Goal: Information Seeking & Learning: Learn about a topic

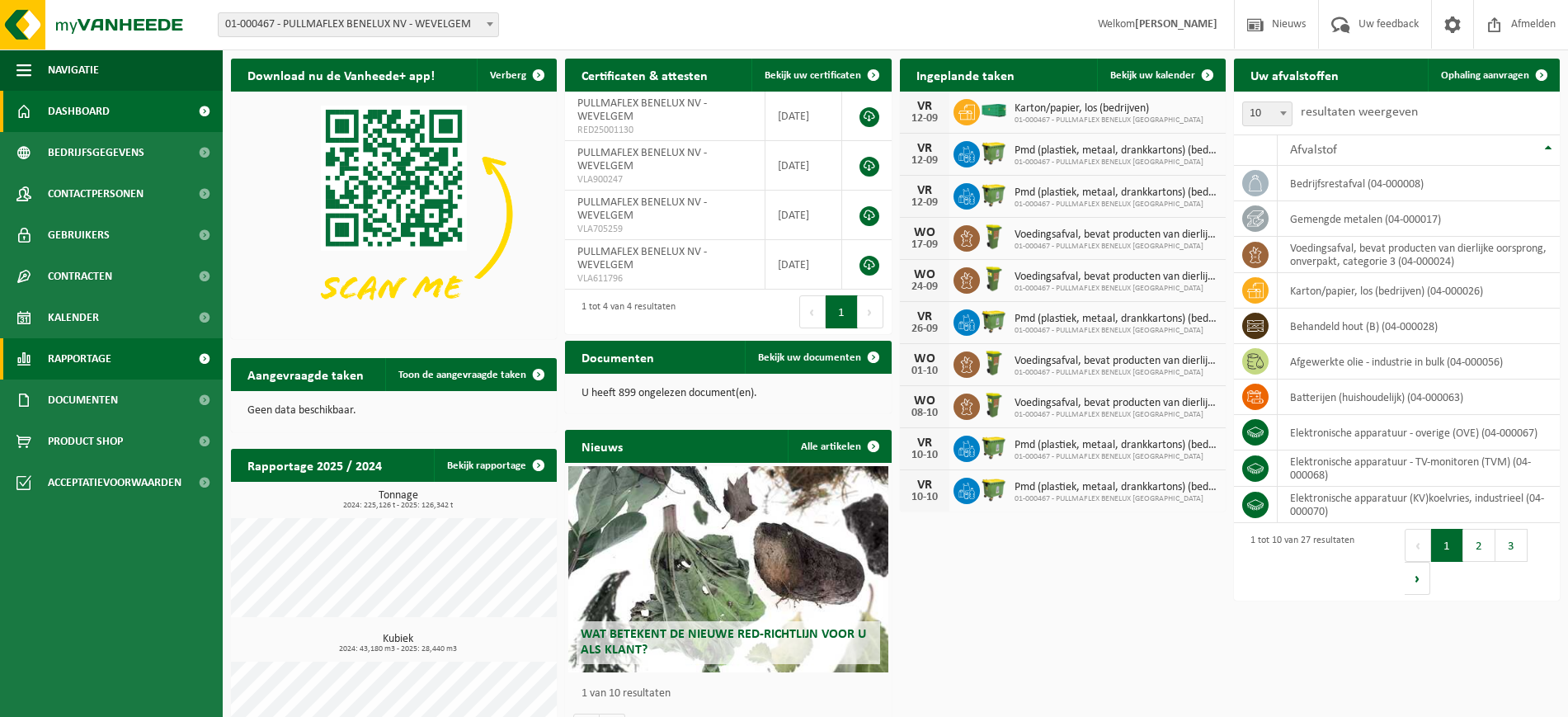
click at [93, 356] on span "Rapportage" at bounding box center [79, 359] width 64 height 41
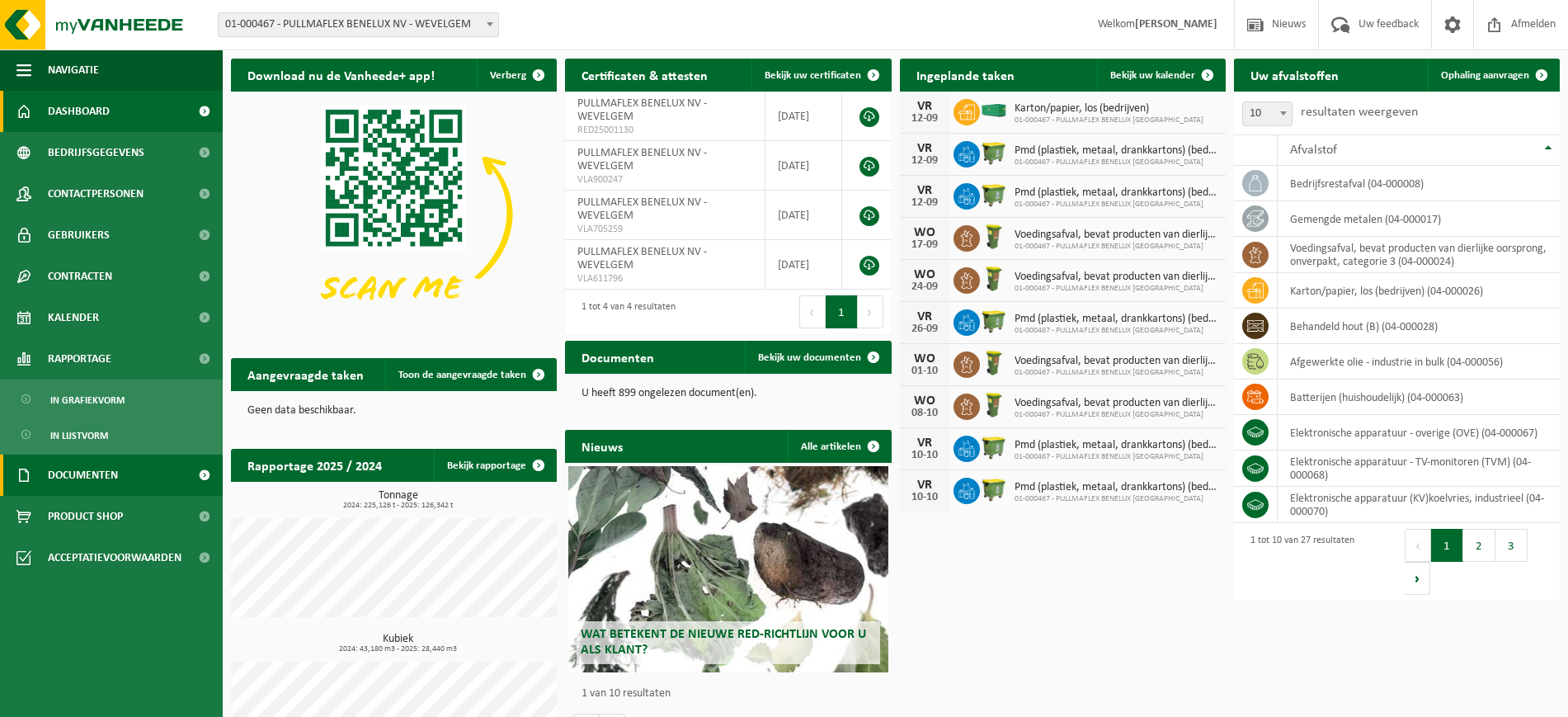
click at [89, 473] on span "Documenten" at bounding box center [83, 476] width 70 height 41
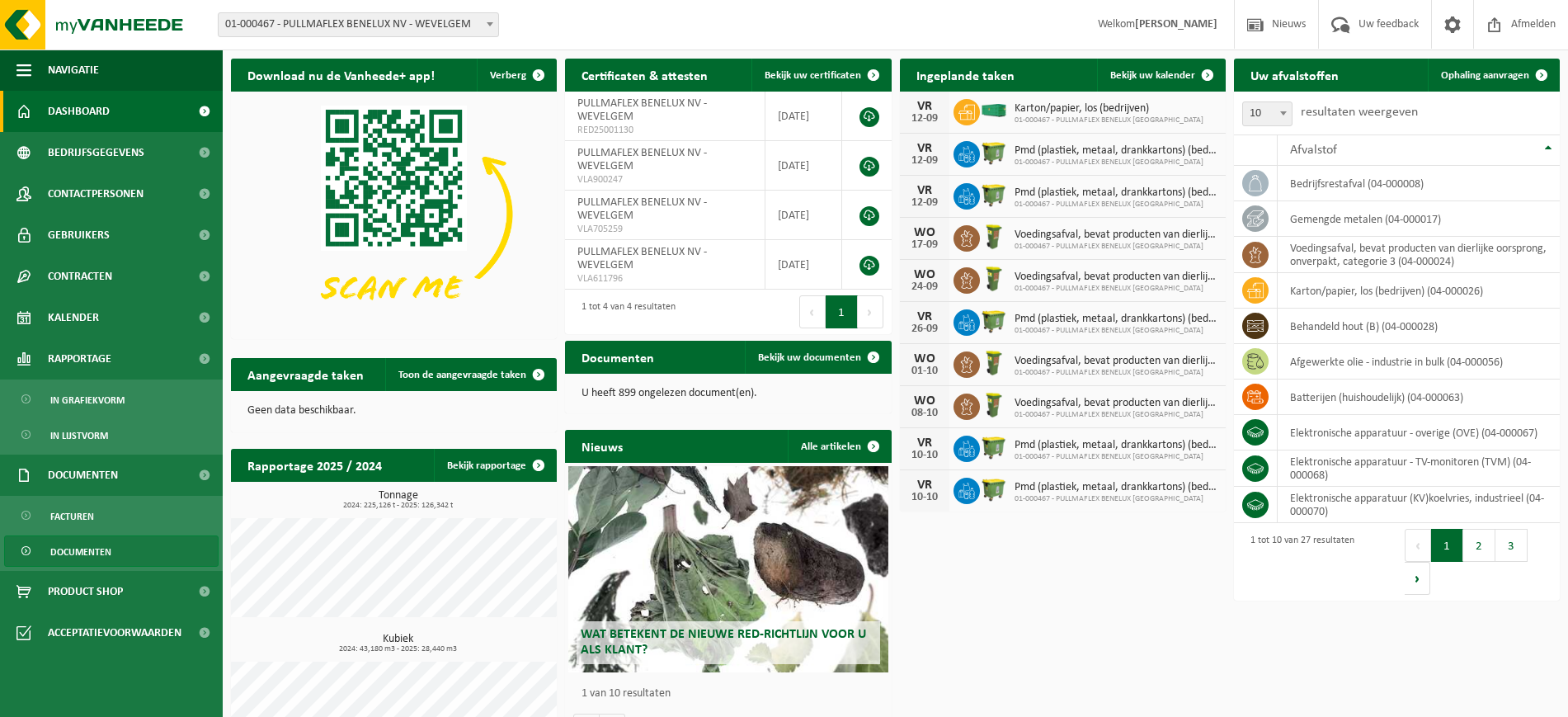
click at [76, 547] on span "Documenten" at bounding box center [81, 552] width 61 height 31
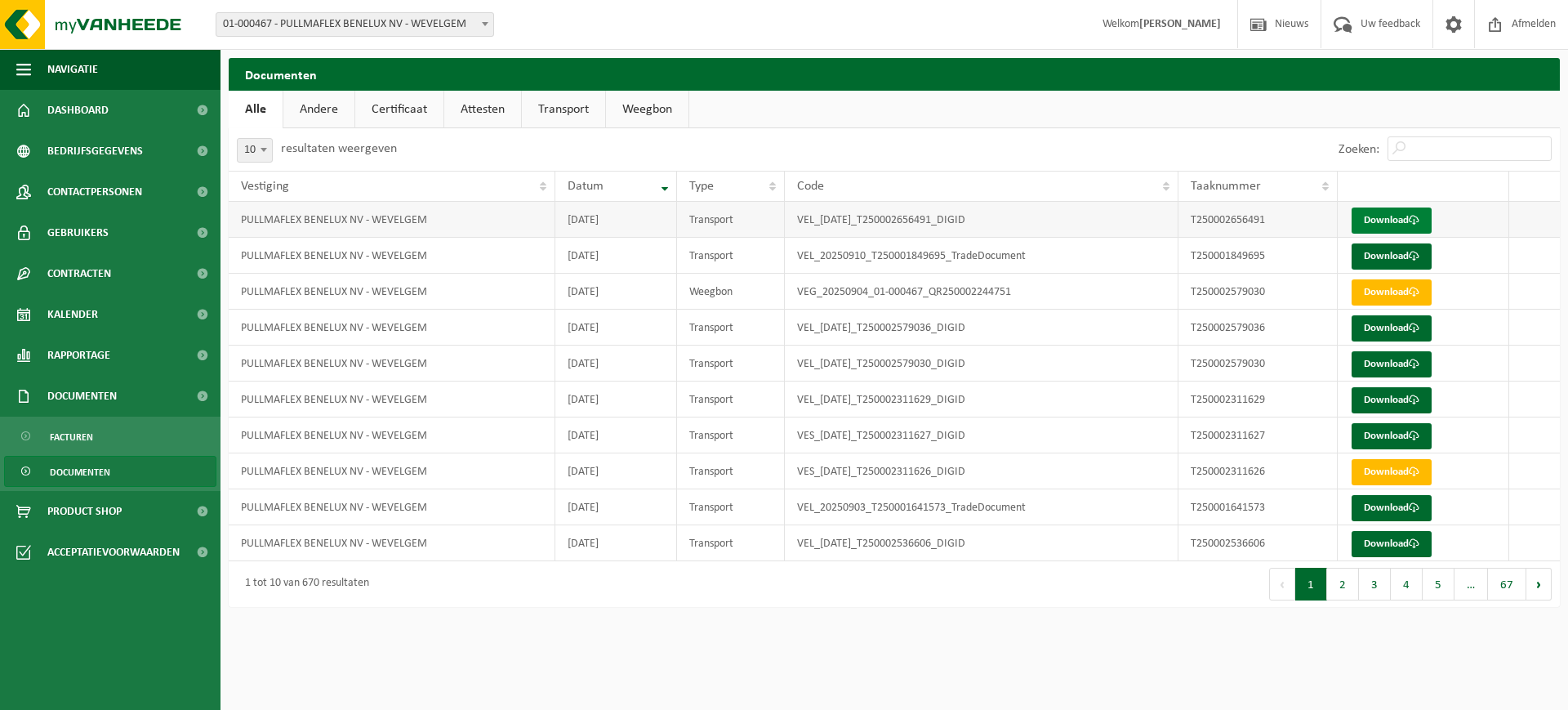
click at [1389, 214] on link "Download" at bounding box center [1391, 220] width 80 height 26
click at [1390, 213] on link "Download" at bounding box center [1391, 220] width 80 height 26
click at [92, 474] on span "Documenten" at bounding box center [80, 473] width 61 height 31
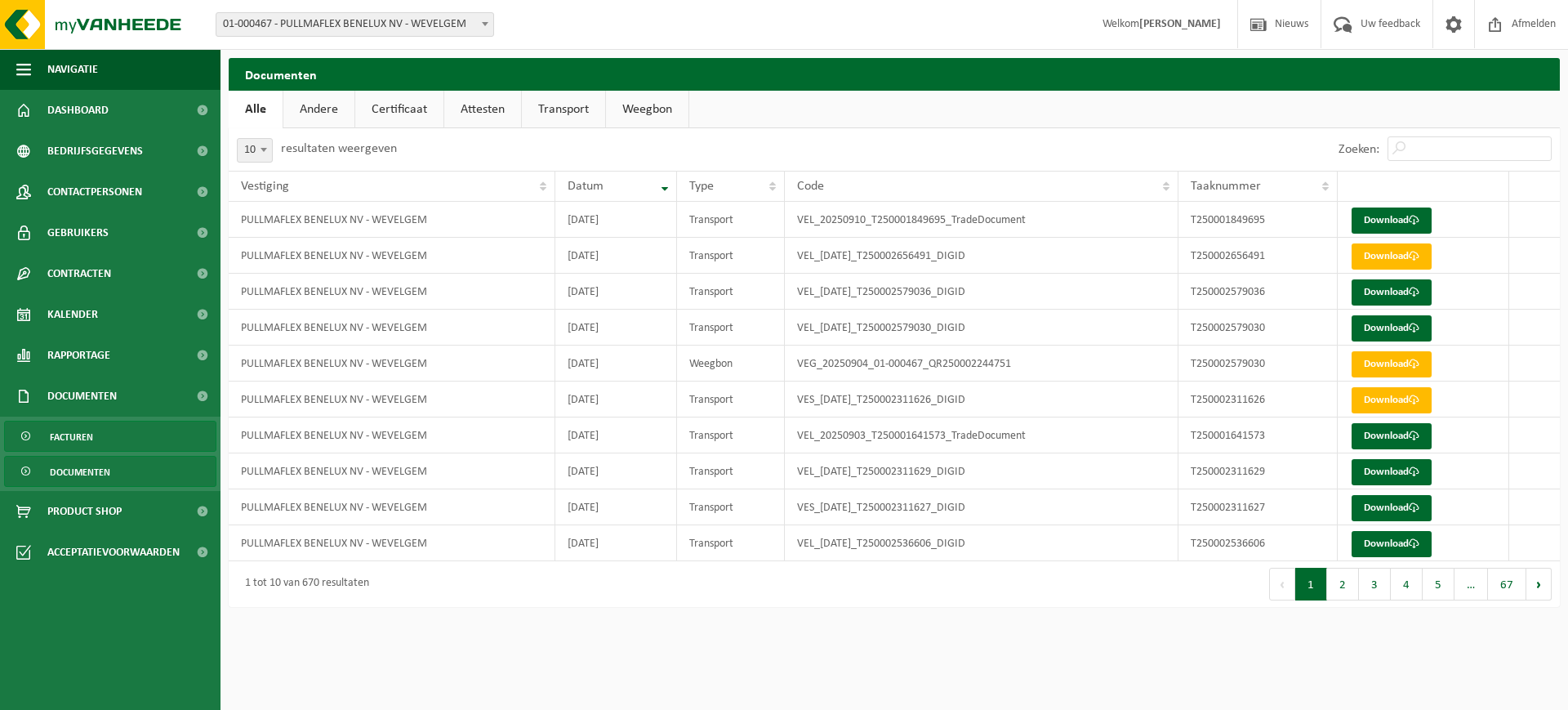
click at [88, 434] on span "Facturen" at bounding box center [71, 437] width 43 height 31
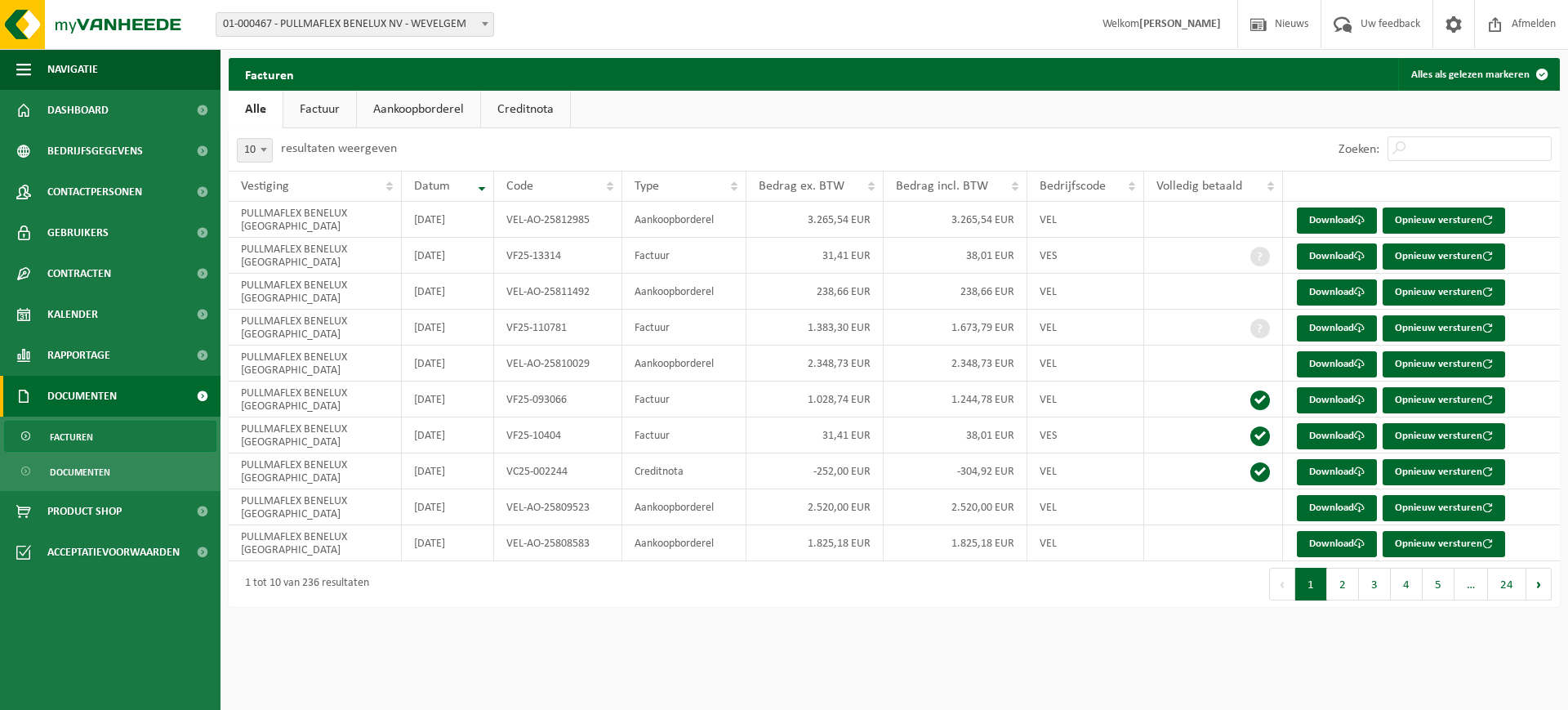
click at [1409, 589] on button "4" at bounding box center [1406, 584] width 32 height 33
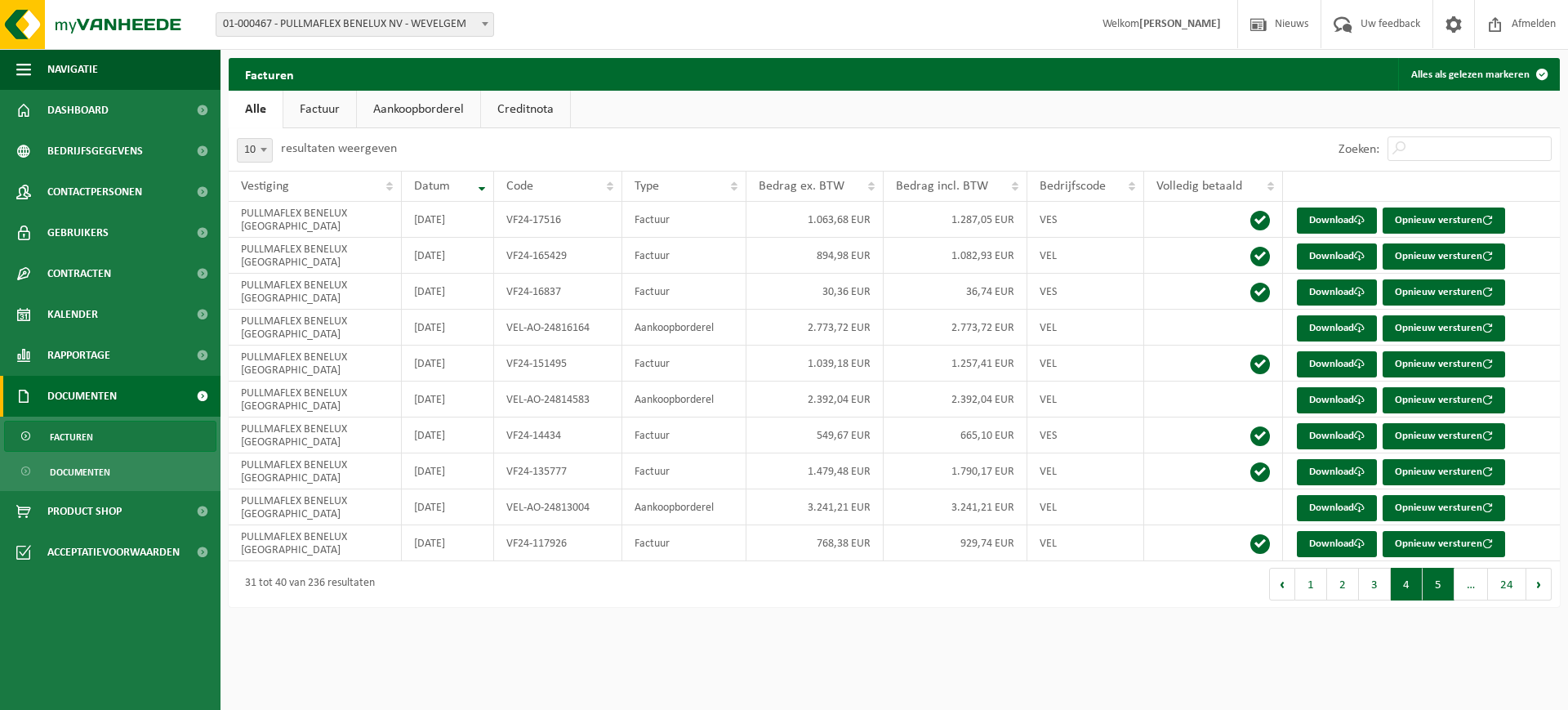
click at [1435, 588] on button "5" at bounding box center [1438, 584] width 32 height 33
click at [1344, 549] on link "Download" at bounding box center [1336, 545] width 80 height 26
click at [1316, 542] on link "Download" at bounding box center [1336, 545] width 80 height 26
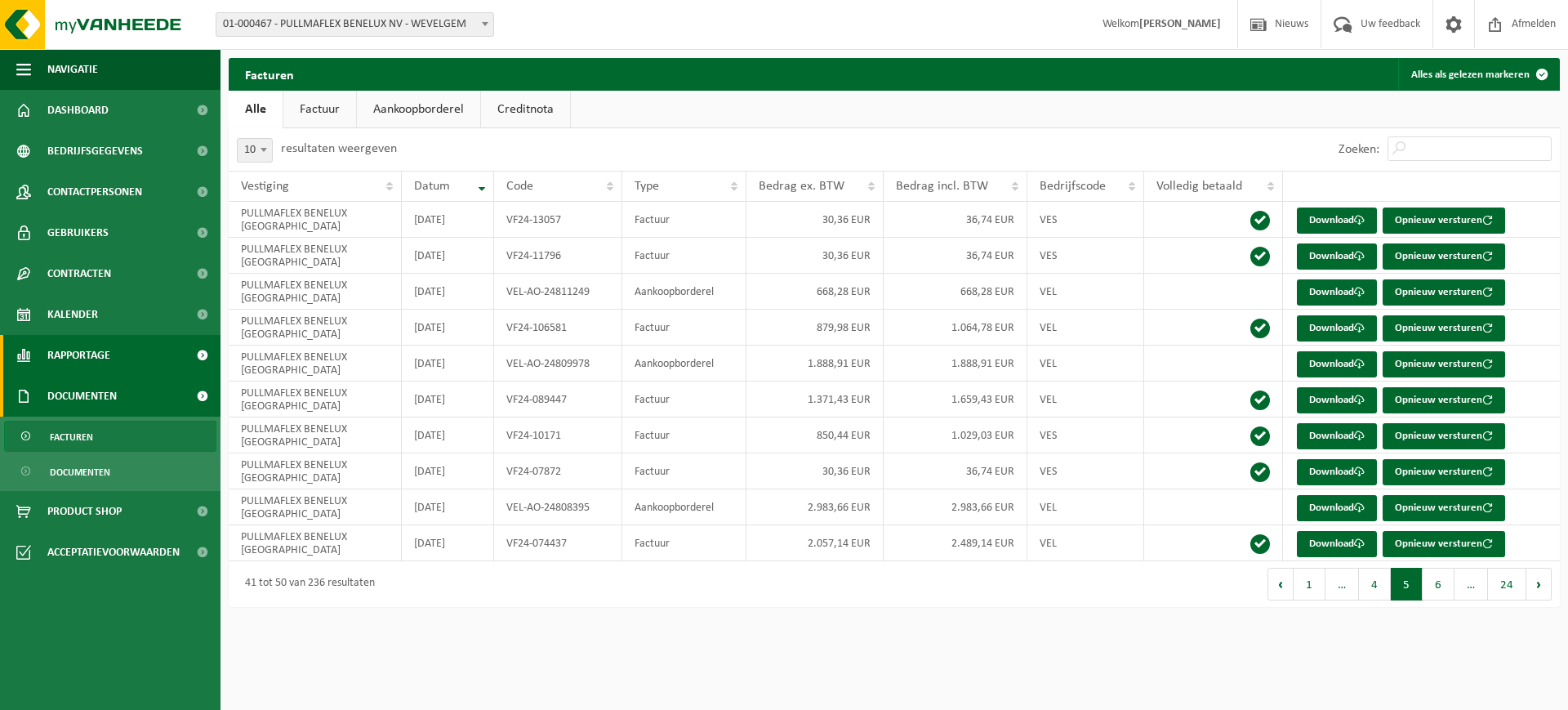
click at [90, 356] on span "Rapportage" at bounding box center [79, 355] width 63 height 41
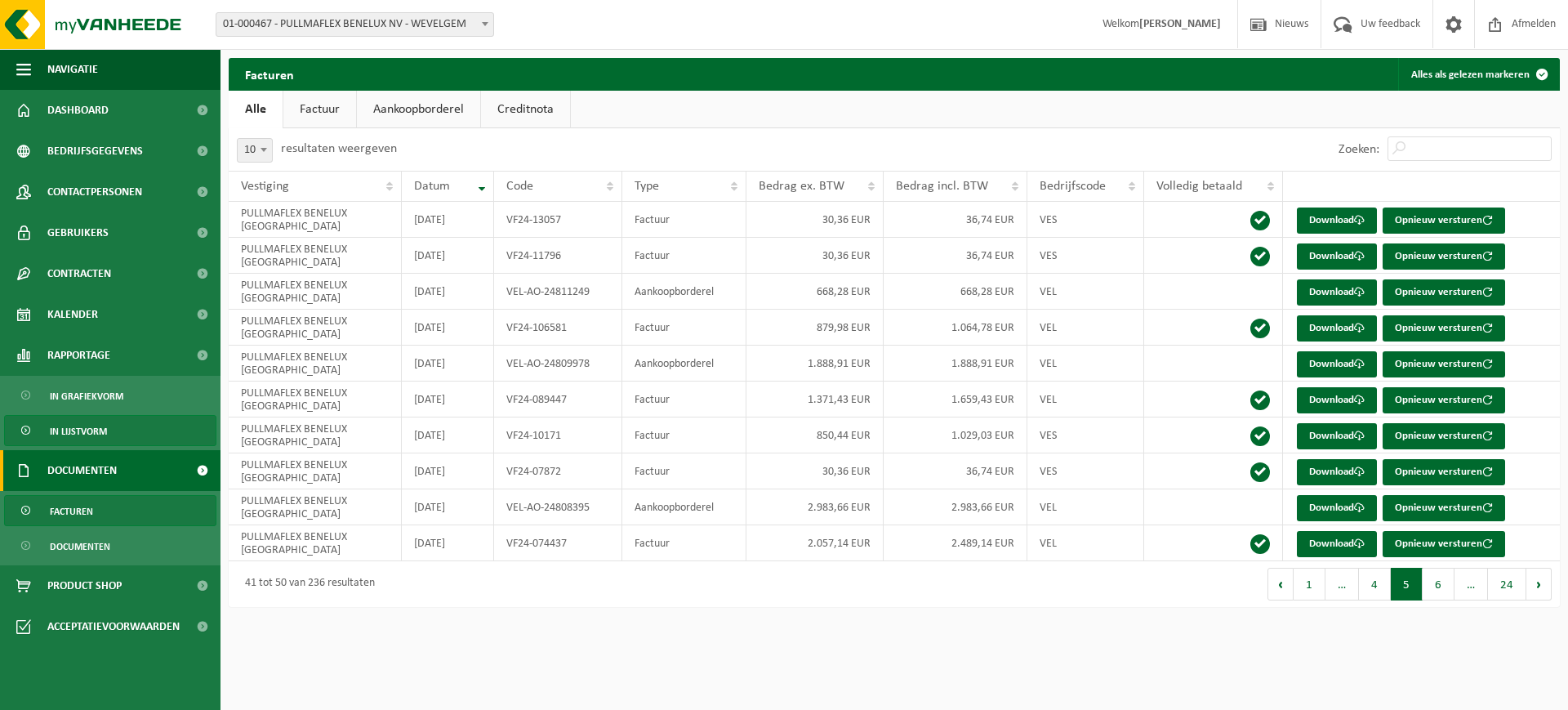
click at [86, 428] on span "In lijstvorm" at bounding box center [79, 432] width 57 height 31
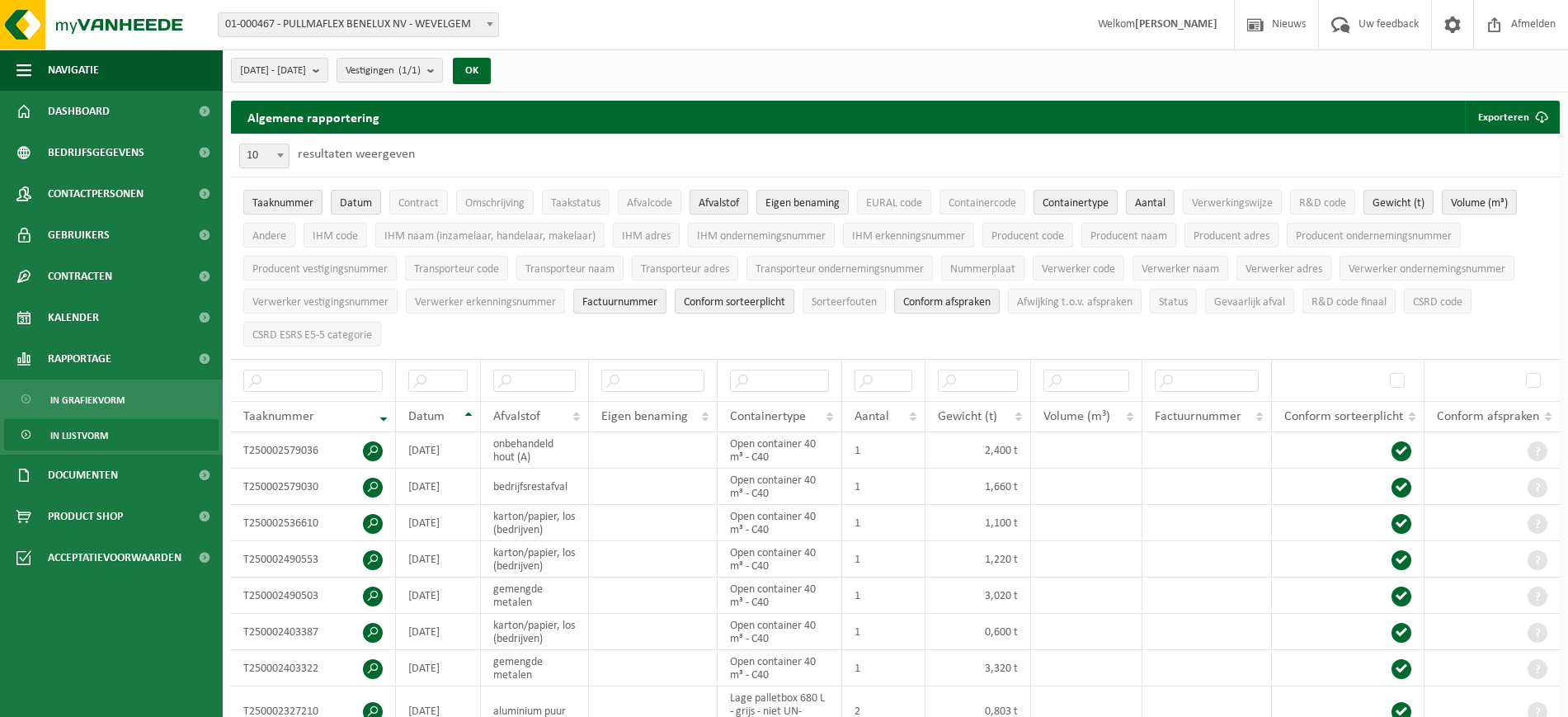
click at [722, 201] on span "Afvalstof" at bounding box center [718, 203] width 41 height 12
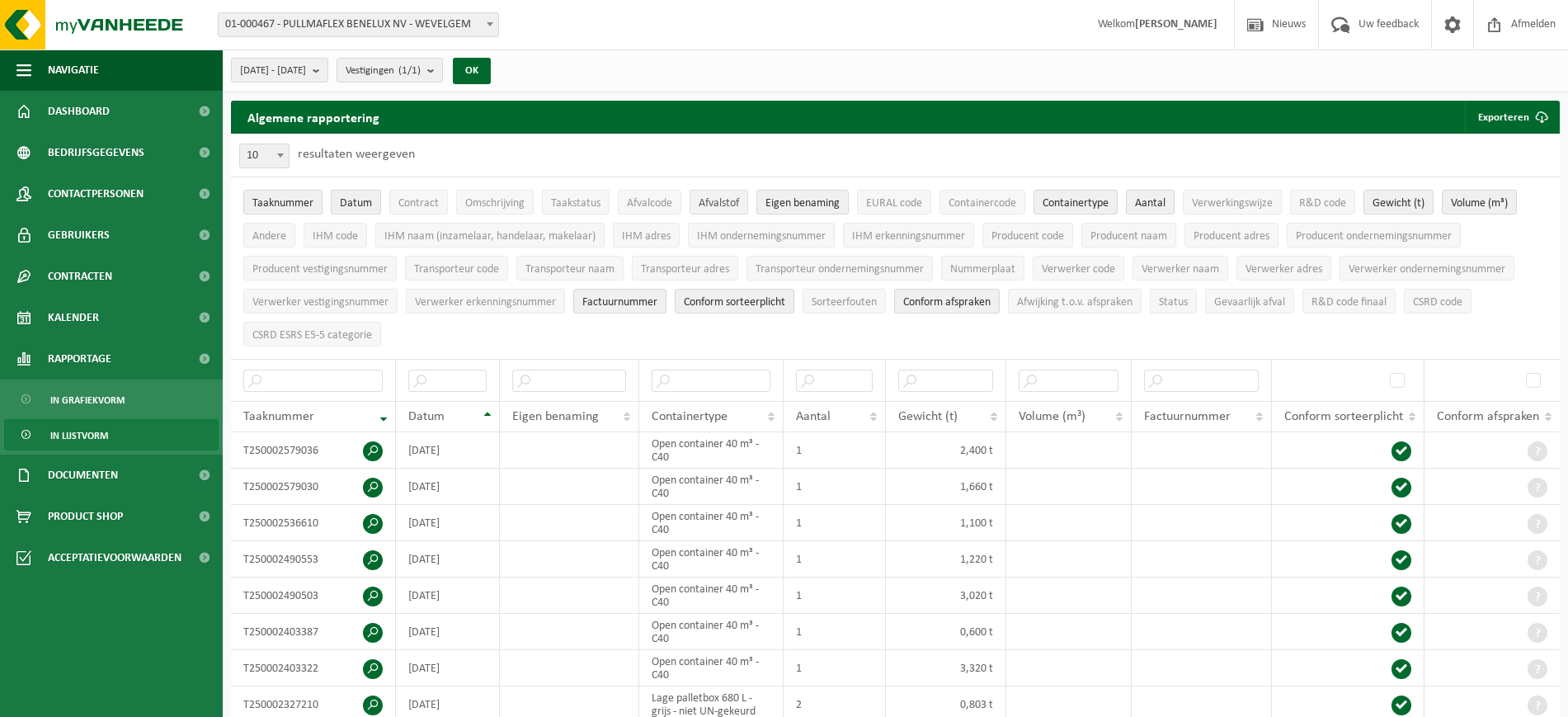
click at [722, 198] on span "Afvalstof" at bounding box center [718, 203] width 41 height 12
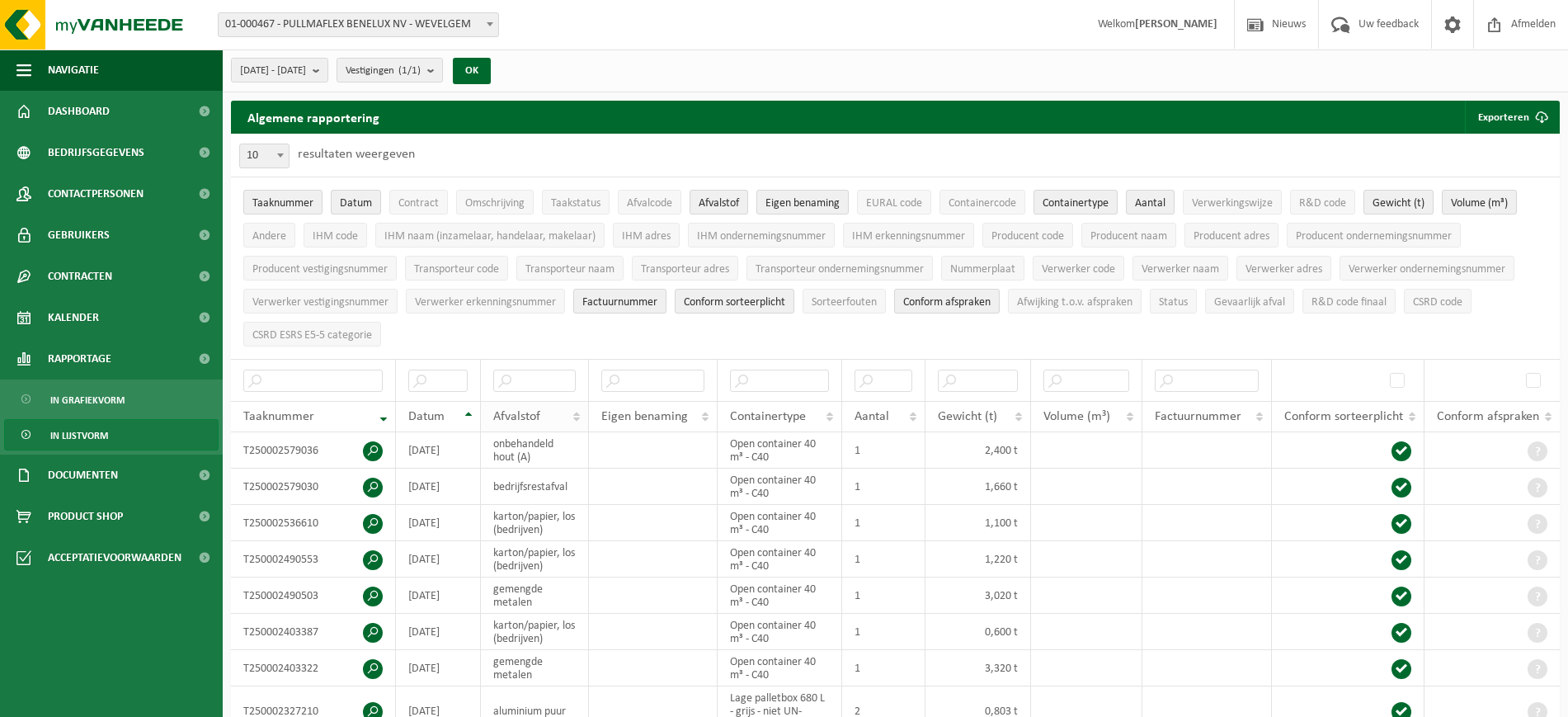
click at [580, 411] on th "Afvalstof" at bounding box center [535, 417] width 108 height 31
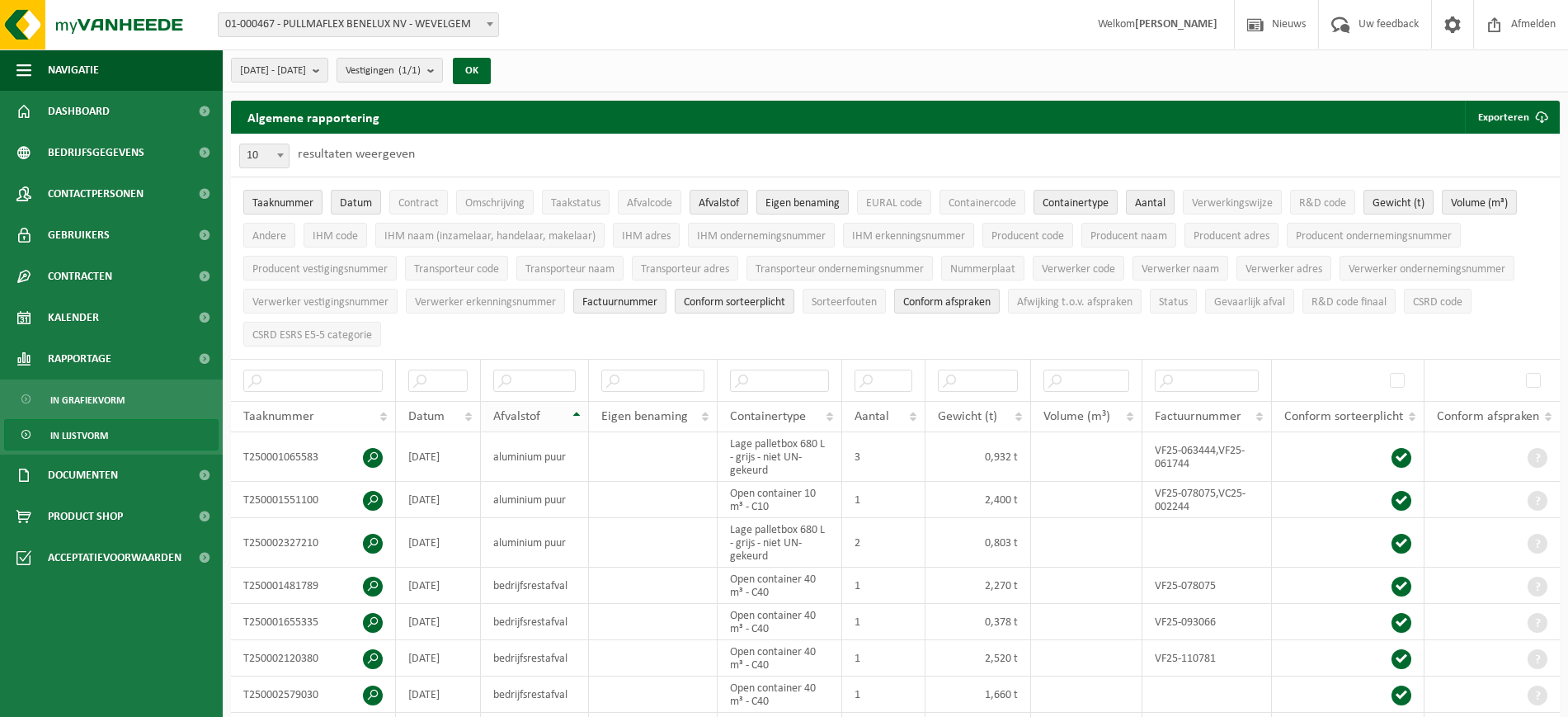
click at [574, 409] on th "Afvalstof" at bounding box center [535, 417] width 108 height 31
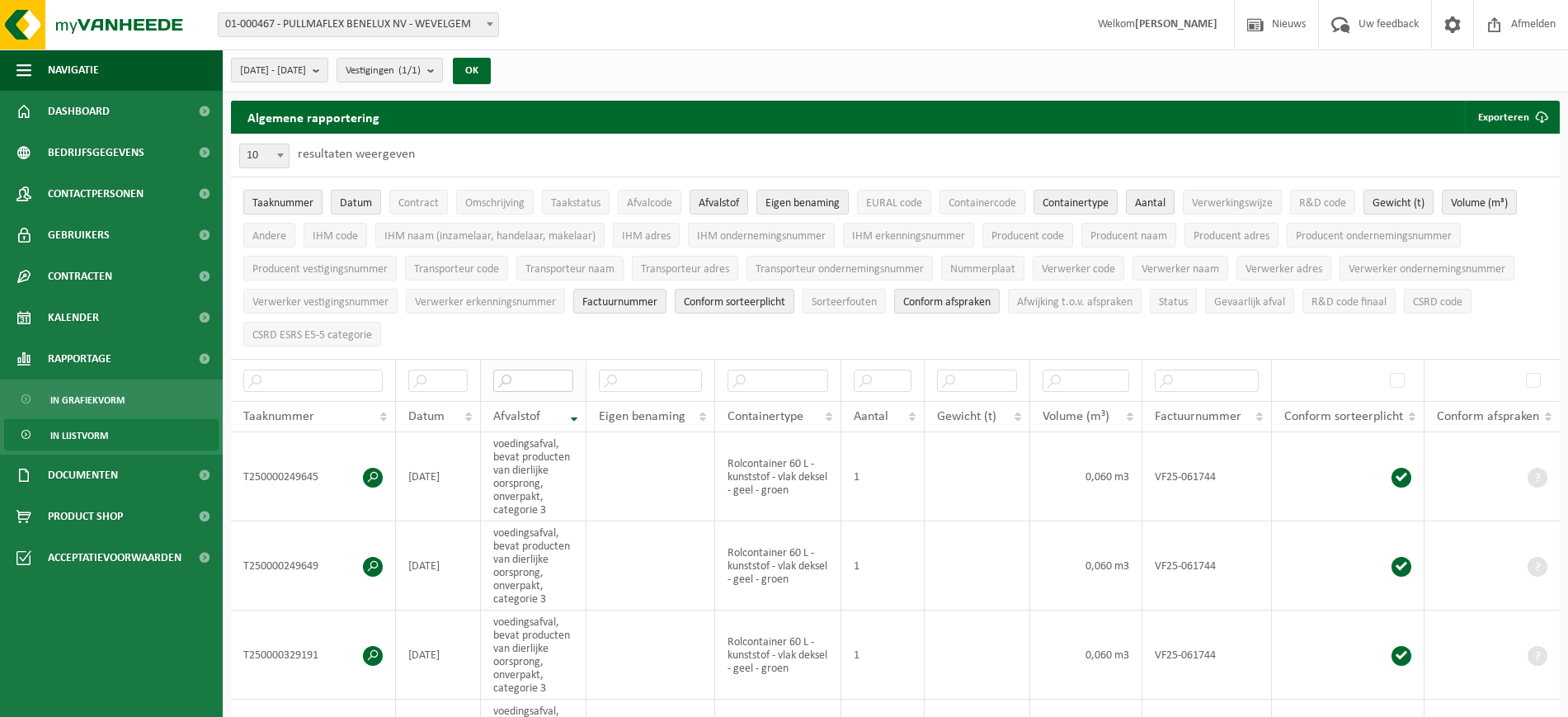
click at [546, 375] on input "text" at bounding box center [533, 380] width 80 height 22
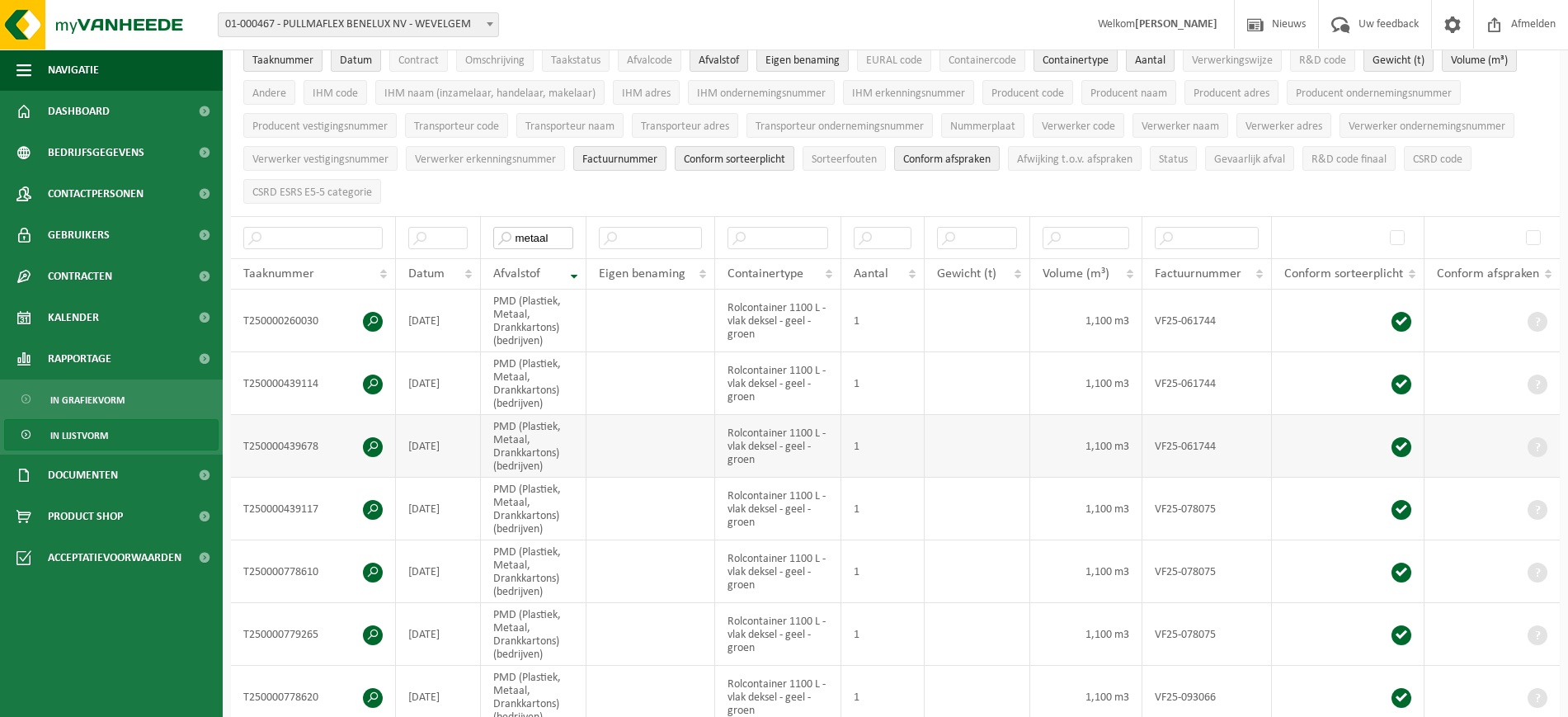
scroll to position [103, 0]
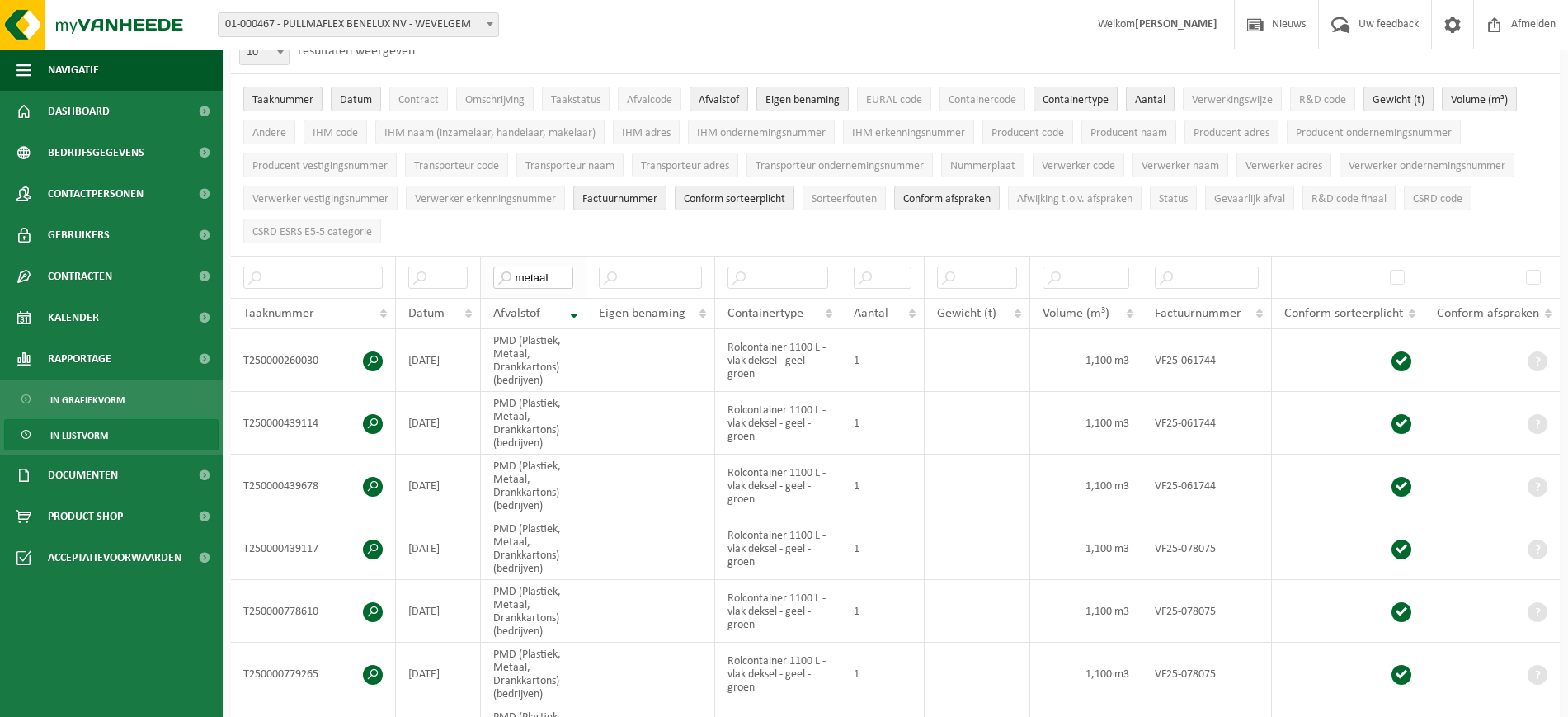
drag, startPoint x: 555, startPoint y: 272, endPoint x: 565, endPoint y: 271, distance: 10.0
click at [561, 272] on input "metaal" at bounding box center [533, 277] width 80 height 22
type input "metaal"
click at [570, 307] on th "Afvalstof" at bounding box center [534, 313] width 106 height 31
click at [546, 308] on div "Afvalstof" at bounding box center [529, 313] width 72 height 13
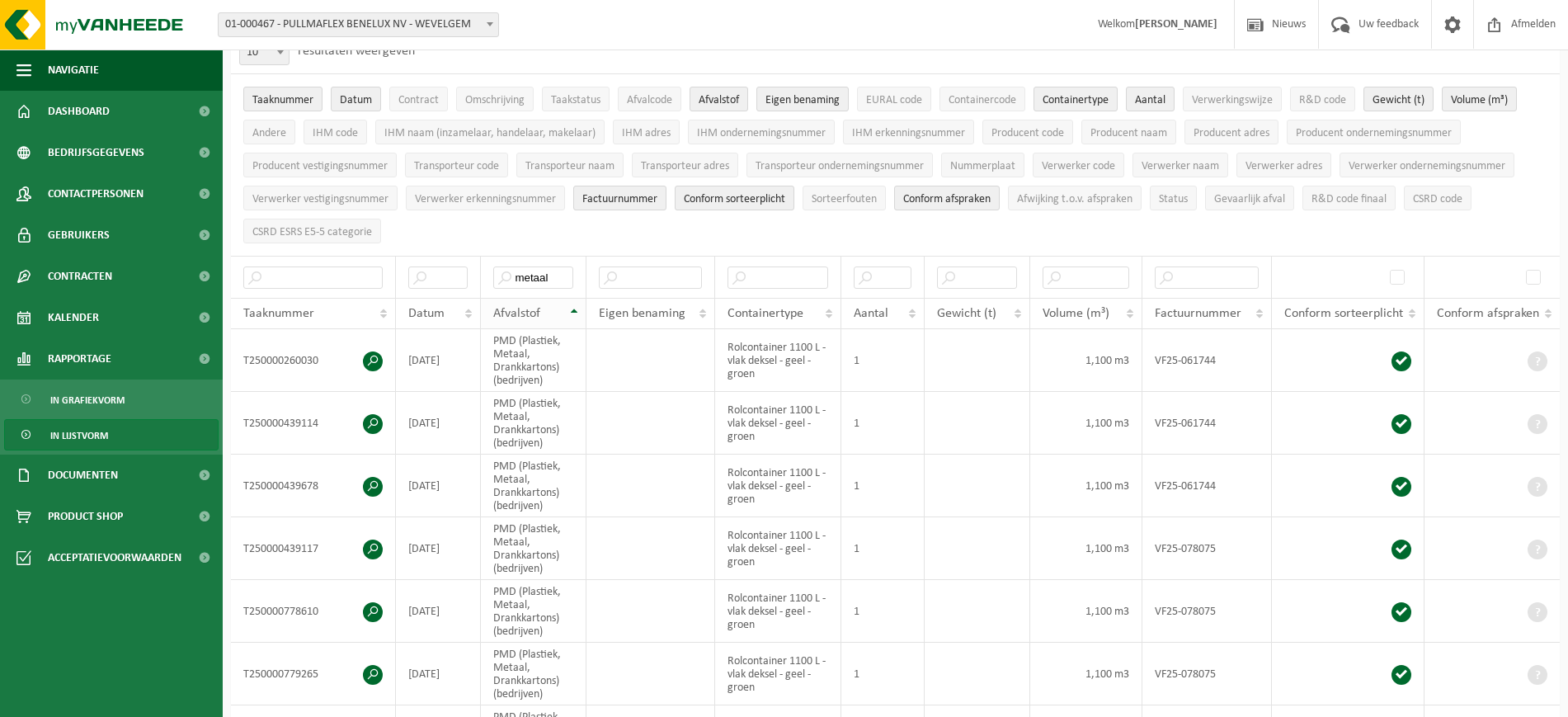
click at [546, 308] on div "Afvalstof" at bounding box center [529, 313] width 72 height 13
click at [785, 98] on span "Eigen benaming" at bounding box center [803, 100] width 74 height 12
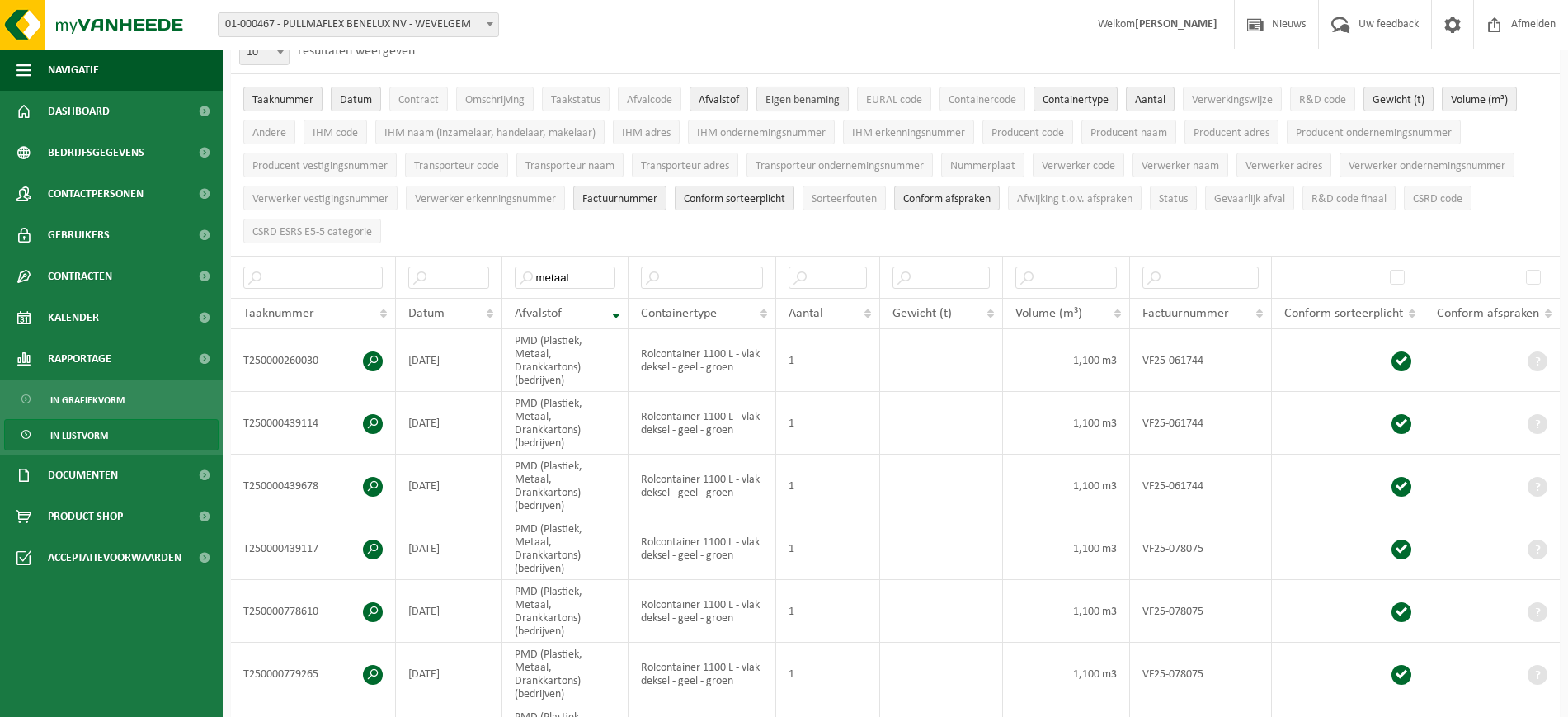
click at [785, 98] on span "Eigen benaming" at bounding box center [803, 100] width 74 height 12
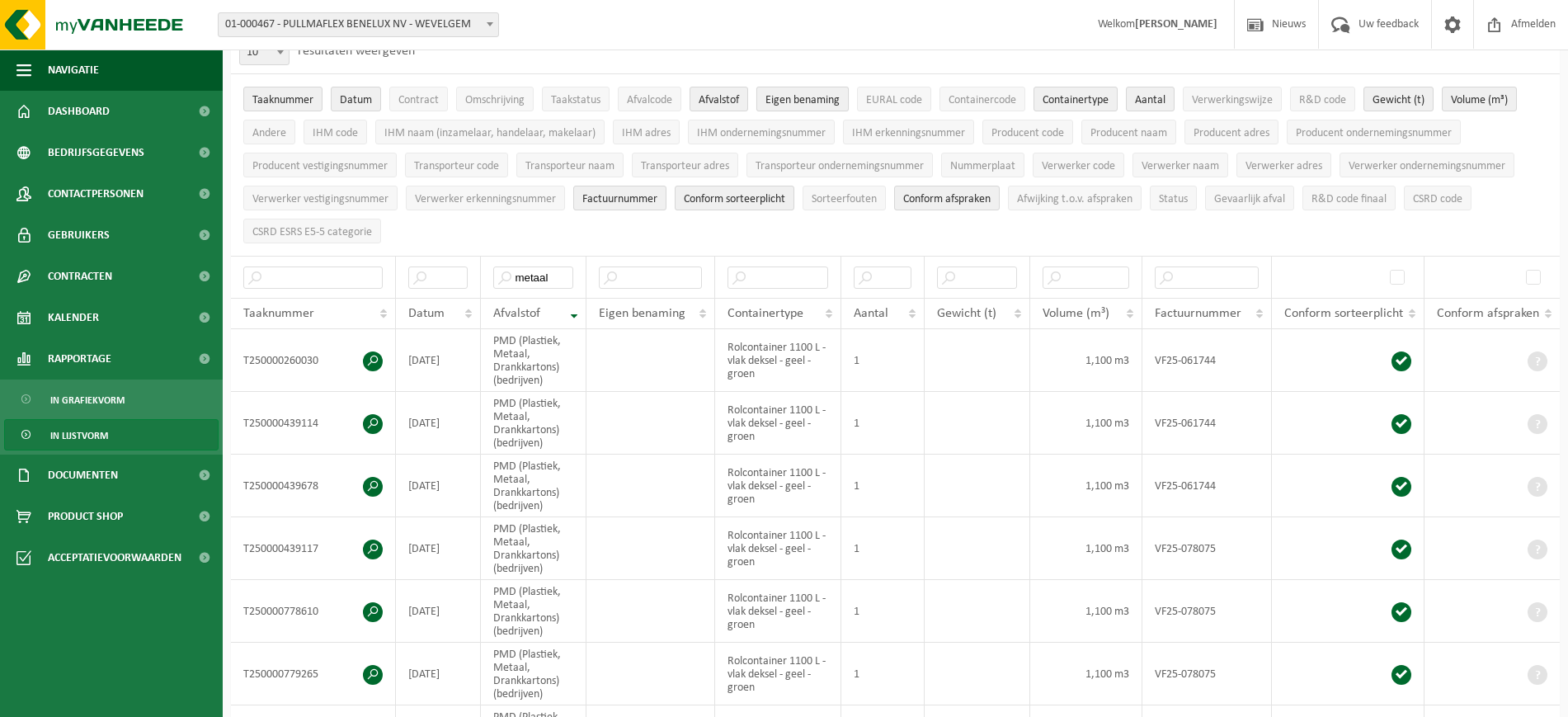
click at [785, 98] on span "Eigen benaming" at bounding box center [803, 100] width 74 height 12
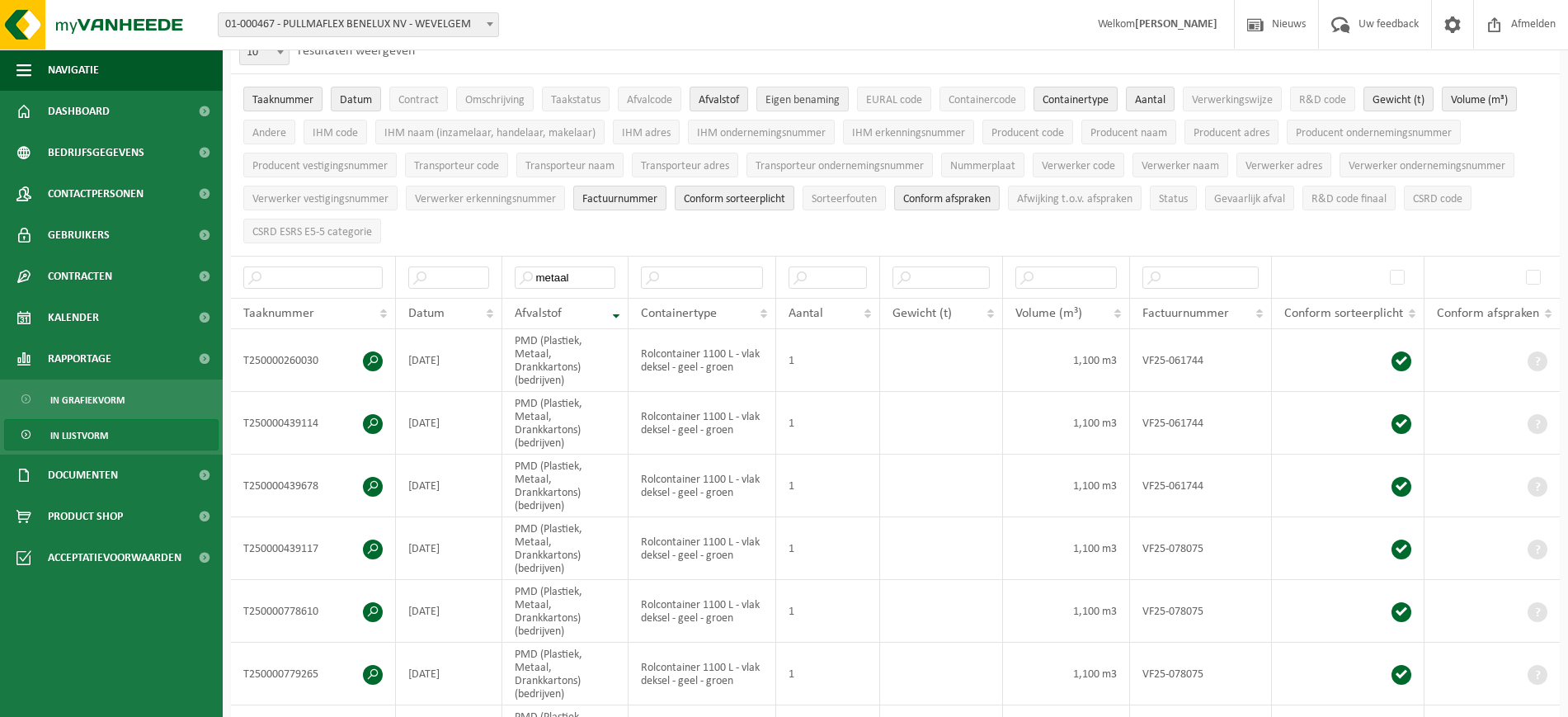
click at [785, 98] on span "Eigen benaming" at bounding box center [803, 100] width 74 height 12
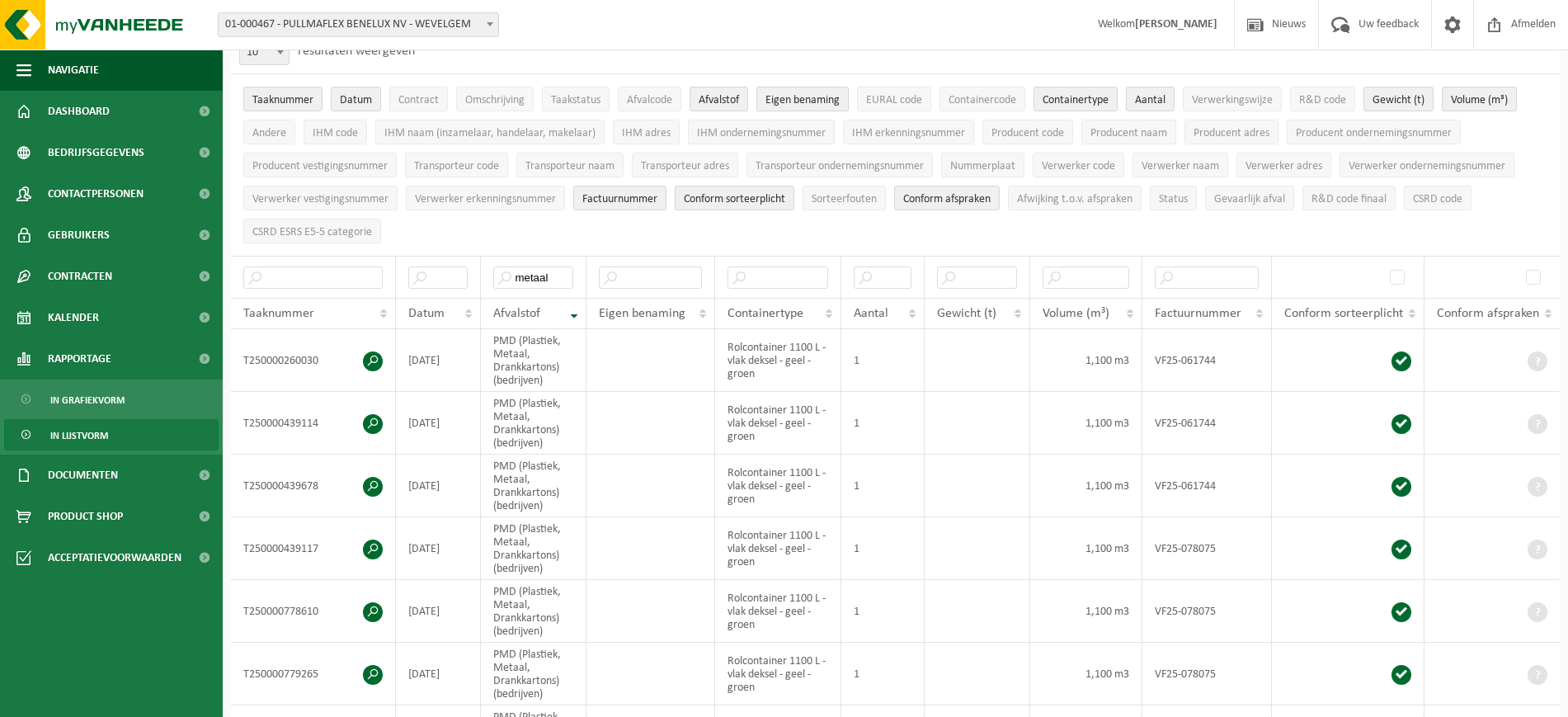
click at [785, 98] on span "Eigen benaming" at bounding box center [803, 100] width 74 height 12
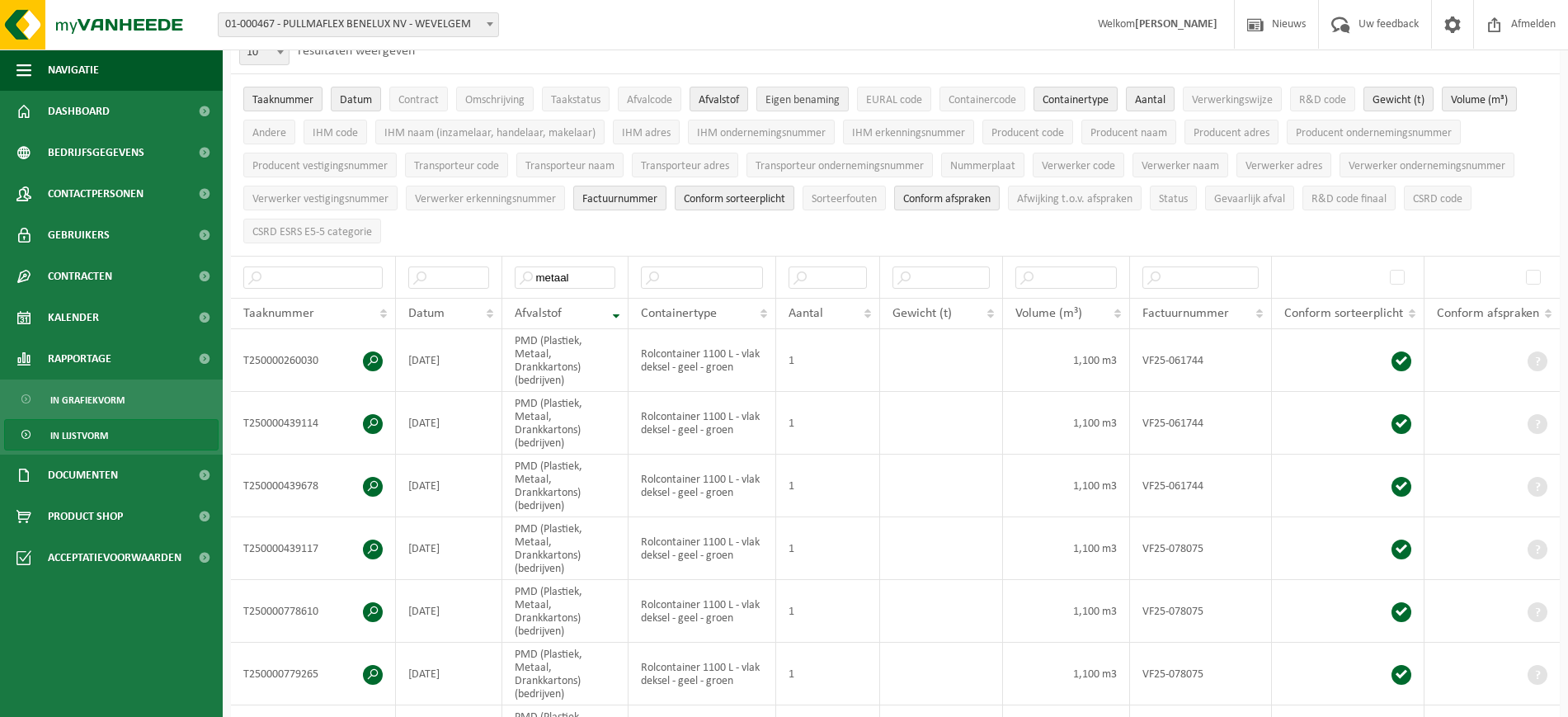
click at [785, 98] on span "Eigen benaming" at bounding box center [803, 100] width 74 height 12
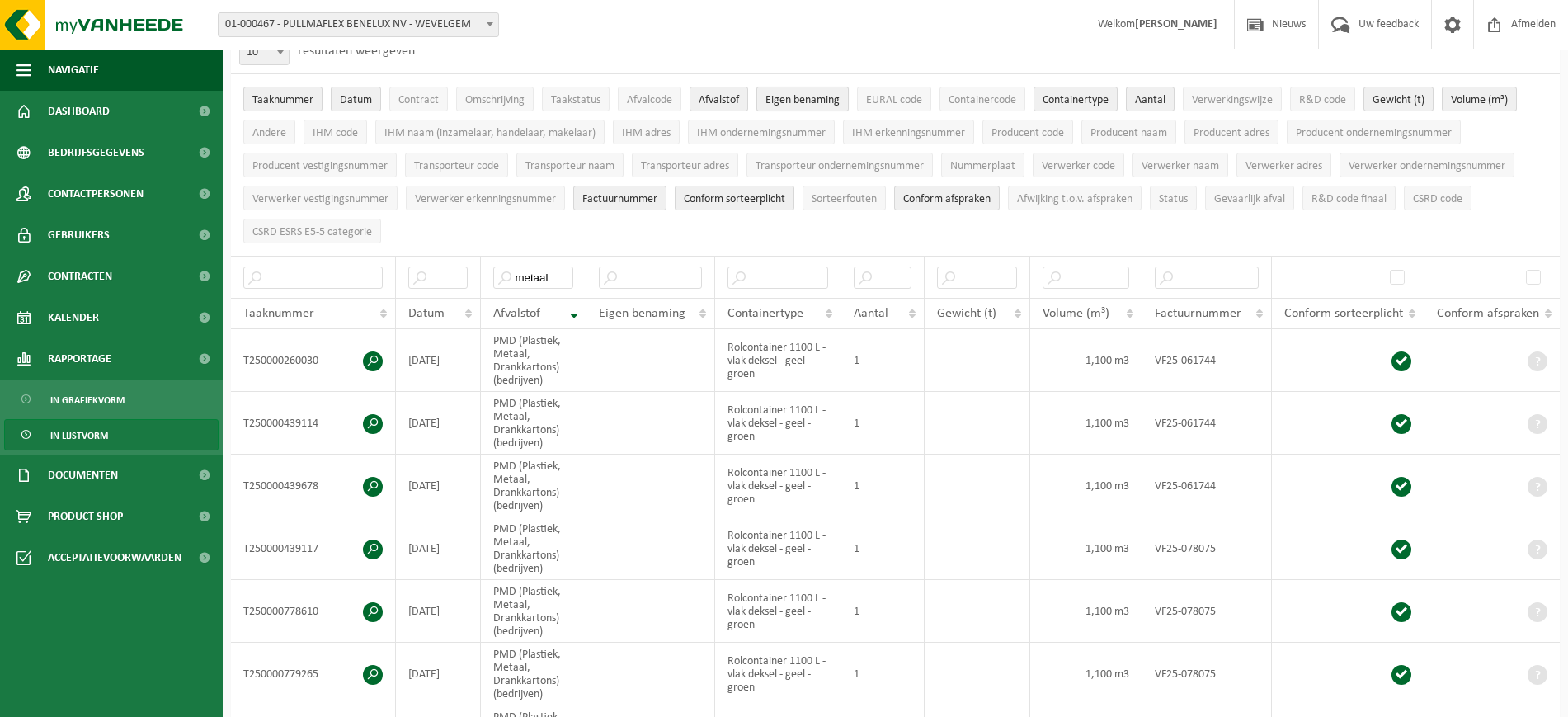
click at [785, 101] on span "Eigen benaming" at bounding box center [803, 100] width 74 height 12
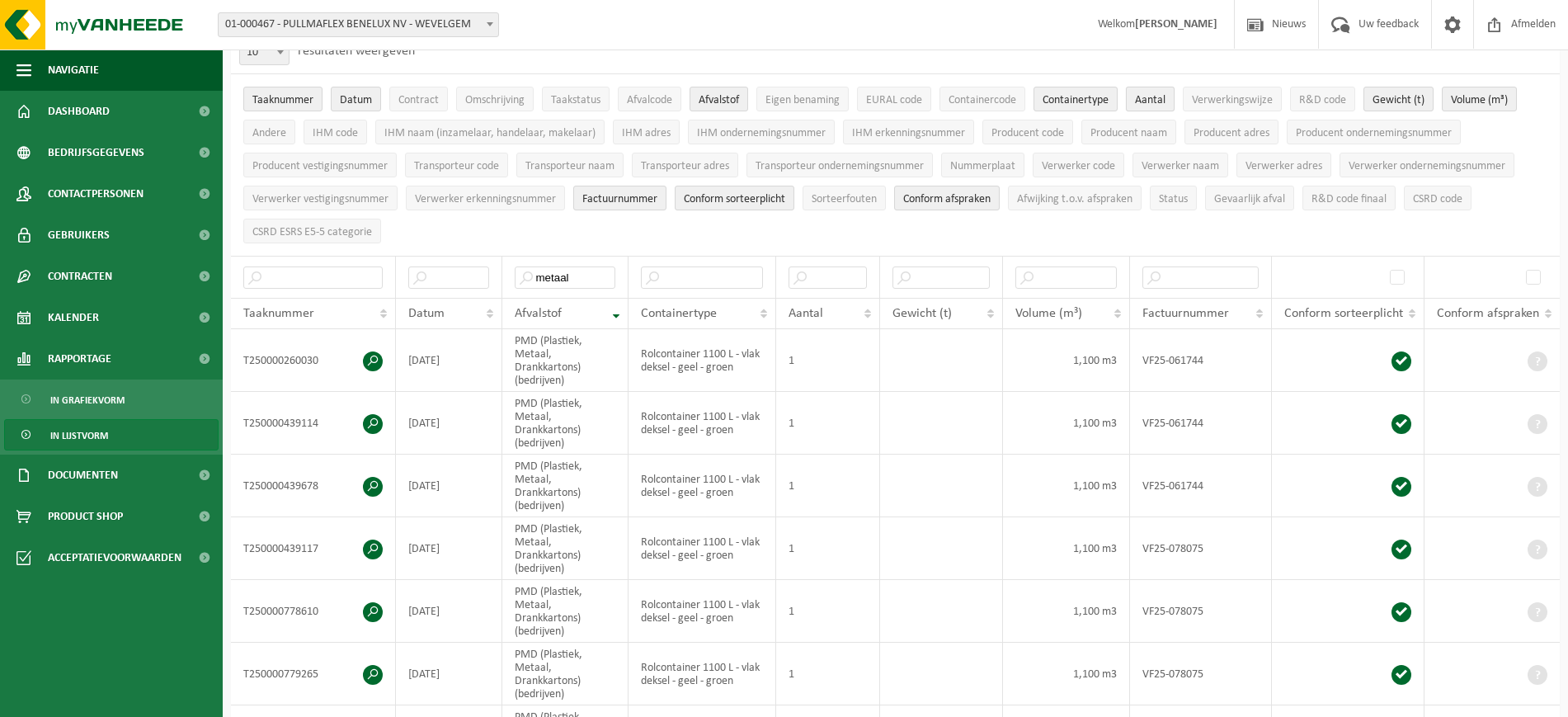
click at [1146, 99] on span "Aantal" at bounding box center [1150, 100] width 31 height 12
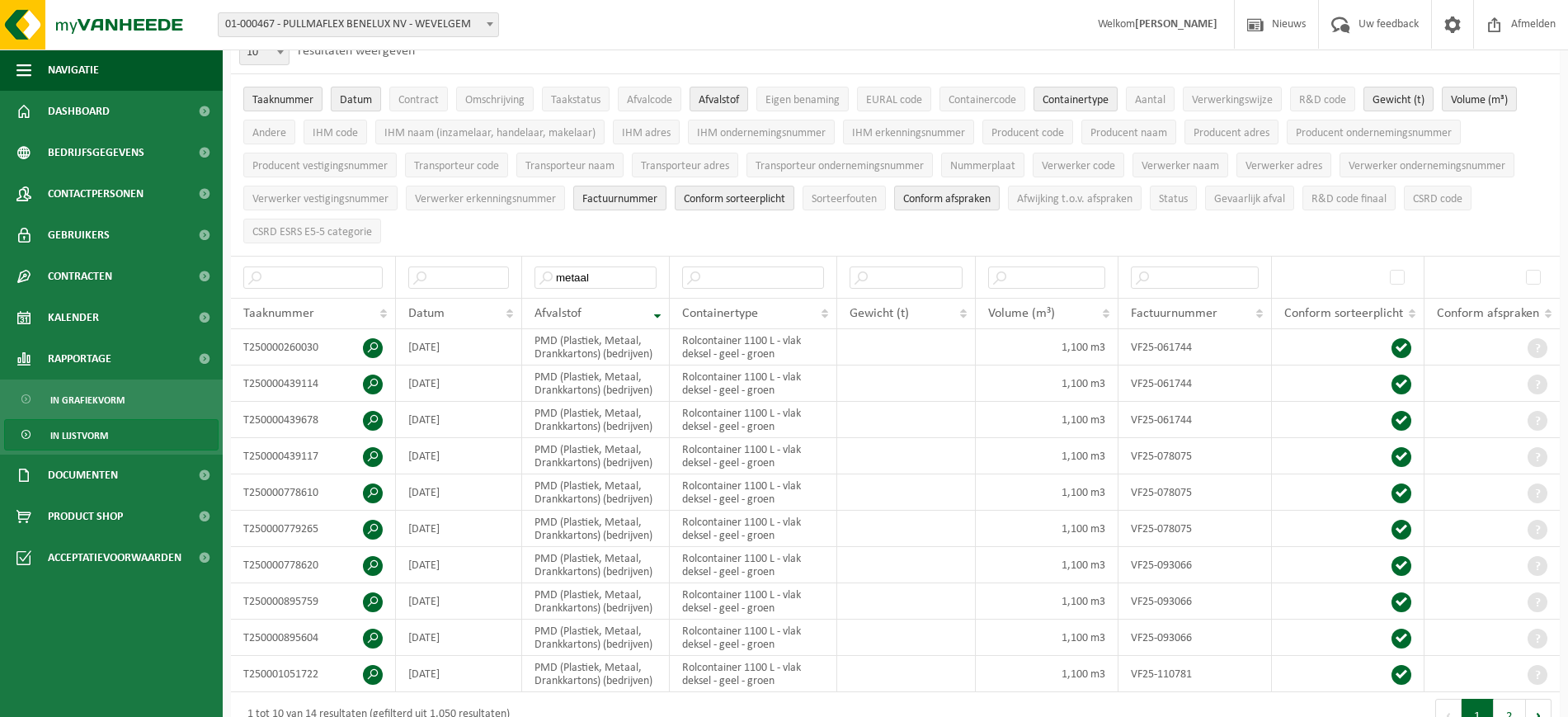
click at [356, 101] on span "Datum" at bounding box center [355, 100] width 32 height 12
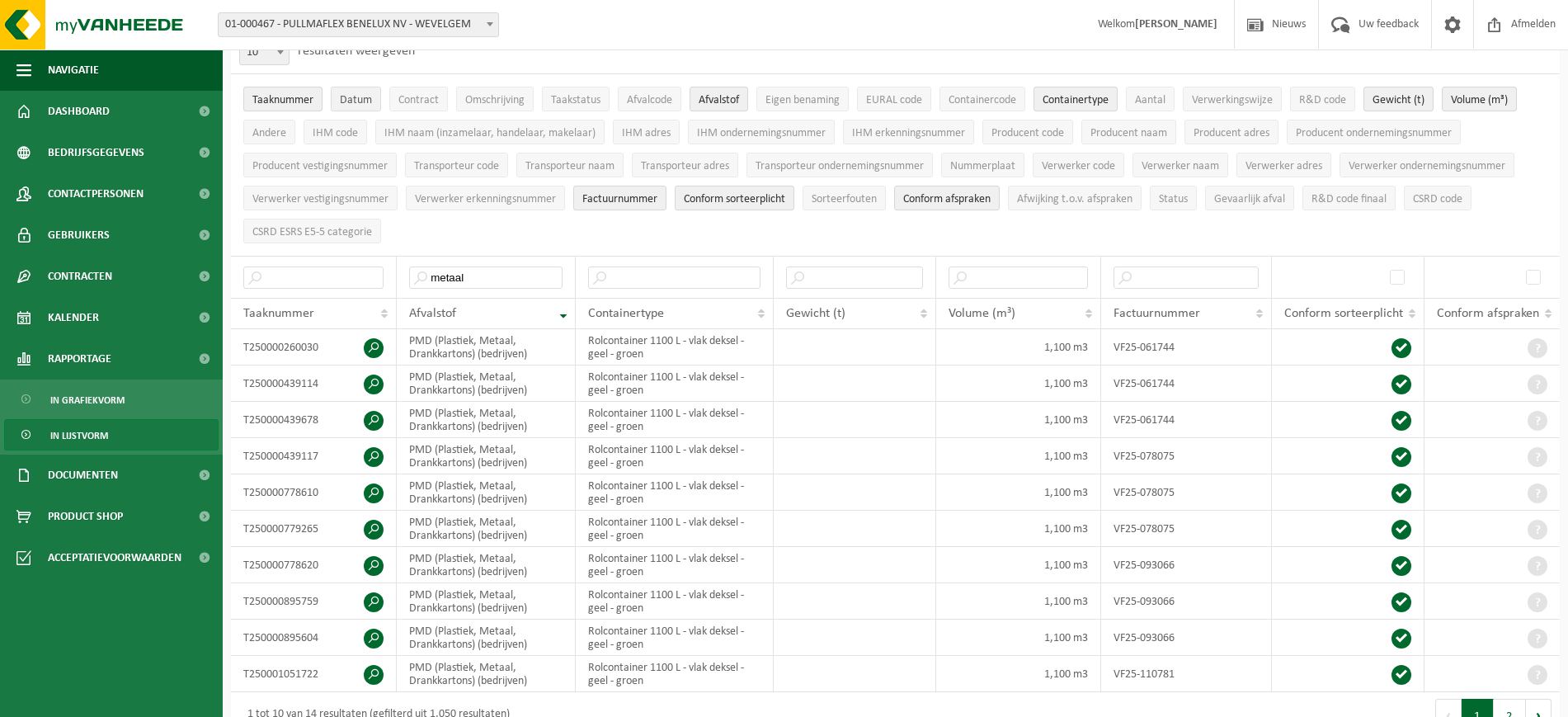
click at [356, 101] on span "Datum" at bounding box center [355, 100] width 32 height 12
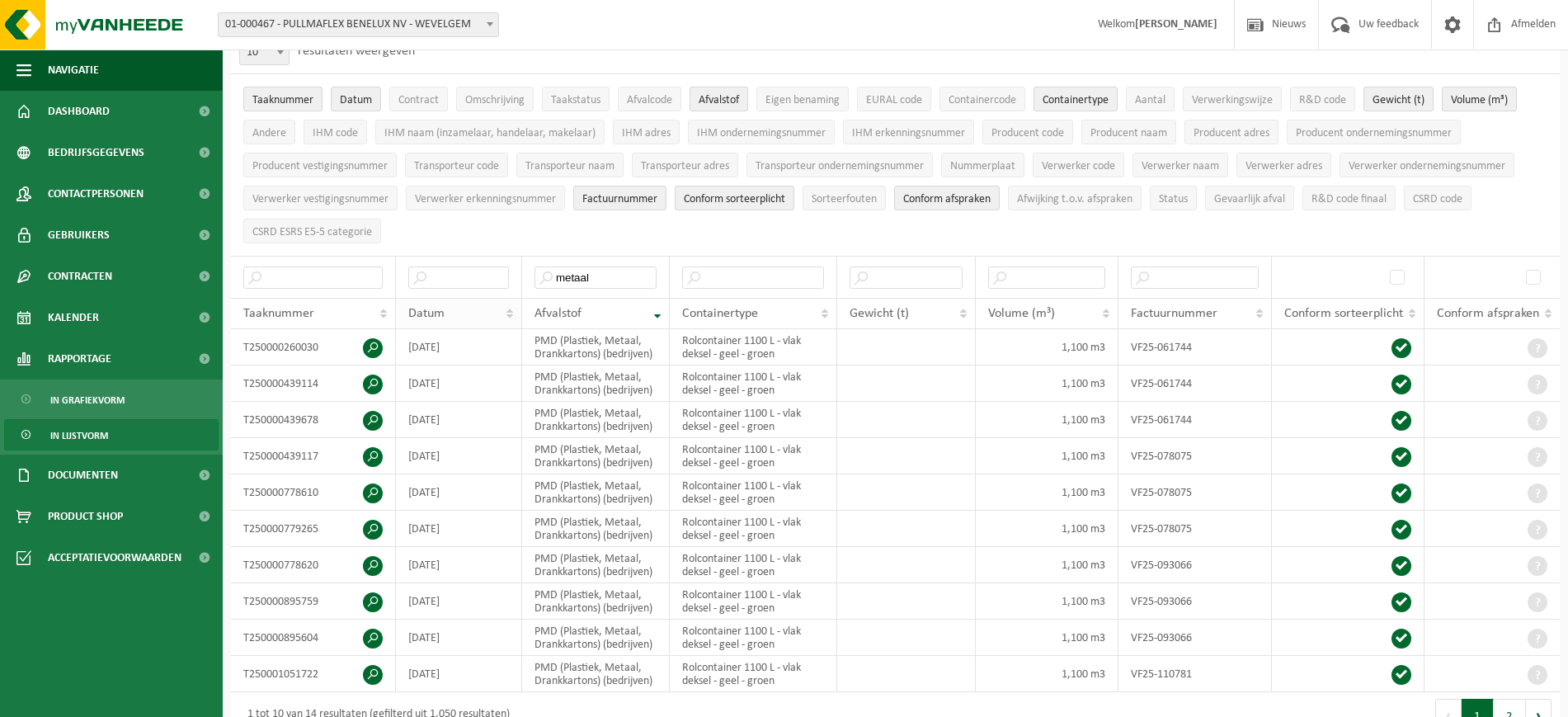
click at [509, 312] on th "Datum" at bounding box center [459, 313] width 126 height 31
click at [617, 270] on input "metaal" at bounding box center [596, 277] width 122 height 22
click at [546, 275] on input "metaal" at bounding box center [596, 277] width 122 height 22
click at [600, 270] on input "metaal" at bounding box center [596, 277] width 122 height 22
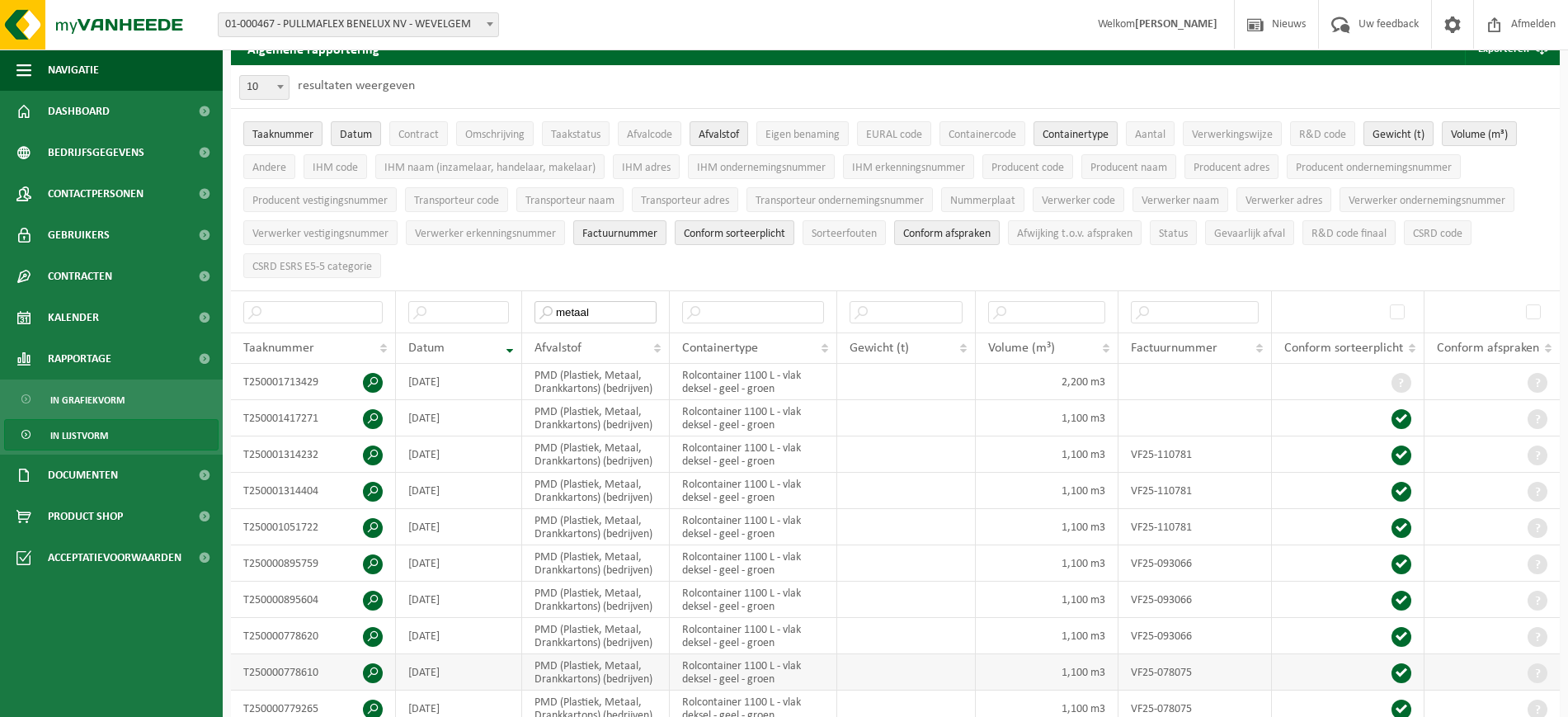
scroll to position [0, 0]
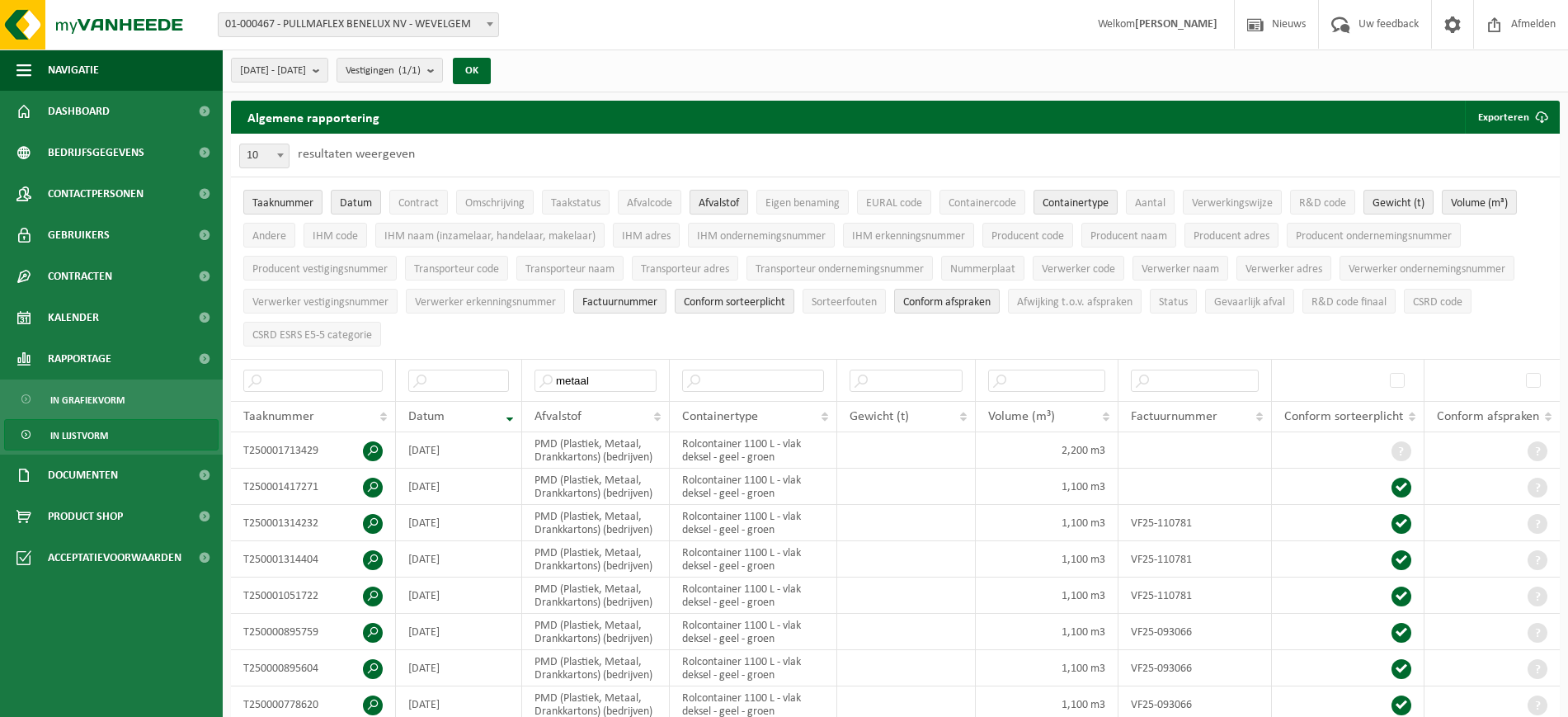
click at [725, 200] on span "Afvalstof" at bounding box center [718, 203] width 41 height 12
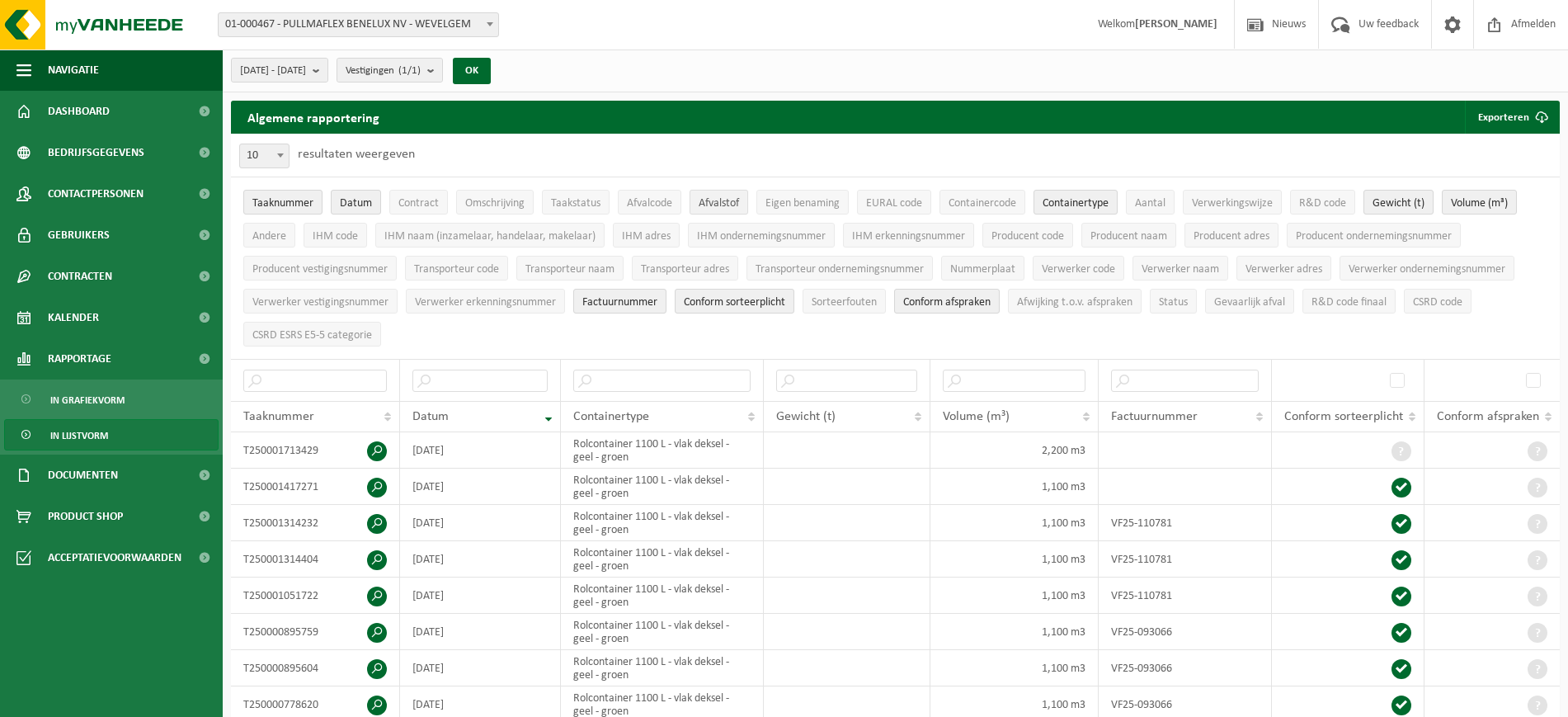
click at [722, 202] on span "Afvalstof" at bounding box center [718, 203] width 41 height 12
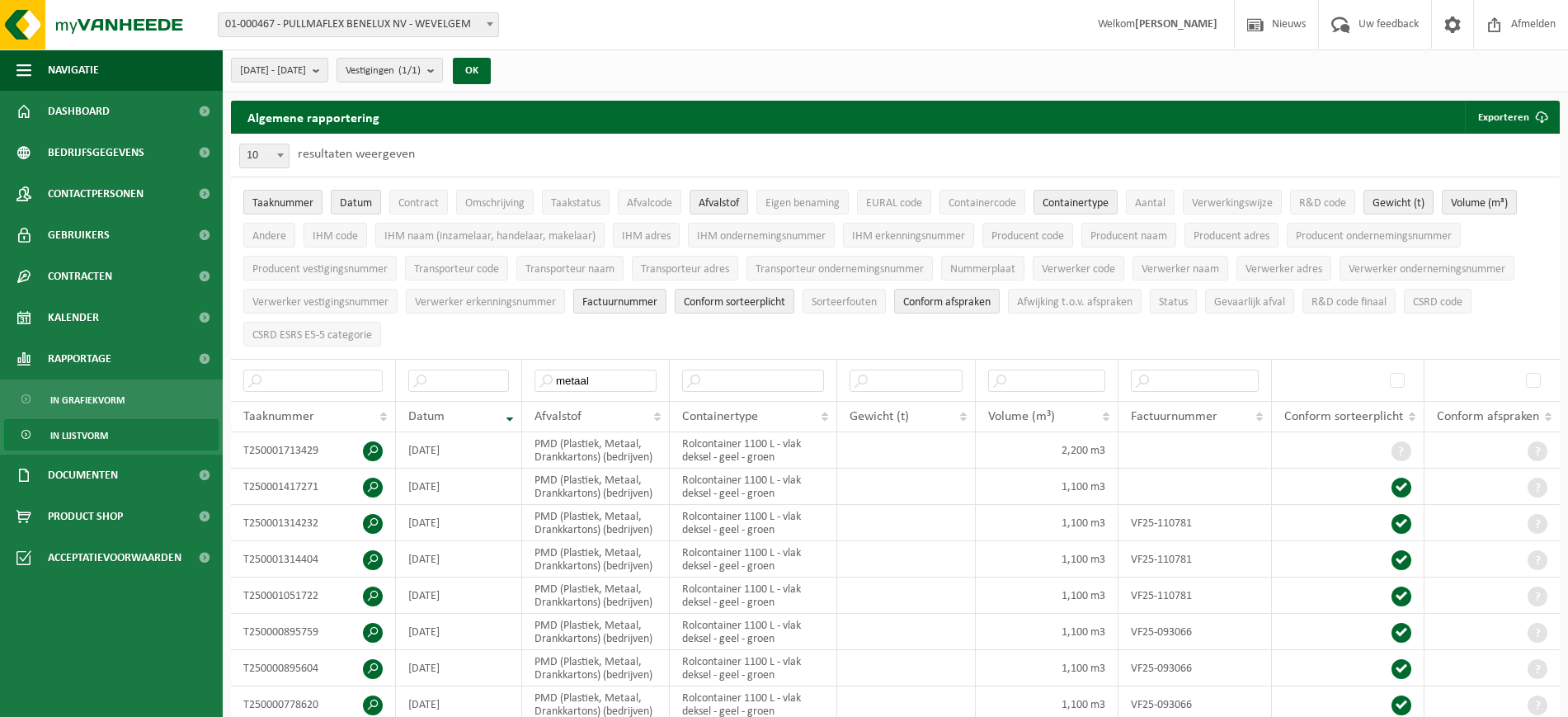
drag, startPoint x: 566, startPoint y: 408, endPoint x: 577, endPoint y: 409, distance: 11.0
click at [574, 410] on span "Afvalstof" at bounding box center [558, 417] width 47 height 13
click at [588, 373] on input "metaal" at bounding box center [596, 380] width 122 height 22
click at [606, 379] on input "metaal" at bounding box center [596, 380] width 122 height 22
click at [548, 375] on input "metaal" at bounding box center [596, 380] width 122 height 22
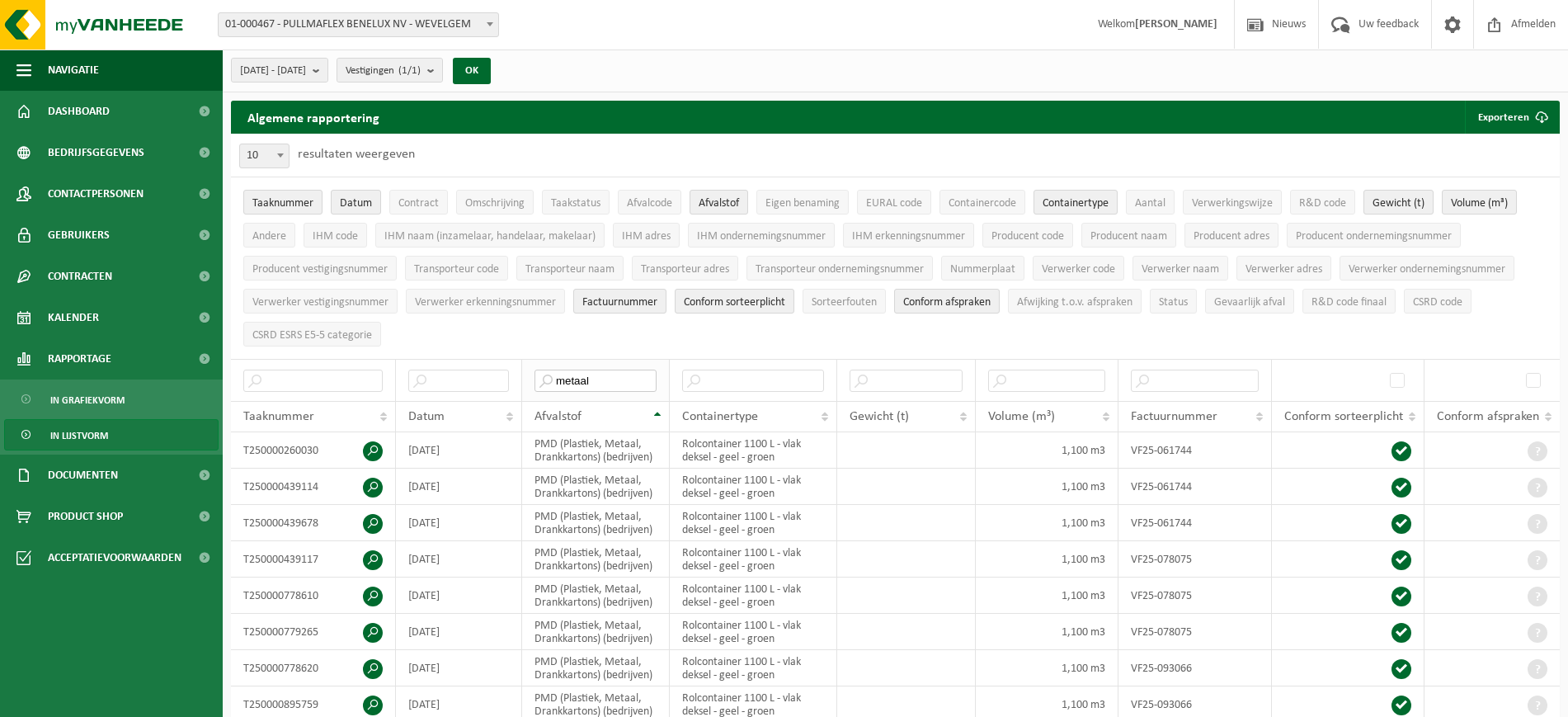
drag, startPoint x: 603, startPoint y: 371, endPoint x: 542, endPoint y: 376, distance: 61.2
click at [542, 376] on input "metaal" at bounding box center [596, 380] width 122 height 22
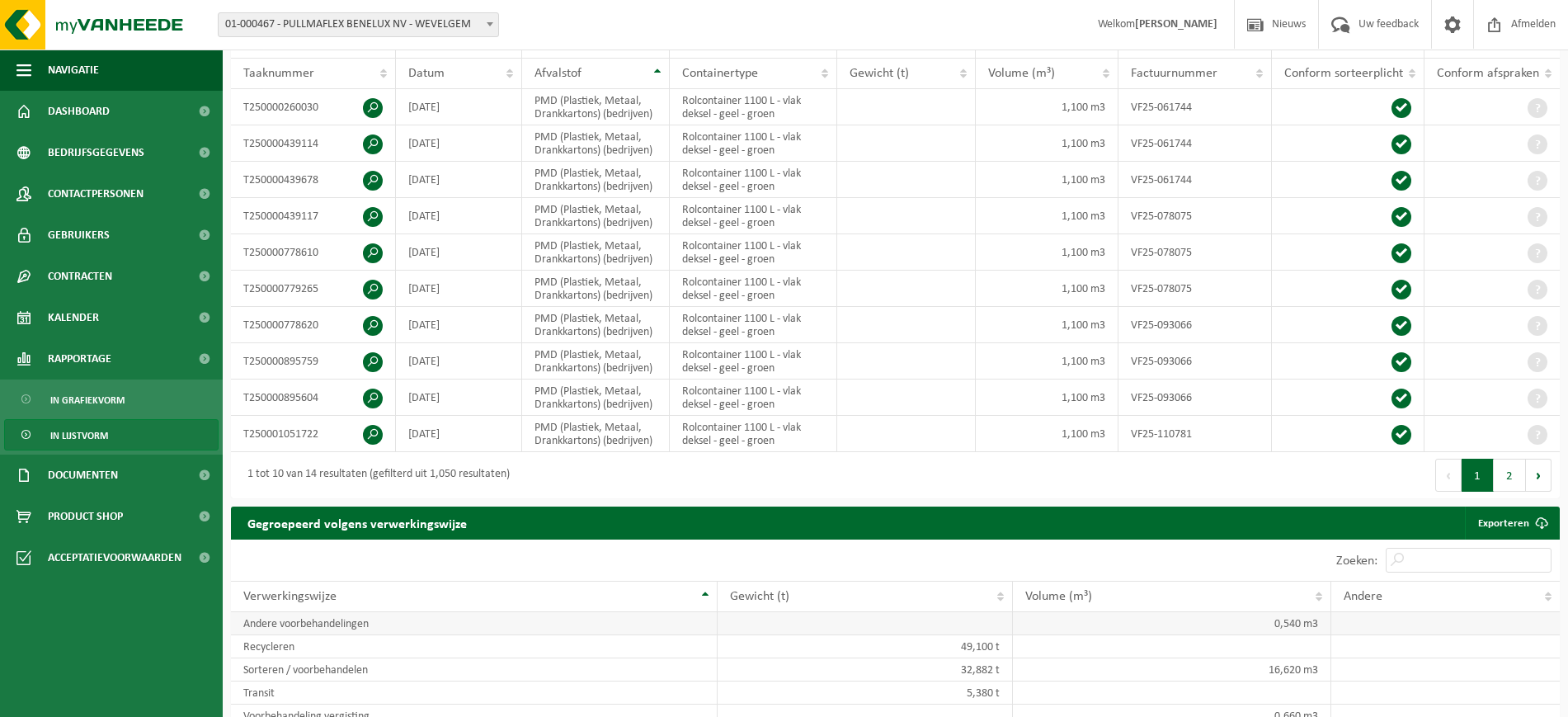
scroll to position [413, 0]
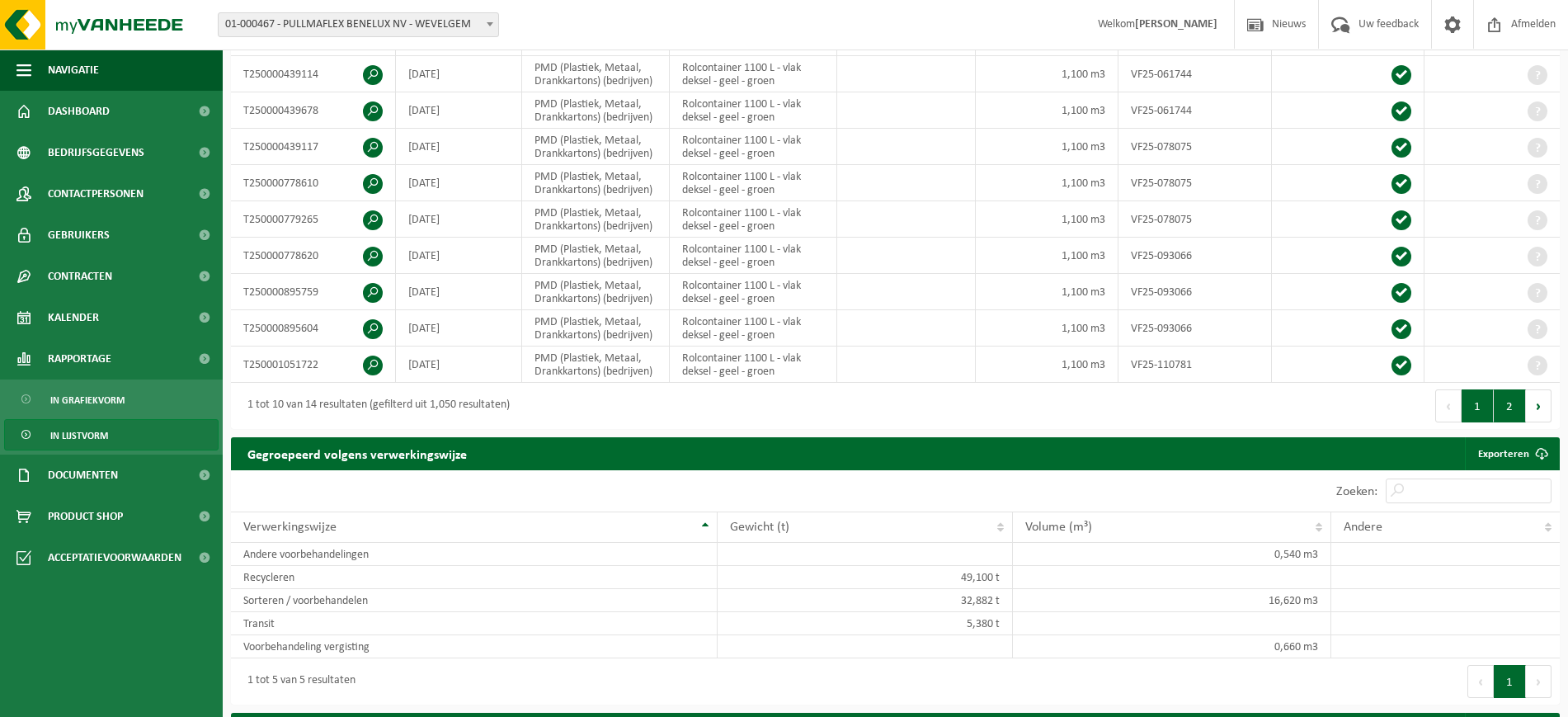
click at [1504, 402] on button "2" at bounding box center [1509, 406] width 32 height 33
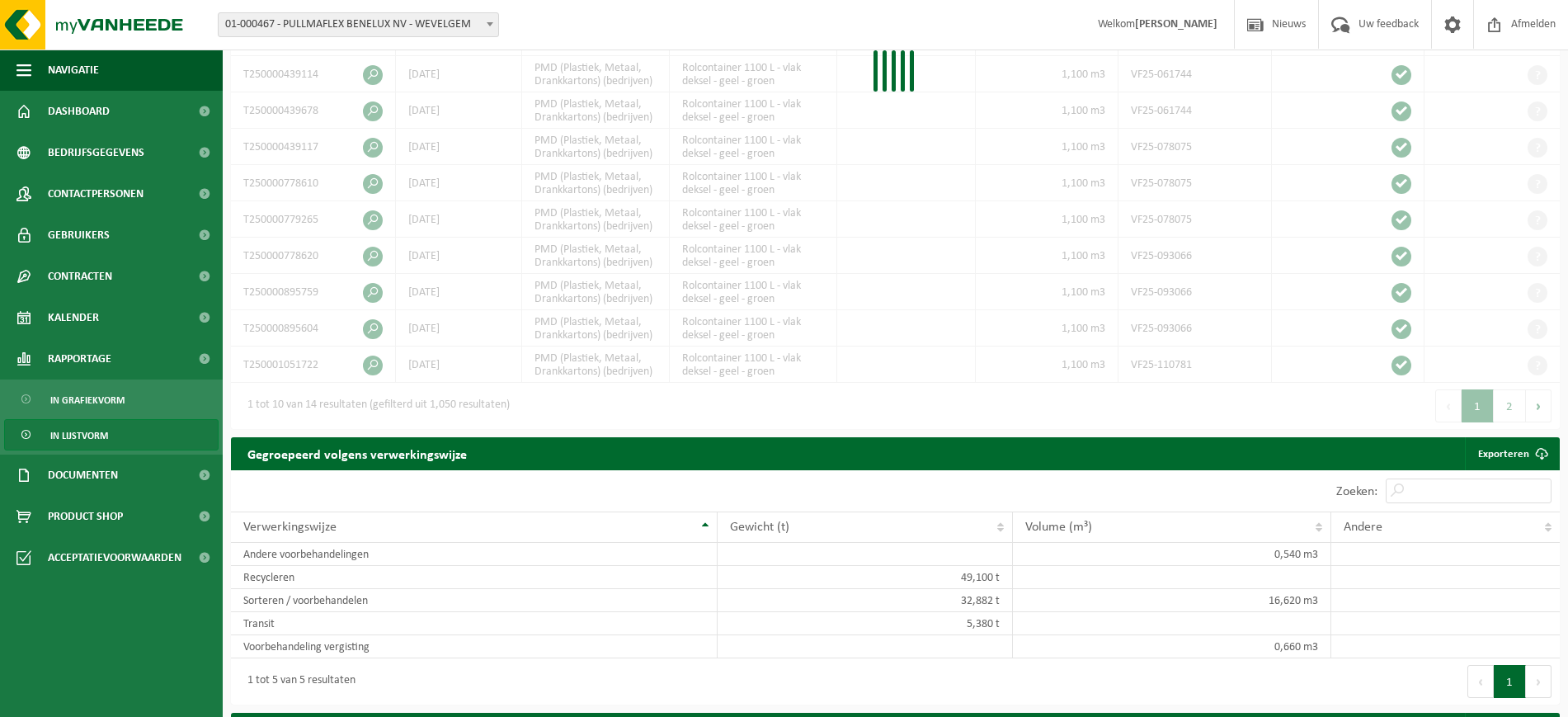
scroll to position [304, 0]
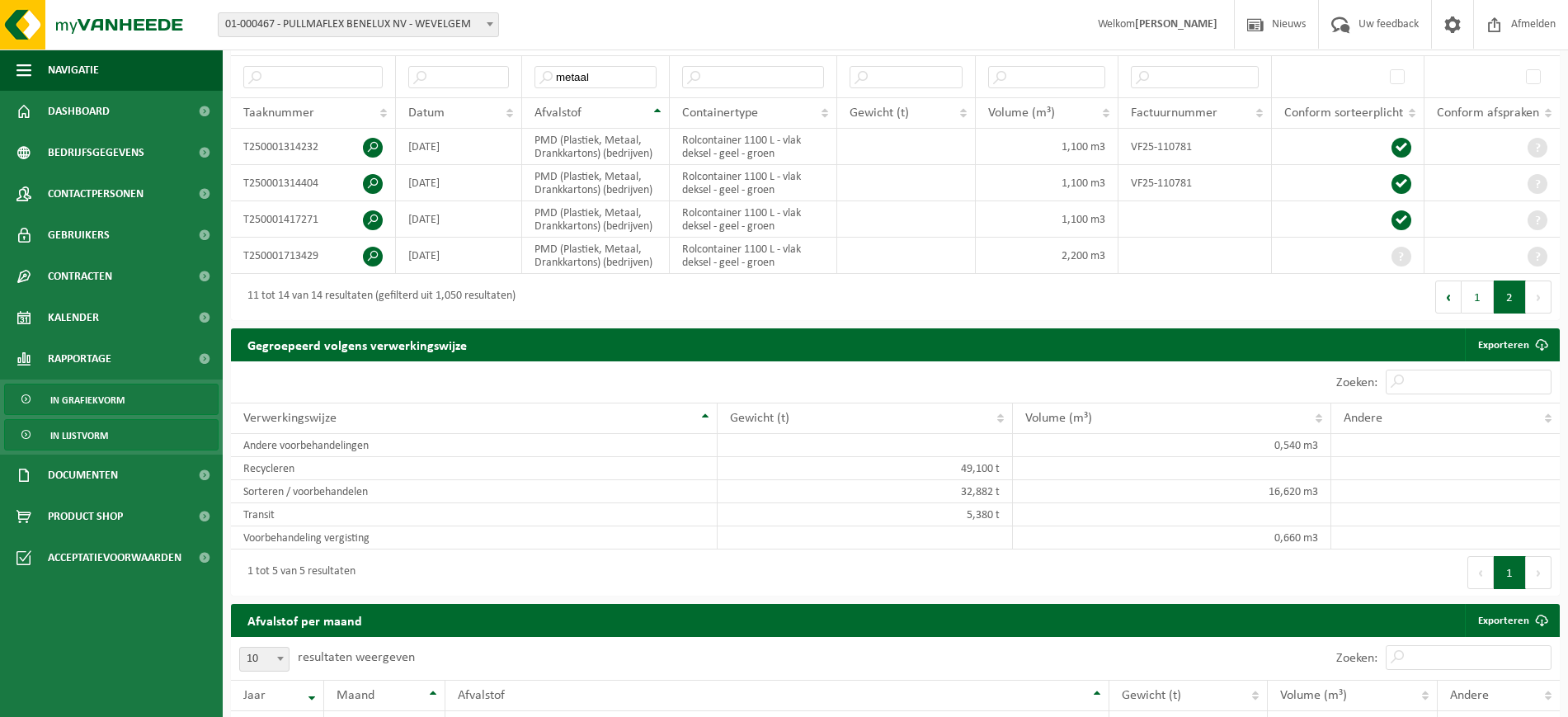
click at [83, 402] on span "In grafiekvorm" at bounding box center [88, 400] width 74 height 31
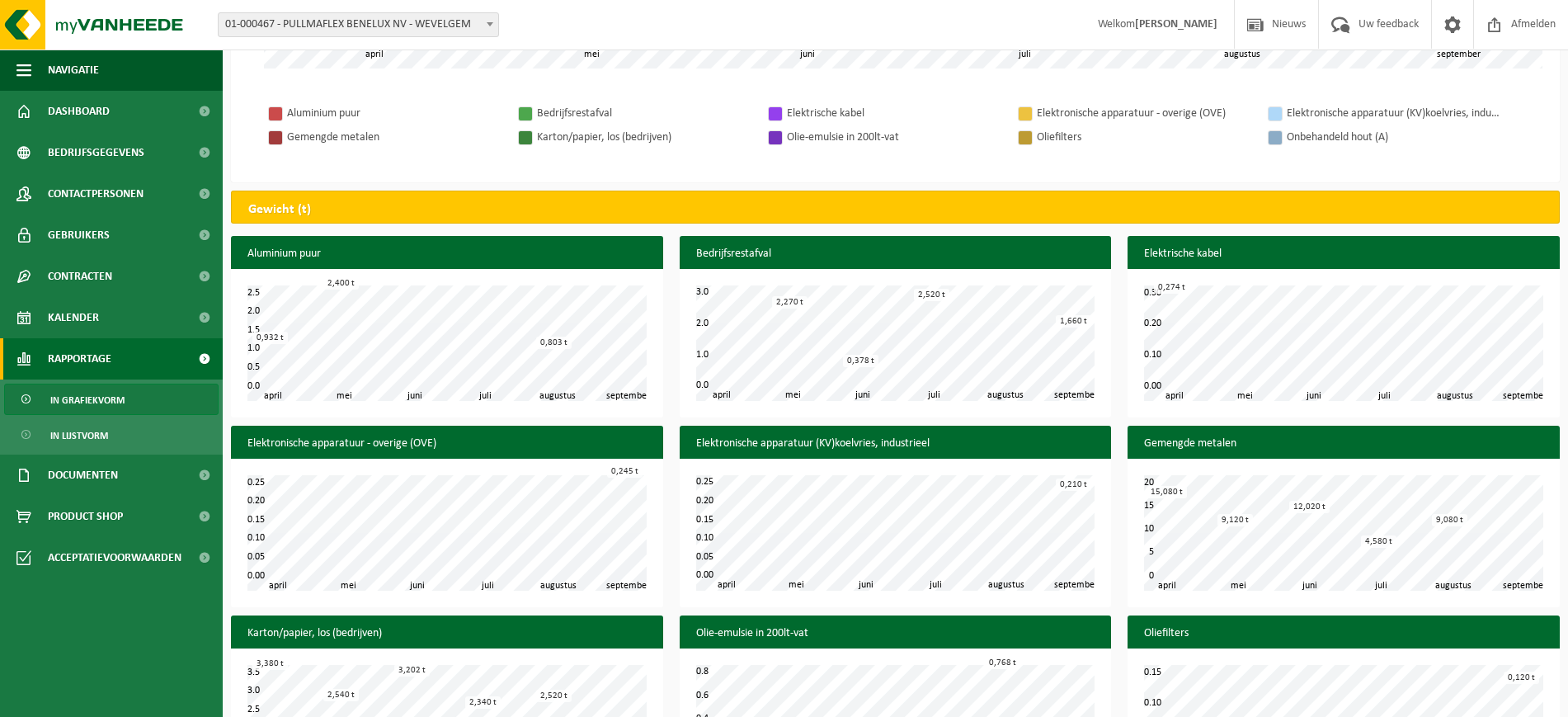
scroll to position [619, 0]
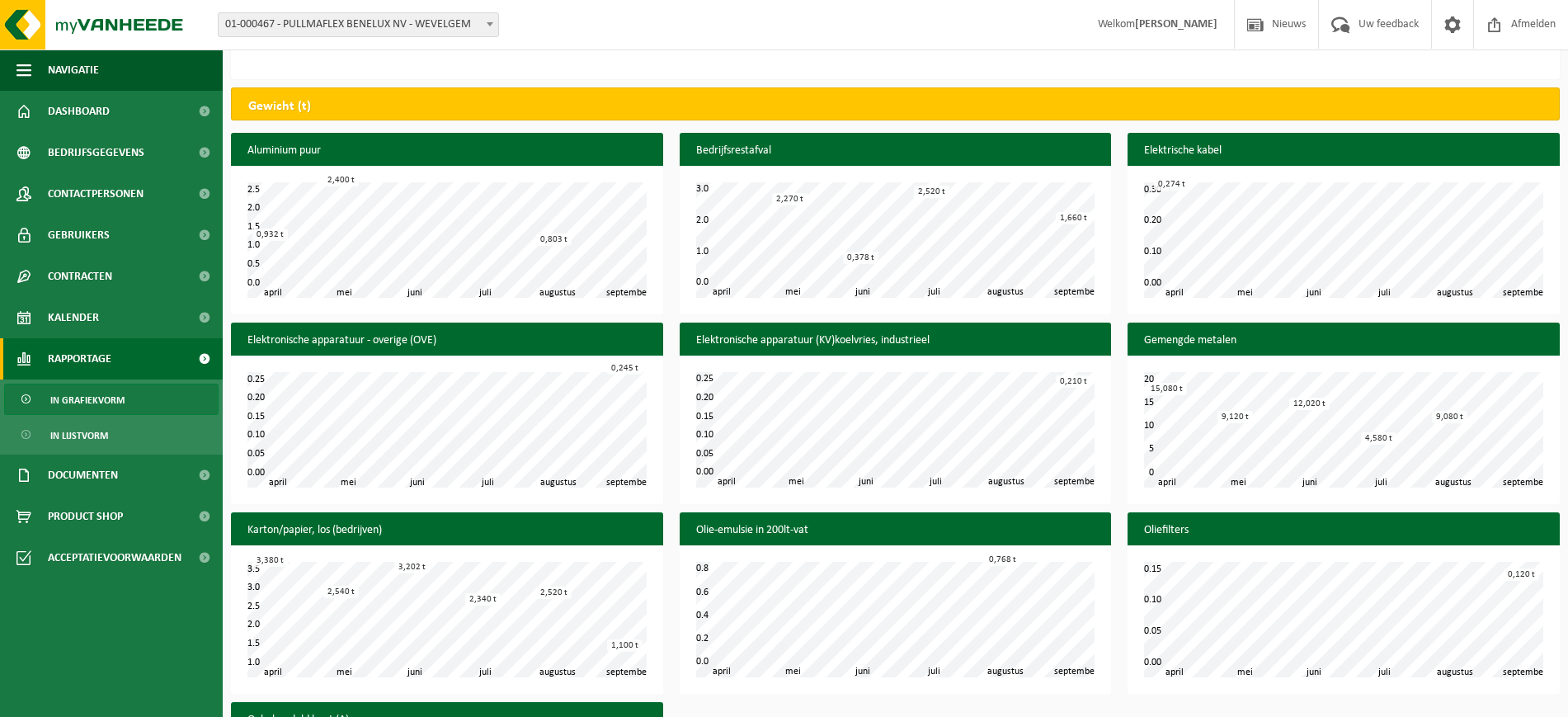
click at [1229, 420] on div "9,120 t" at bounding box center [1235, 417] width 36 height 12
click at [102, 433] on span "In lijstvorm" at bounding box center [79, 436] width 58 height 31
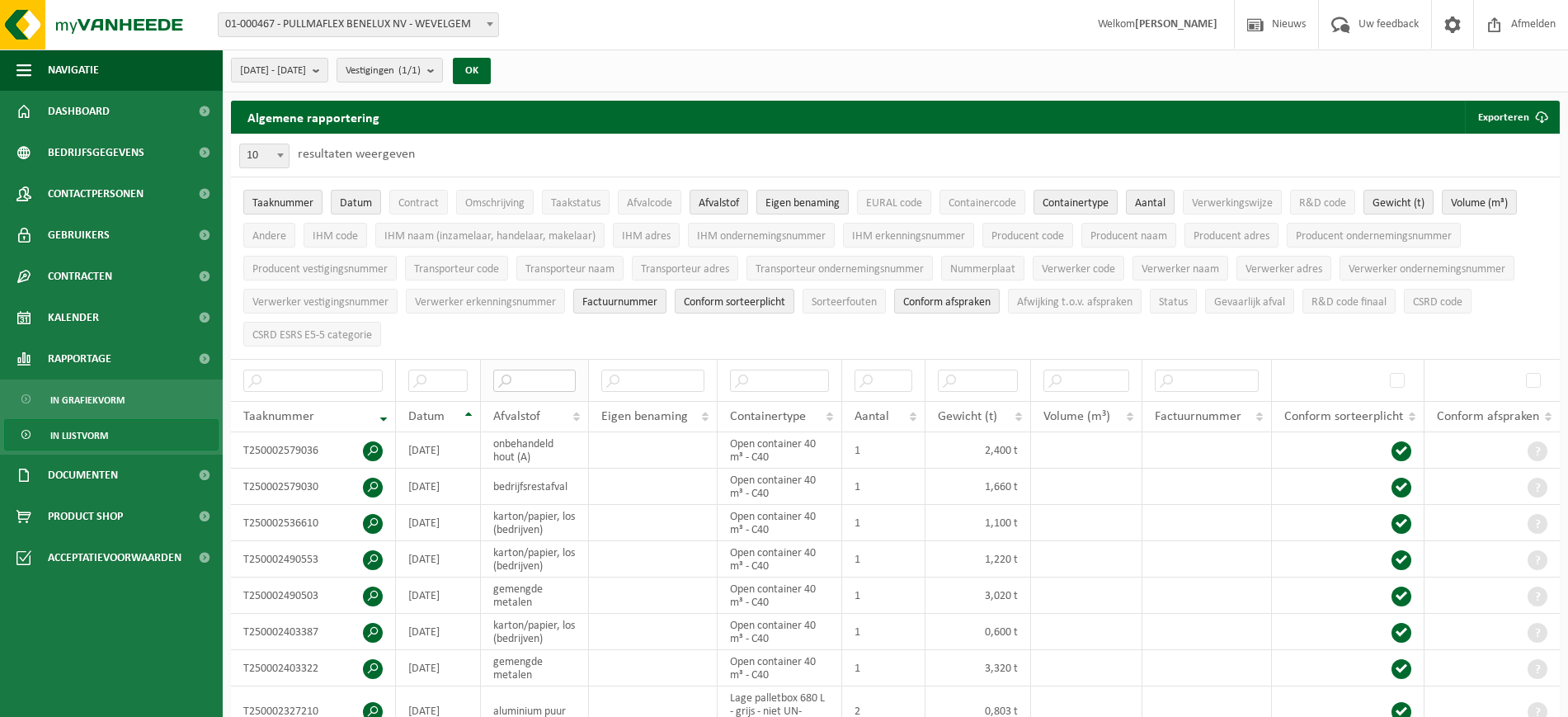
click at [526, 373] on input "text" at bounding box center [535, 380] width 83 height 22
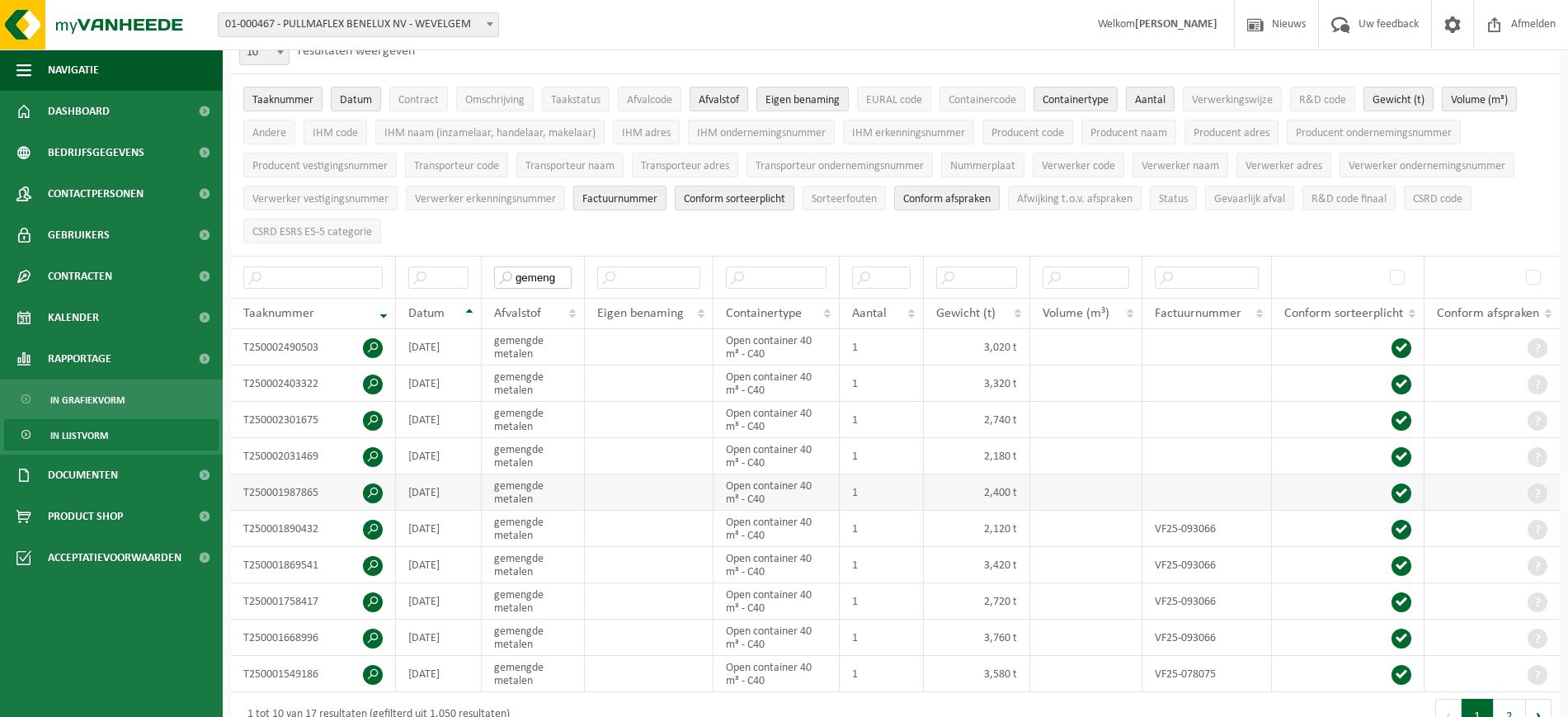
scroll to position [206, 0]
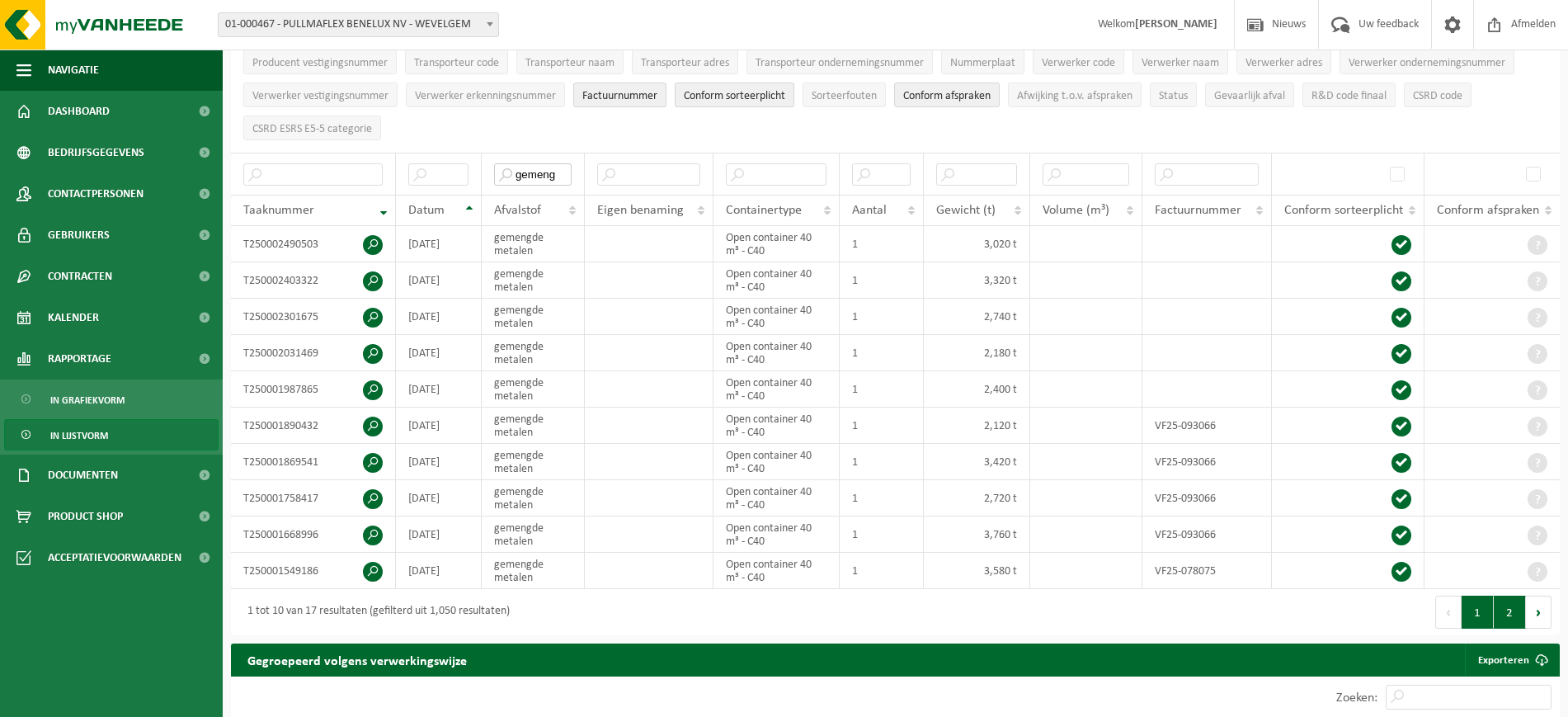
type input "gemeng"
click at [1508, 611] on button "2" at bounding box center [1509, 612] width 32 height 33
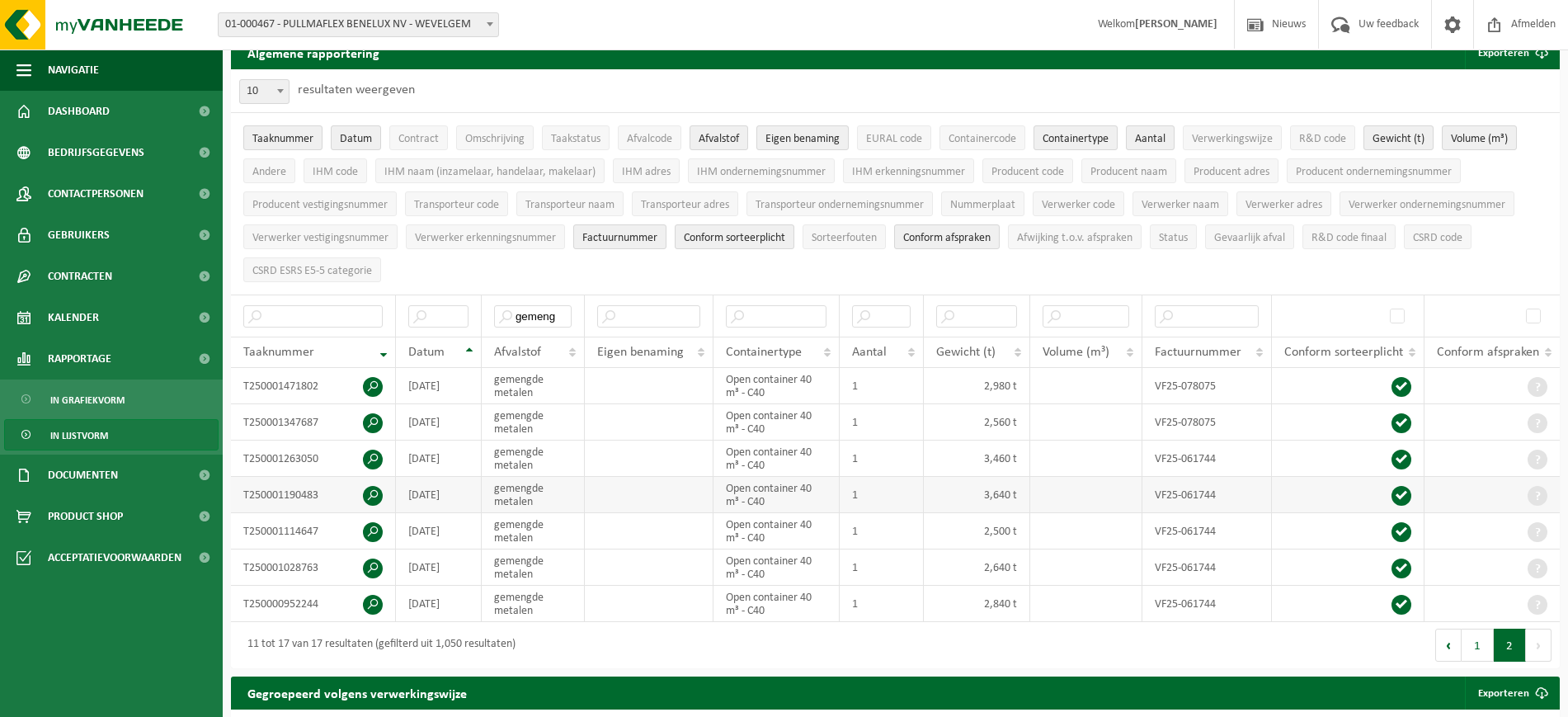
scroll to position [0, 0]
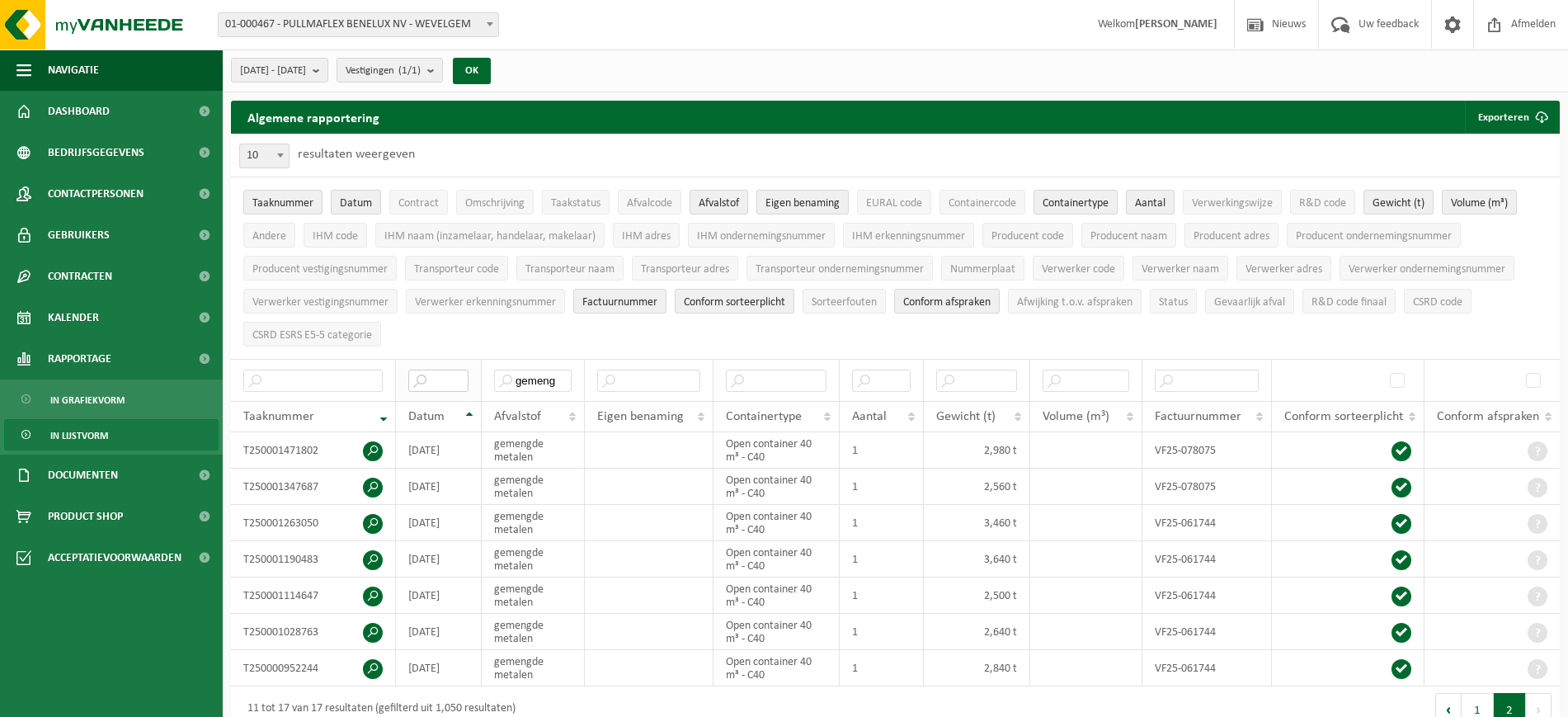
click at [441, 375] on input "text" at bounding box center [438, 380] width 60 height 22
click at [467, 413] on th "Datum" at bounding box center [439, 417] width 86 height 31
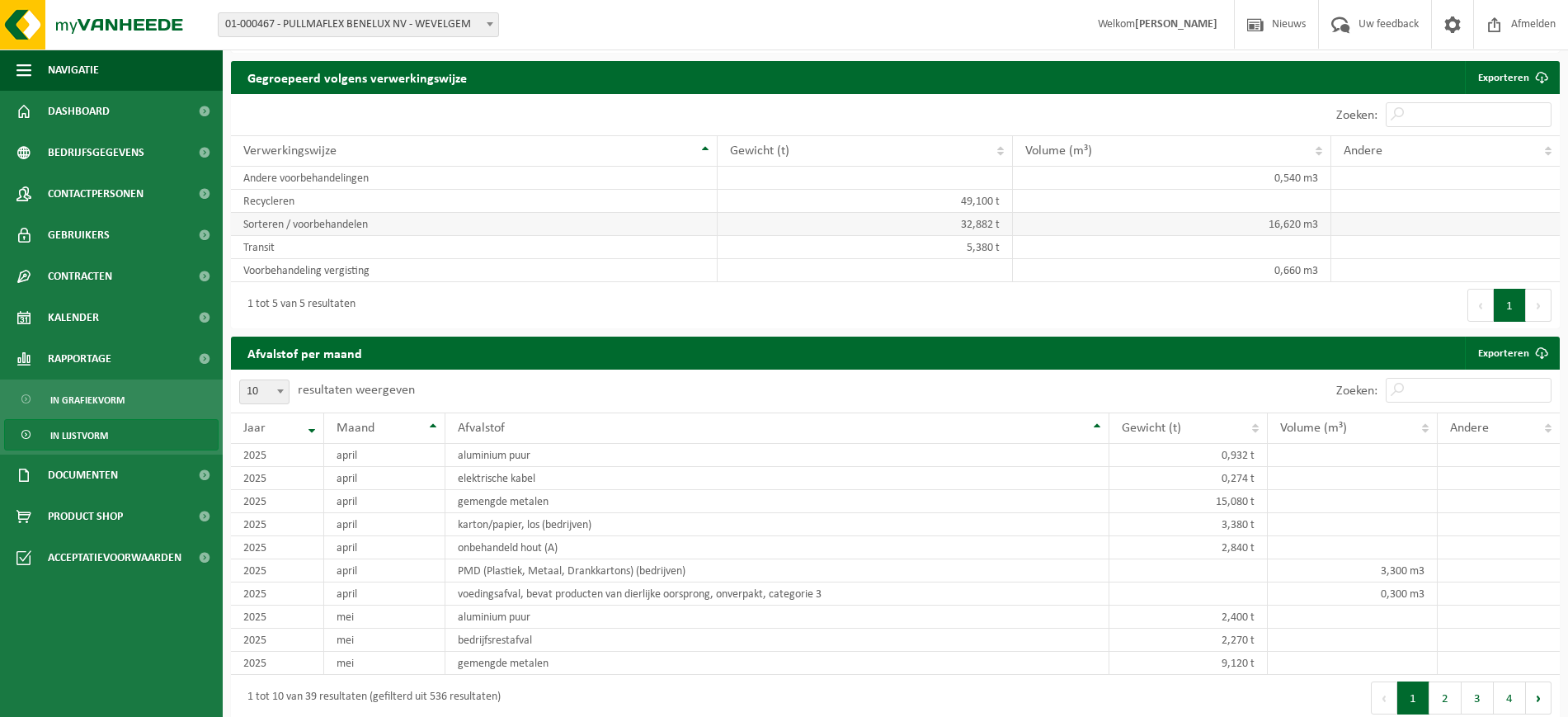
scroll to position [825, 0]
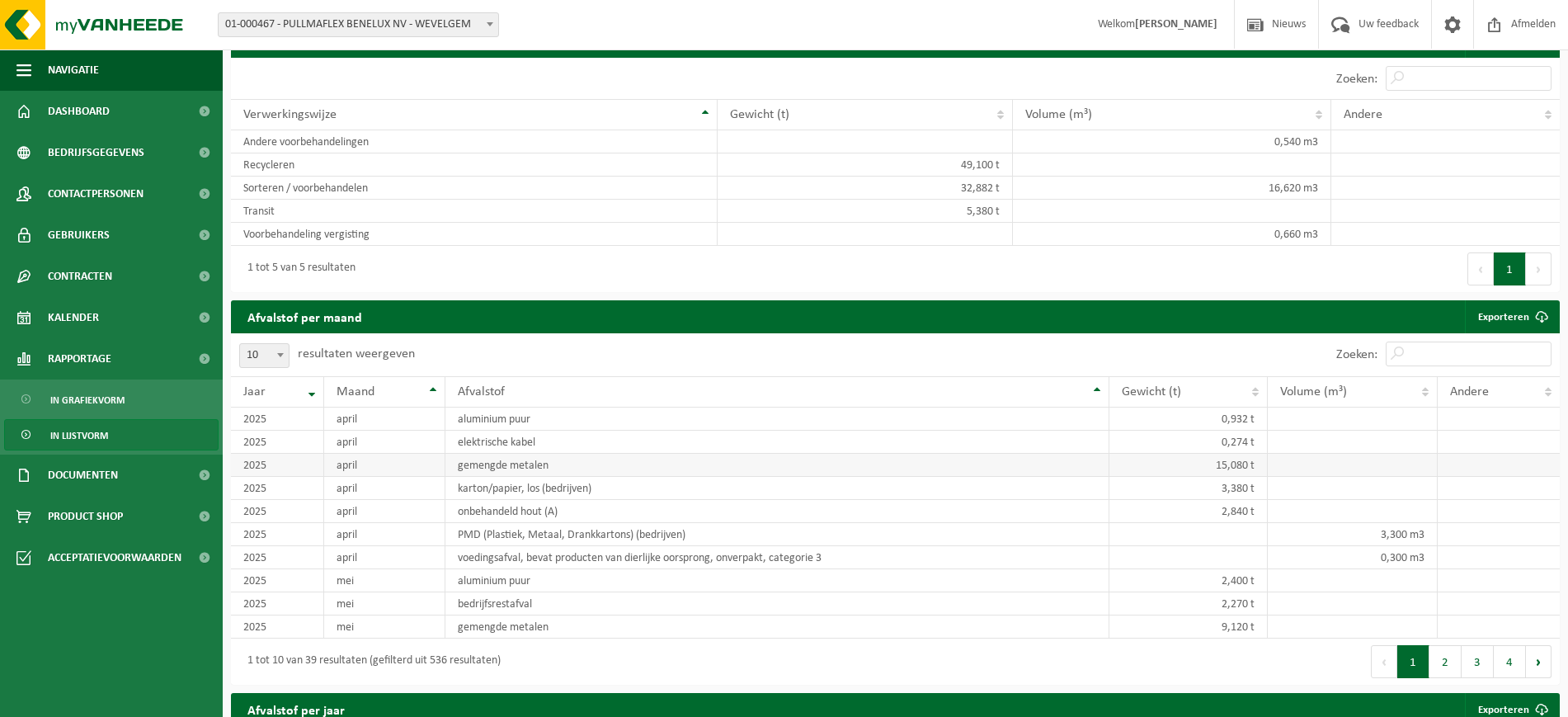
click at [555, 460] on td "gemengde metalen" at bounding box center [777, 466] width 664 height 23
click at [550, 461] on td "gemengde metalen" at bounding box center [777, 466] width 664 height 23
click at [549, 461] on td "gemengde metalen" at bounding box center [777, 466] width 664 height 23
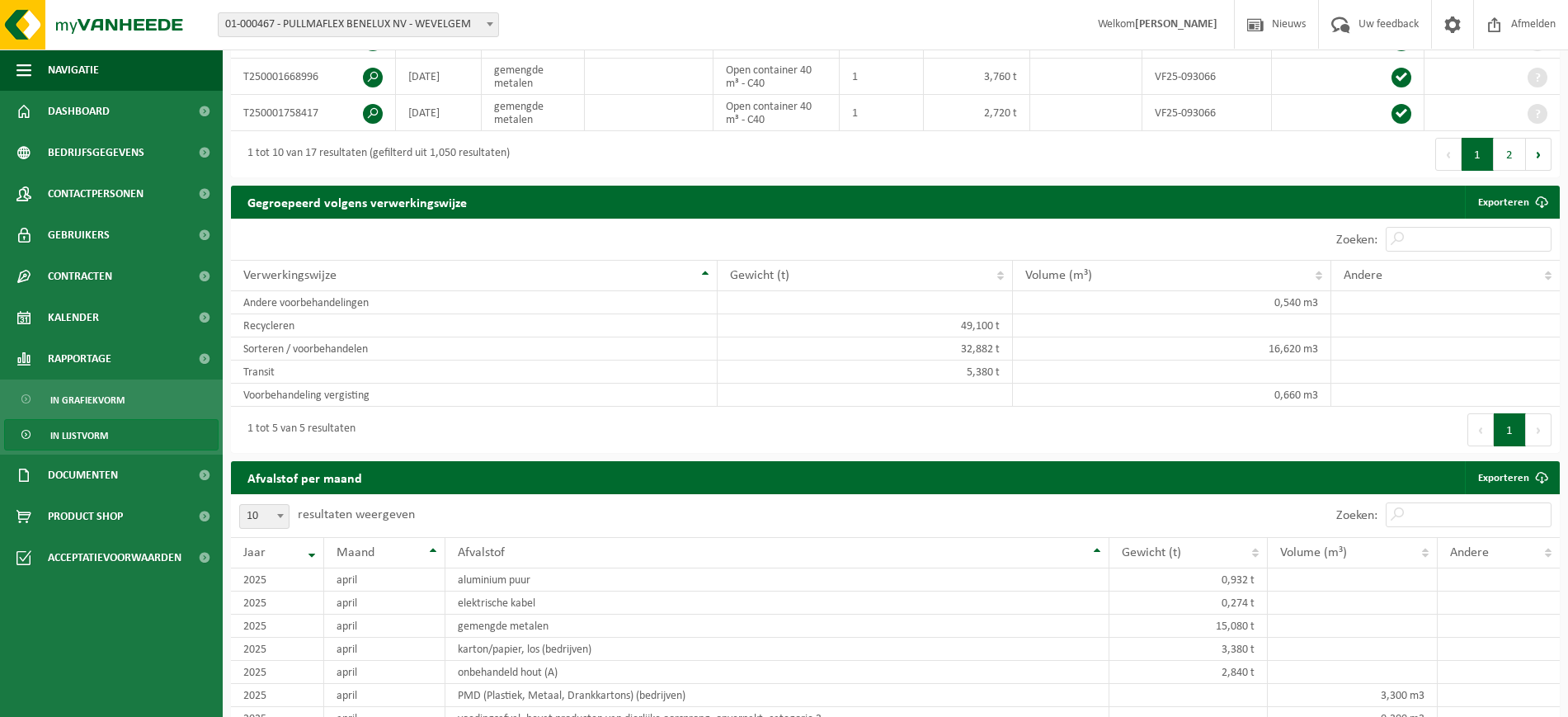
scroll to position [619, 0]
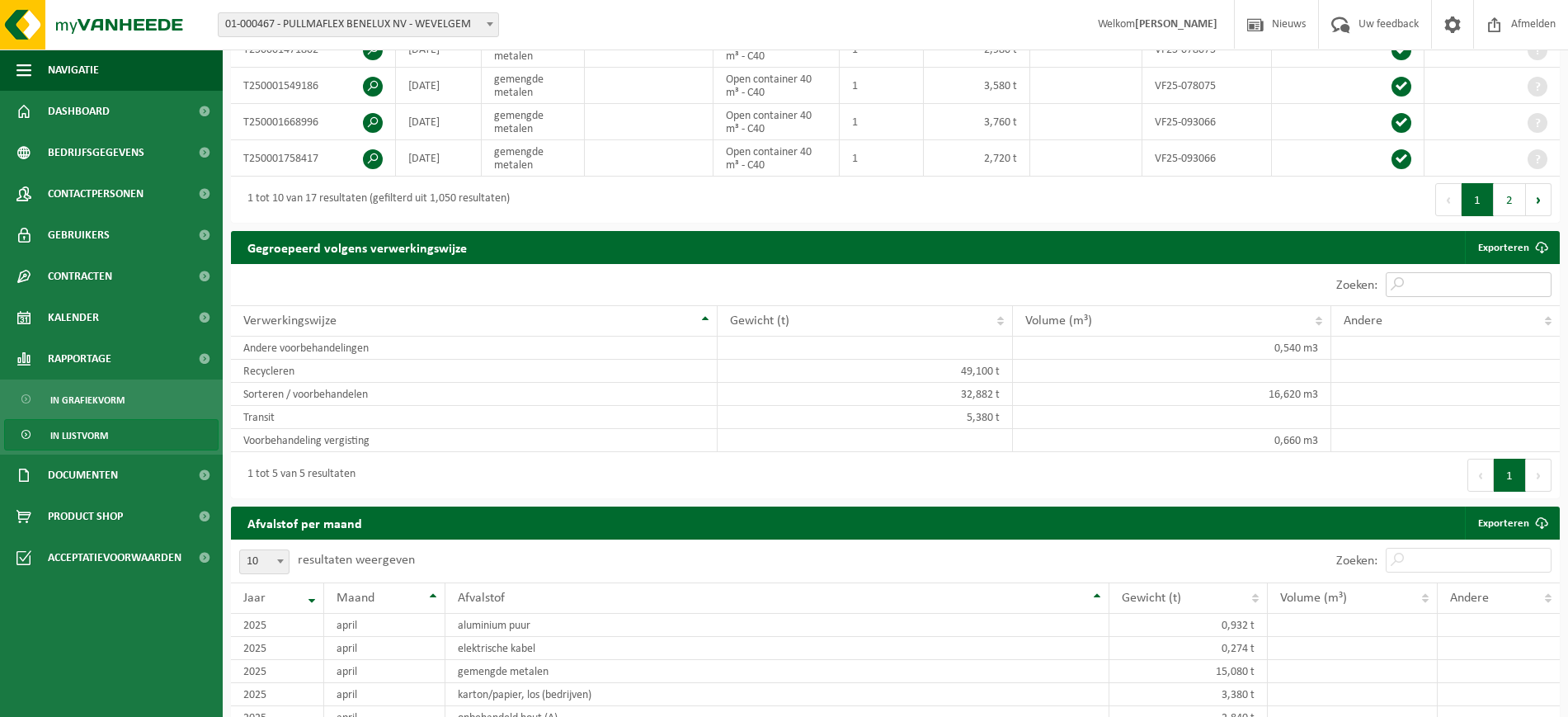
click at [1414, 280] on input "Zoeken:" at bounding box center [1468, 284] width 166 height 25
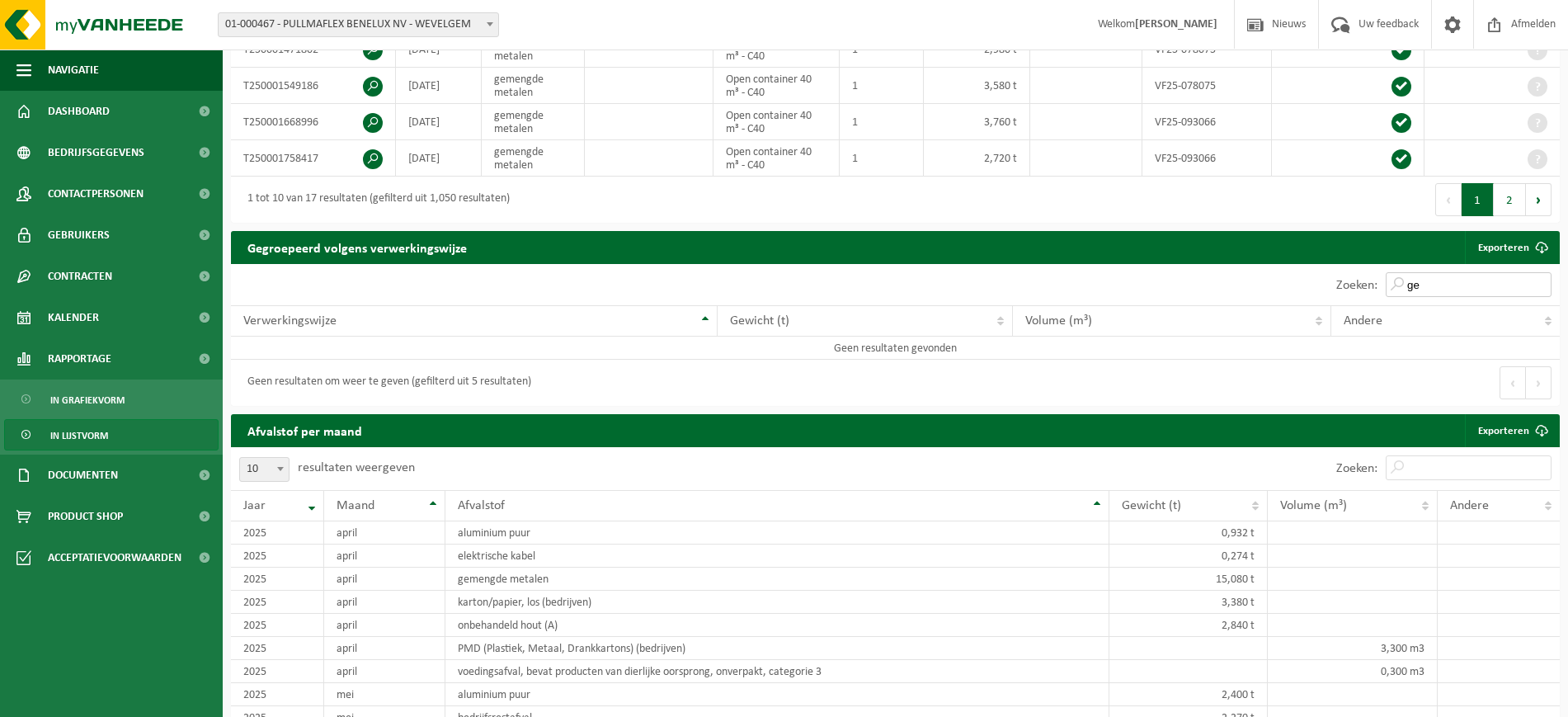
type input "g"
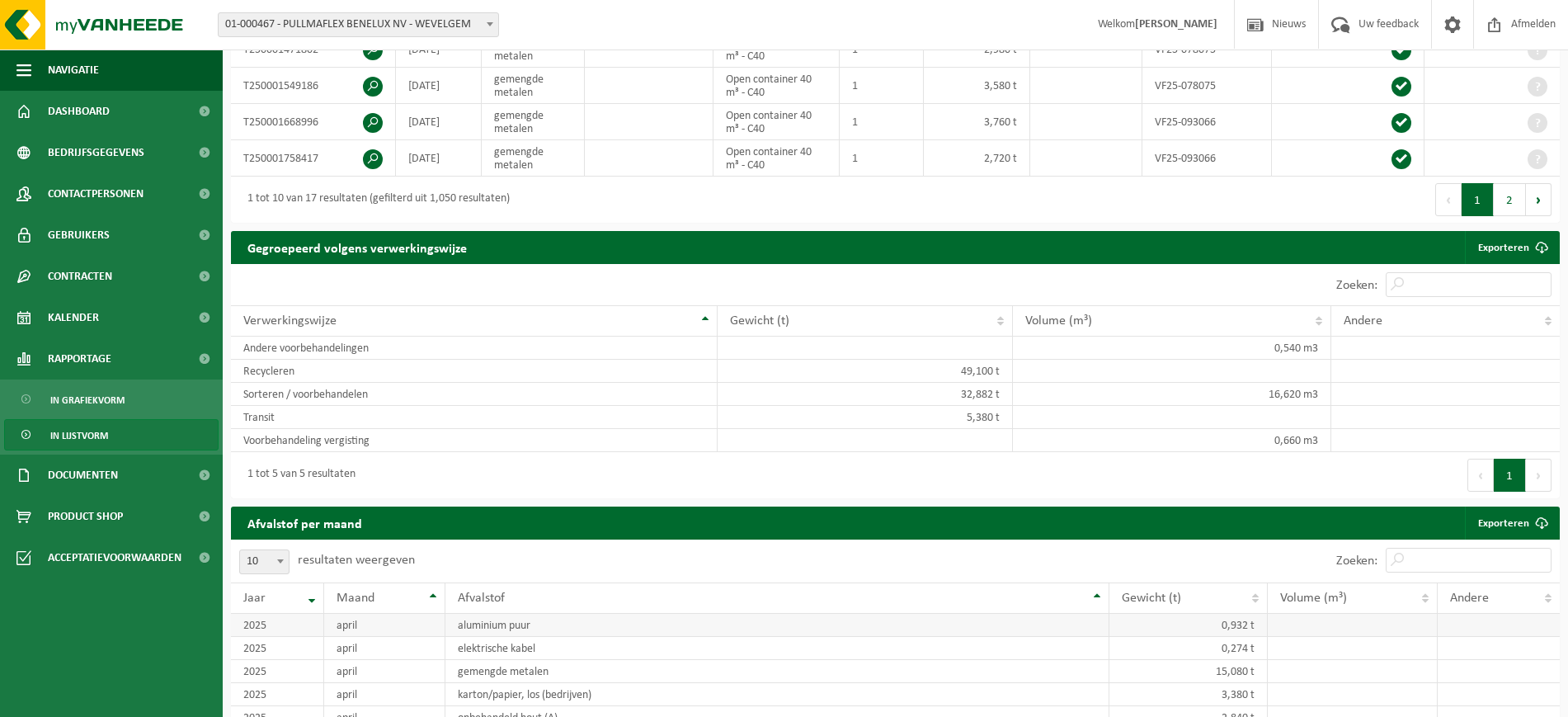
click at [924, 614] on td "aluminium puur" at bounding box center [777, 625] width 664 height 23
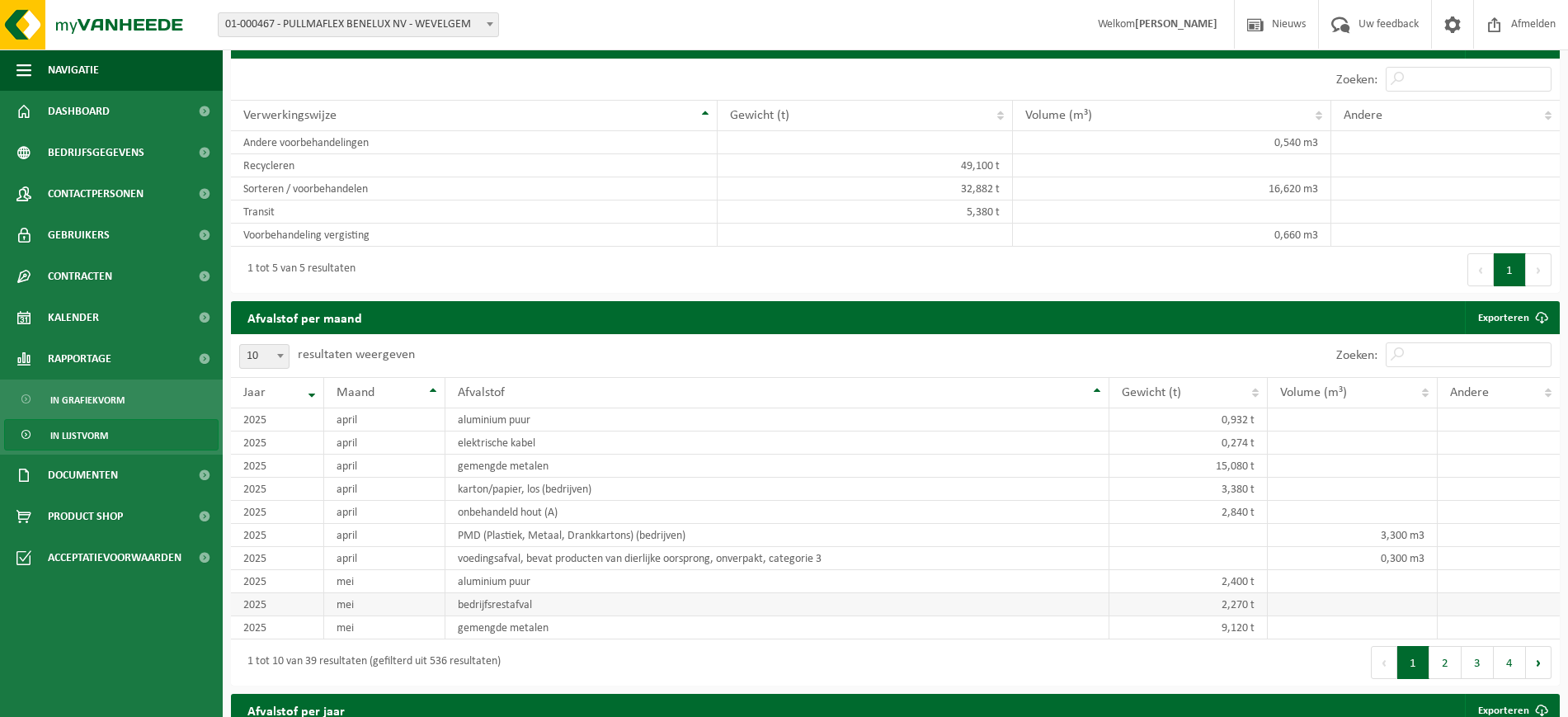
scroll to position [825, 0]
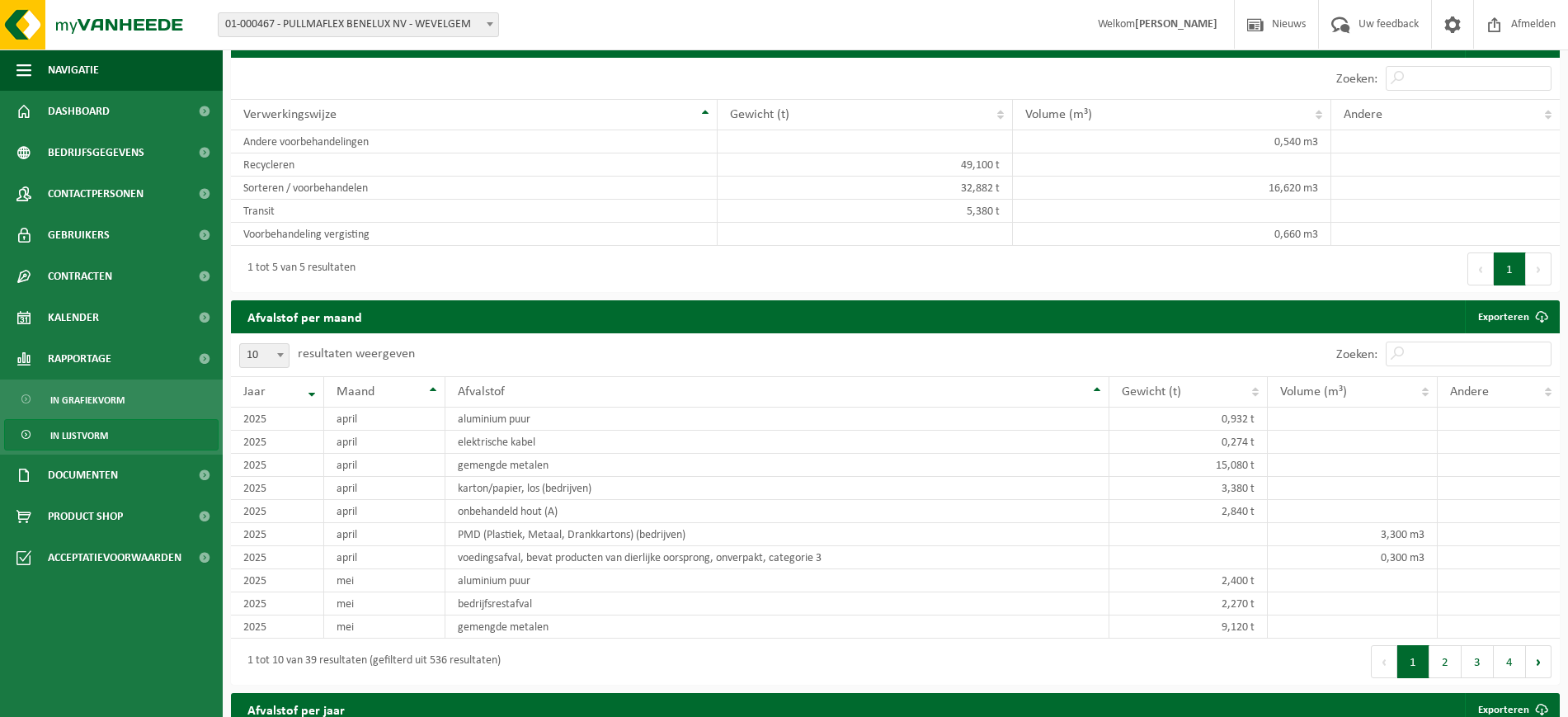
click at [279, 353] on b at bounding box center [280, 355] width 7 height 4
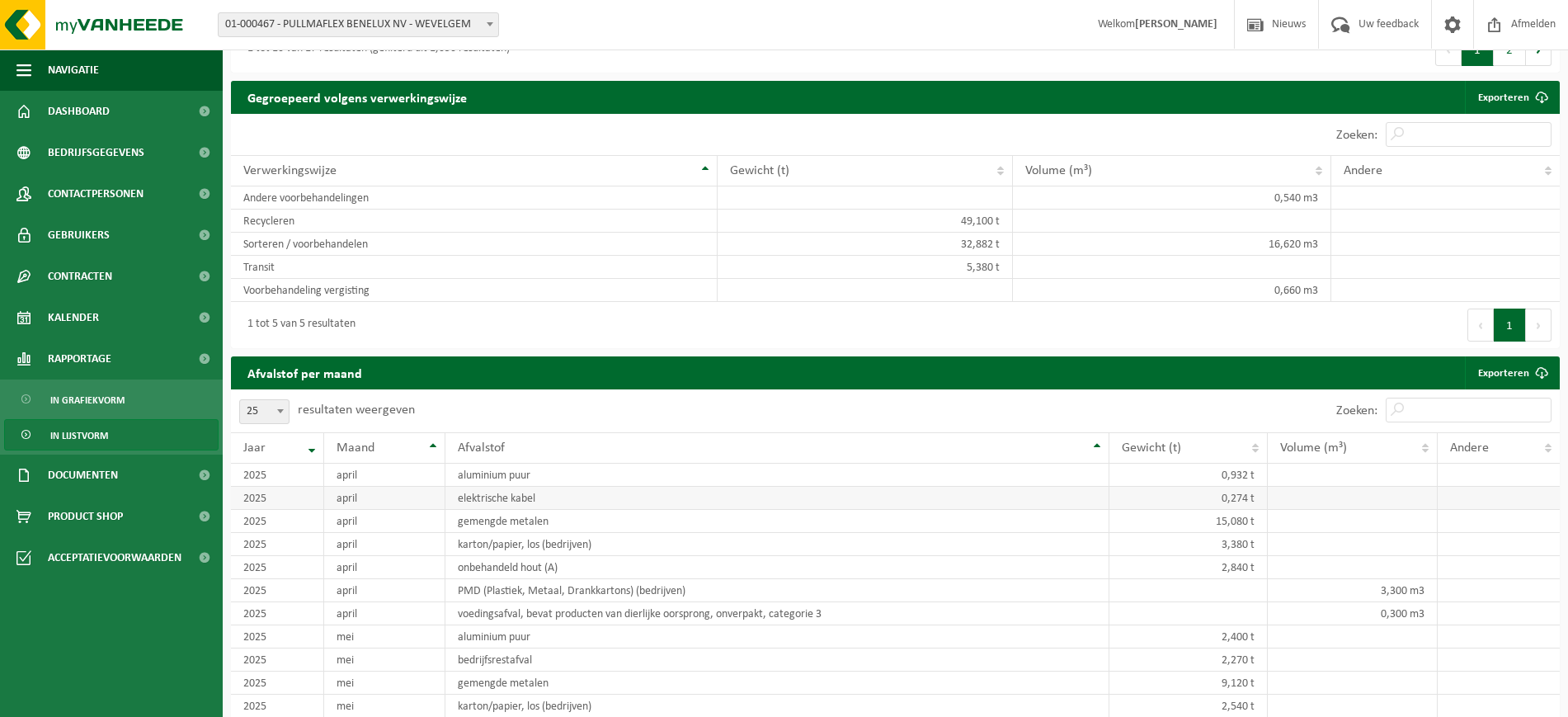
scroll to position [722, 0]
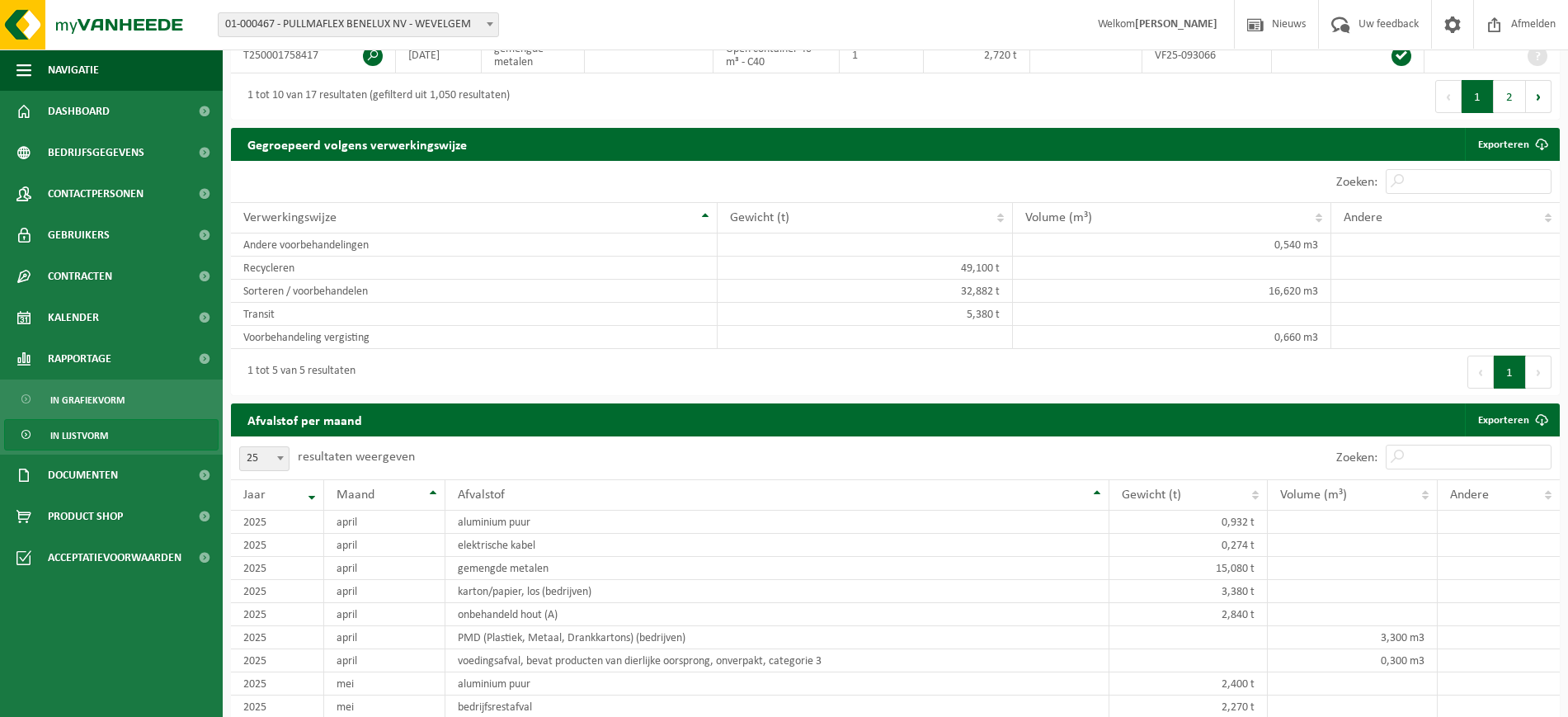
click at [282, 450] on span at bounding box center [280, 458] width 17 height 22
select select "50"
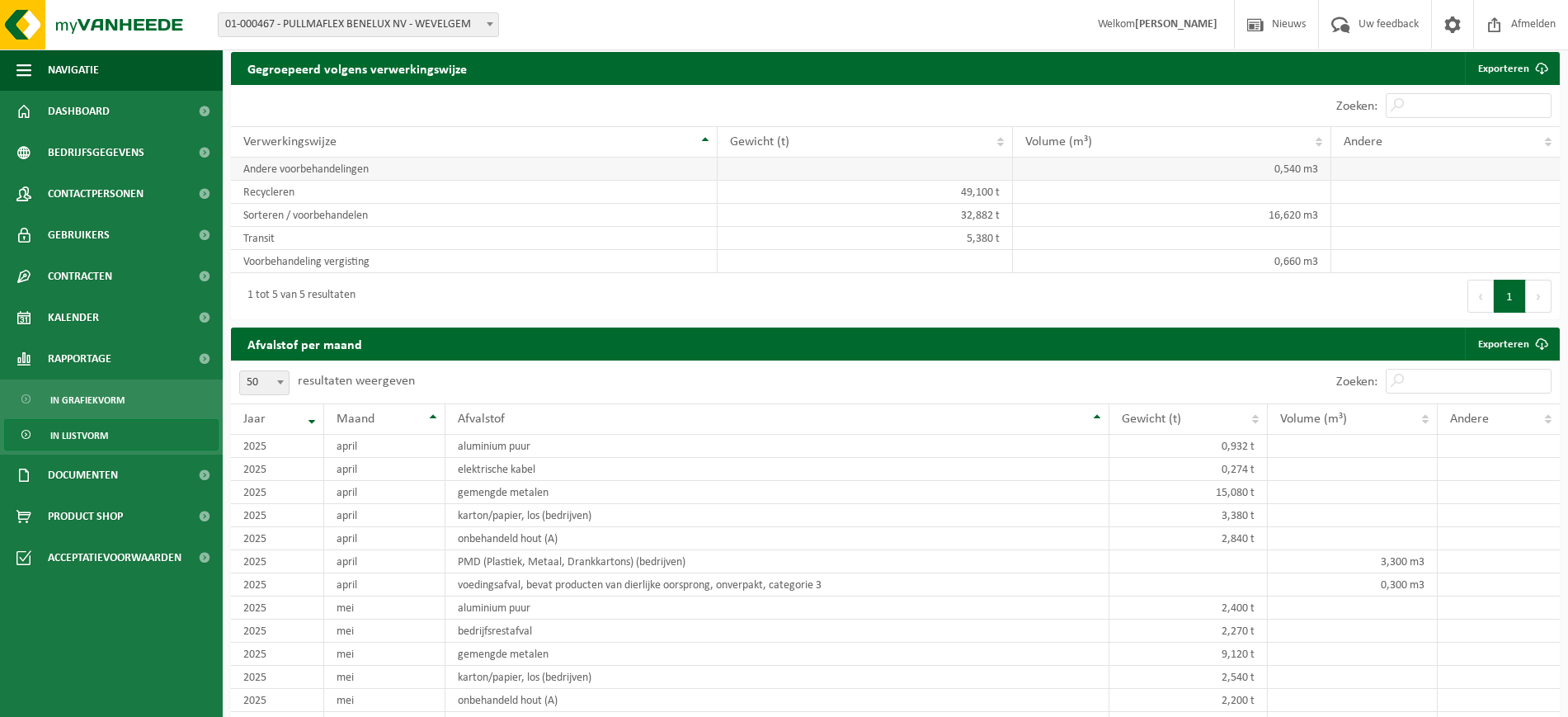
scroll to position [516, 0]
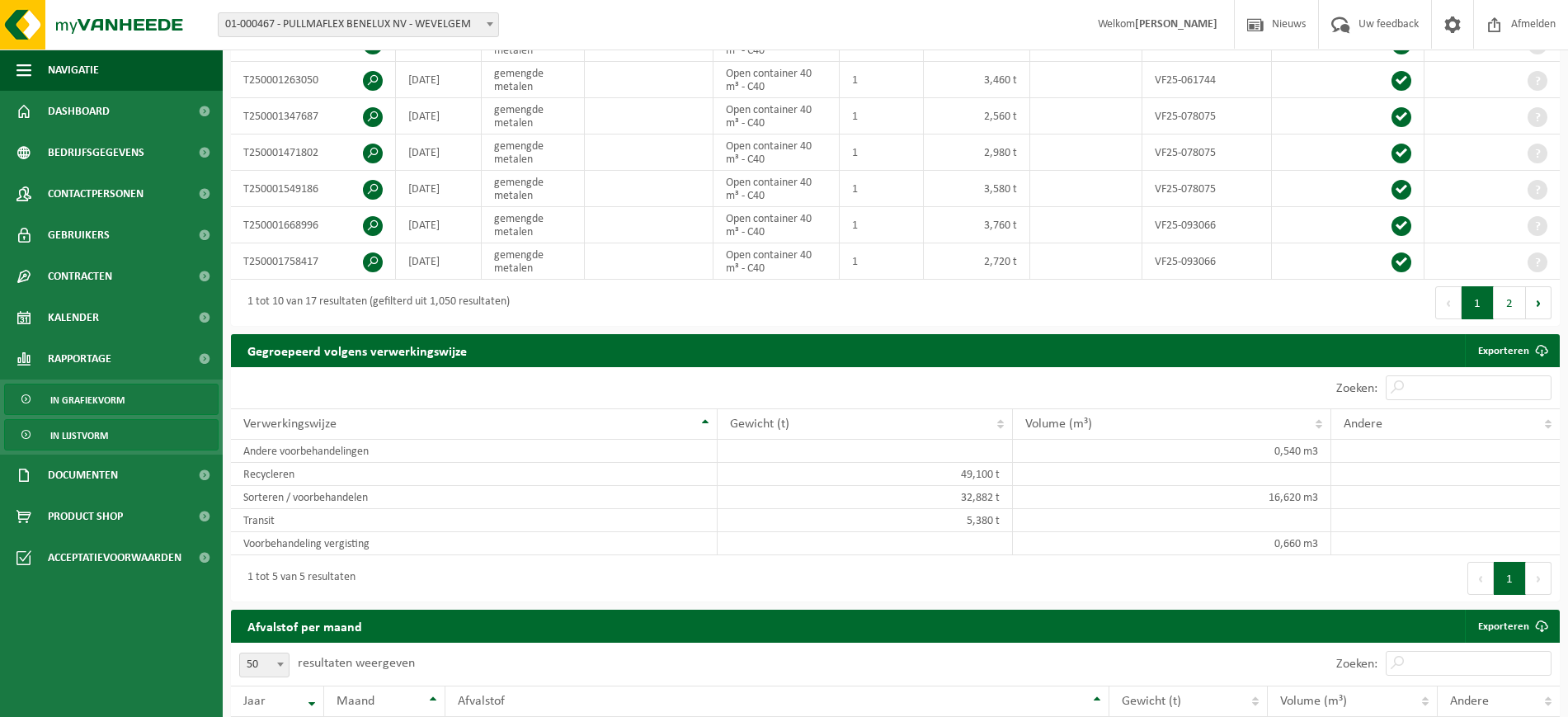
click at [104, 399] on span "In grafiekvorm" at bounding box center [88, 400] width 74 height 31
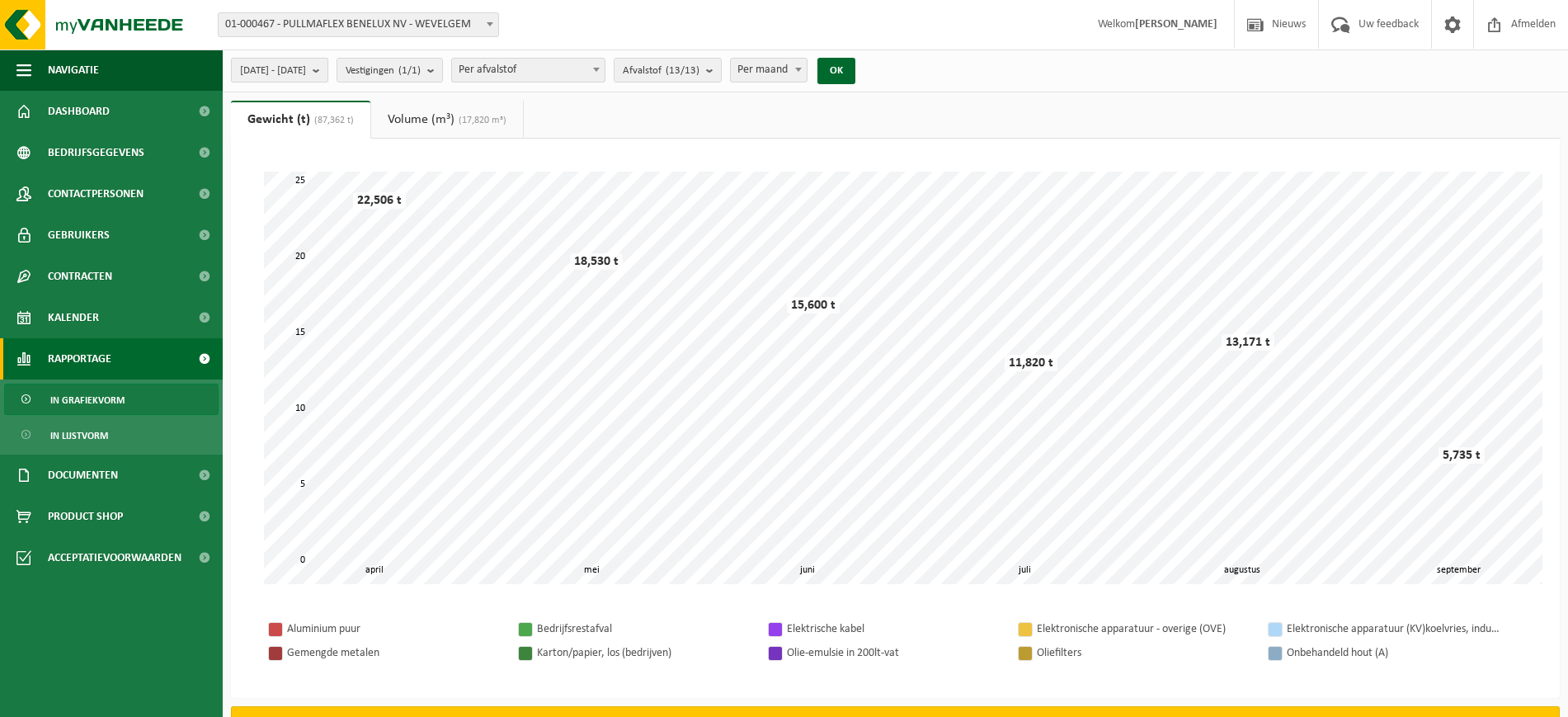
click at [327, 67] on b "submit" at bounding box center [320, 70] width 15 height 23
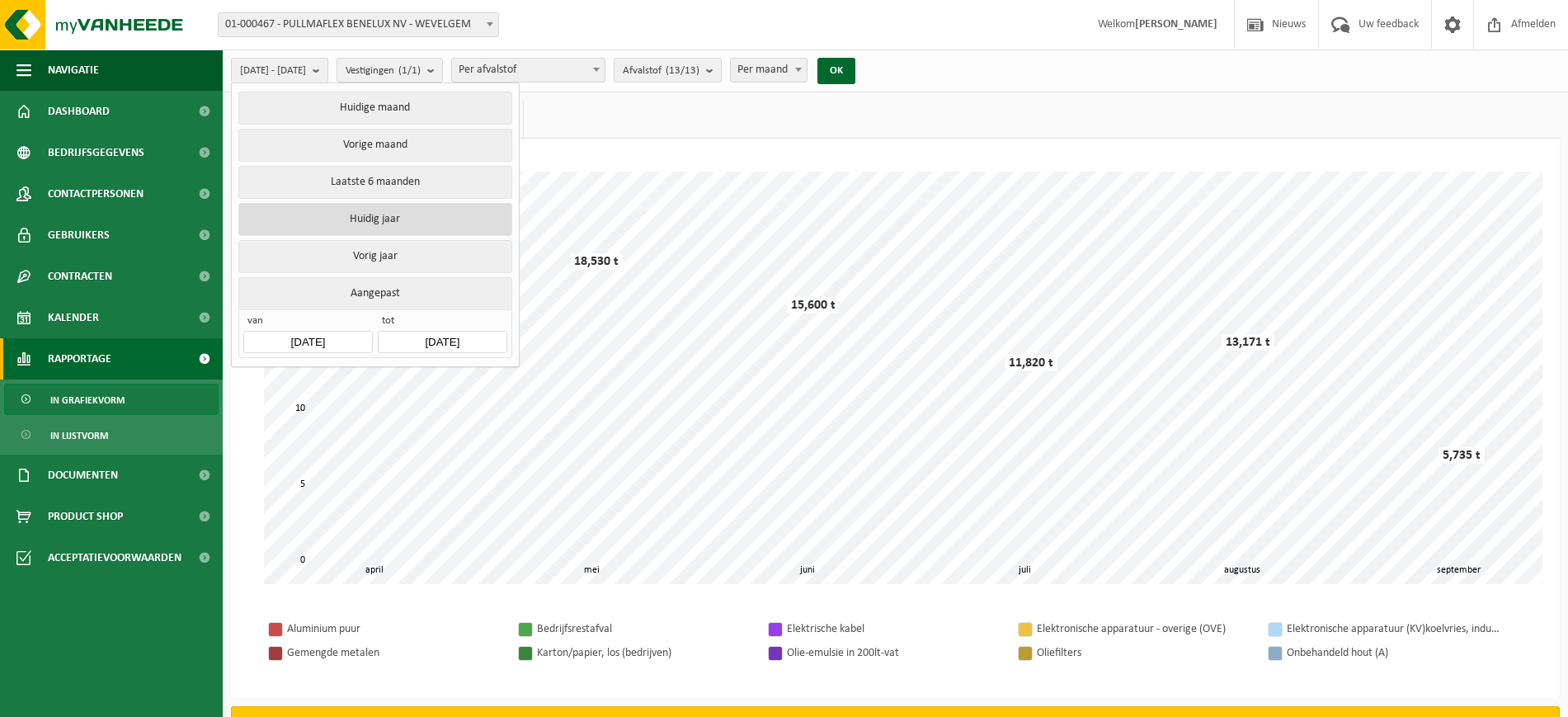
click at [380, 209] on button "Huidig jaar" at bounding box center [374, 219] width 273 height 33
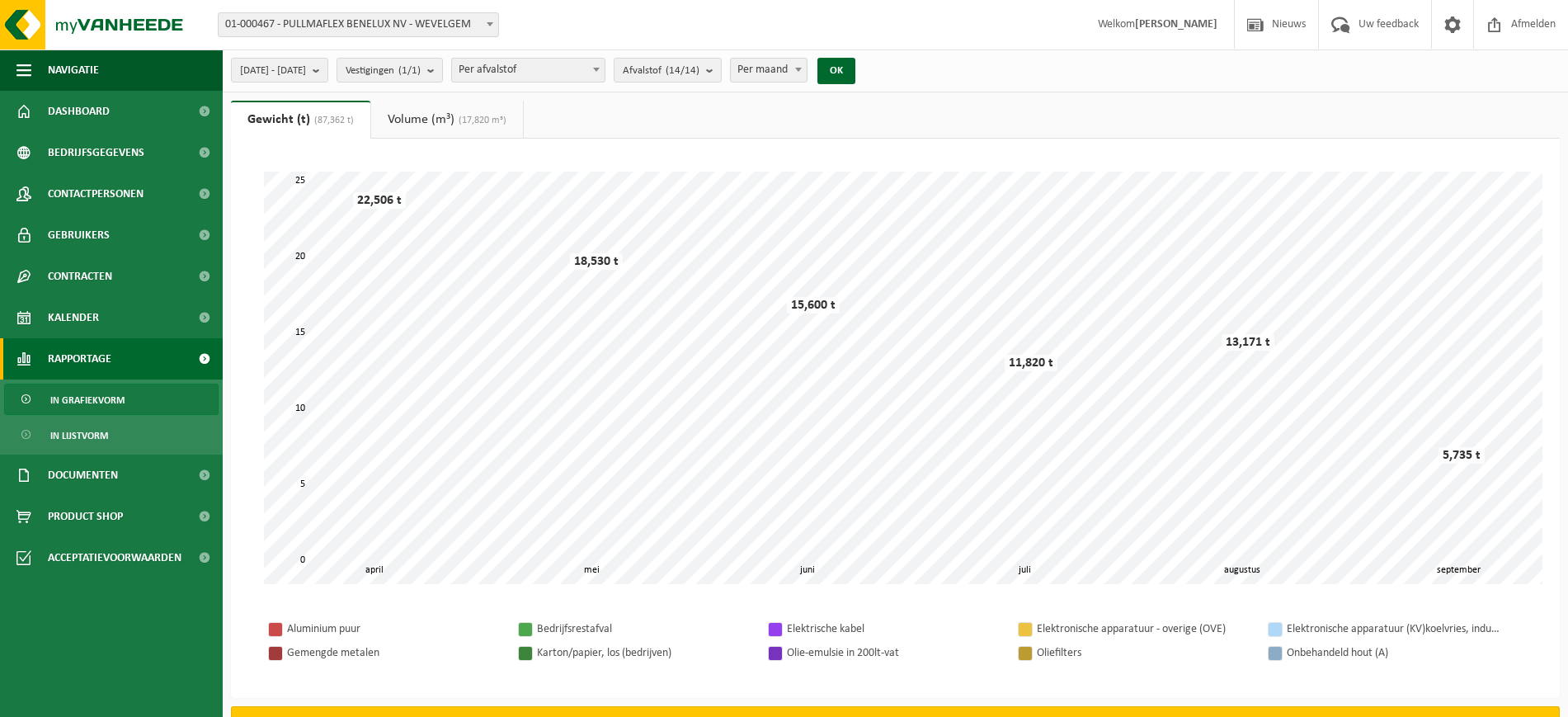
click at [605, 165] on div "Even geduld. Door de grote hoeveelheid gegevens duurt het laden even. mei juni …" at bounding box center [895, 378] width 1296 height 446
click at [604, 65] on span at bounding box center [596, 69] width 17 height 22
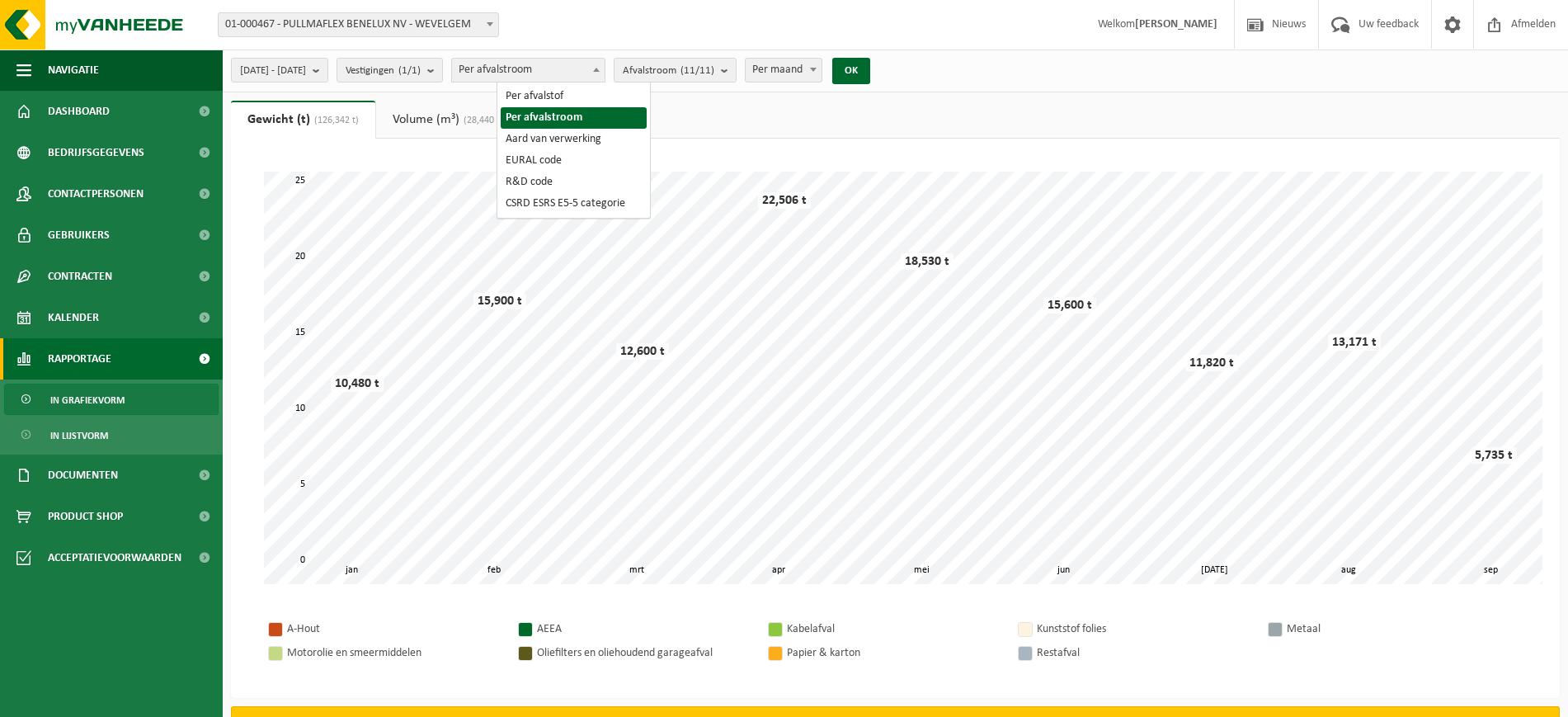
click at [599, 68] on b at bounding box center [596, 69] width 7 height 4
select select "1"
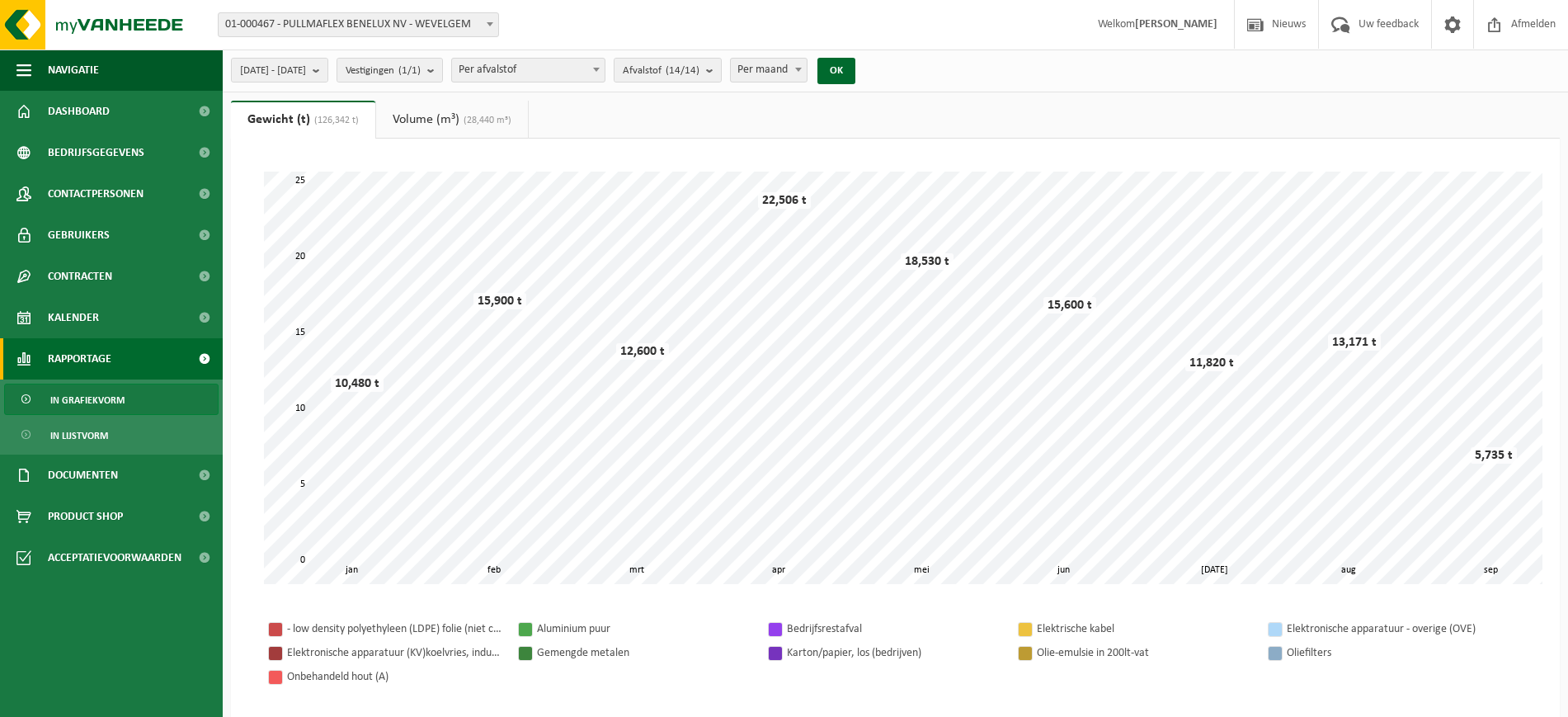
click at [98, 364] on span "Rapportage" at bounding box center [79, 359] width 64 height 41
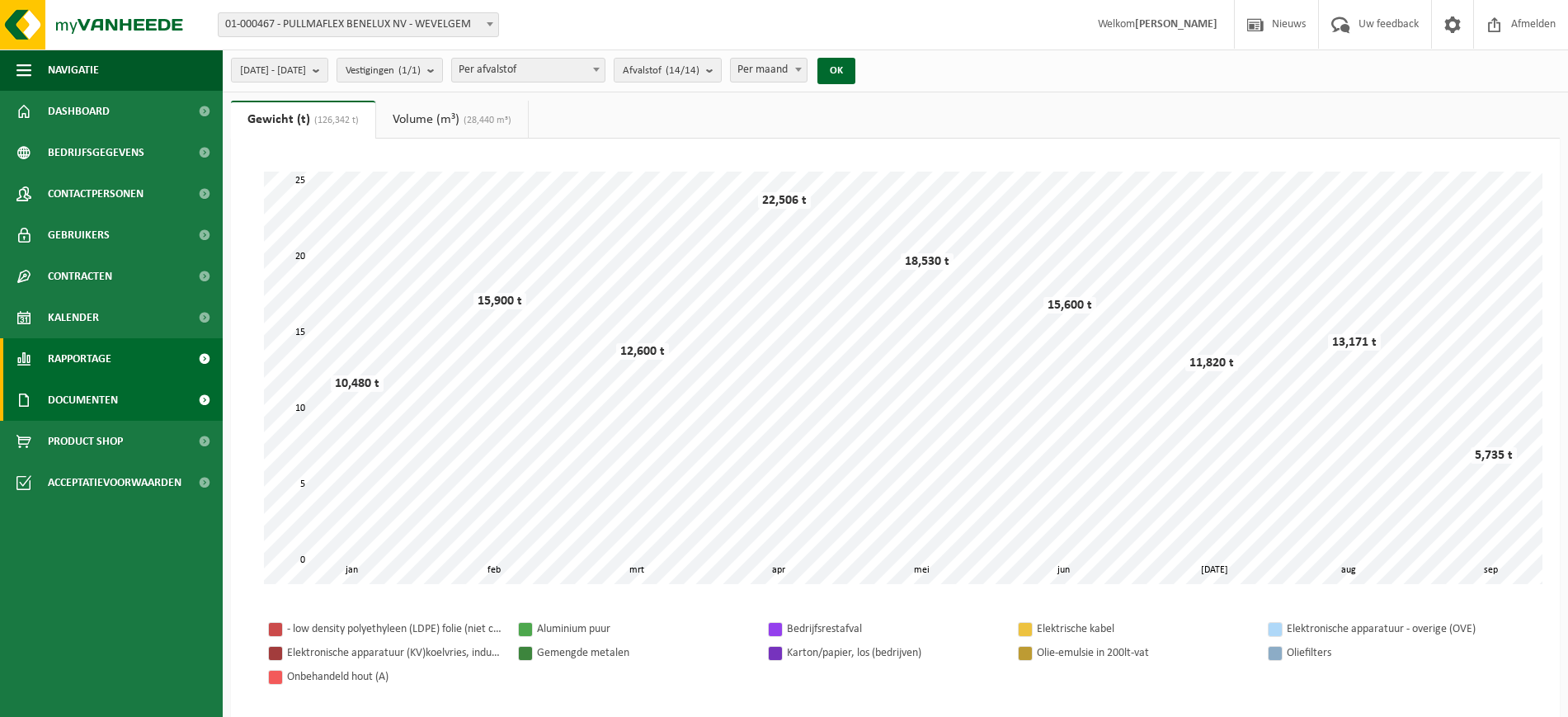
click at [86, 400] on span "Documenten" at bounding box center [83, 400] width 70 height 41
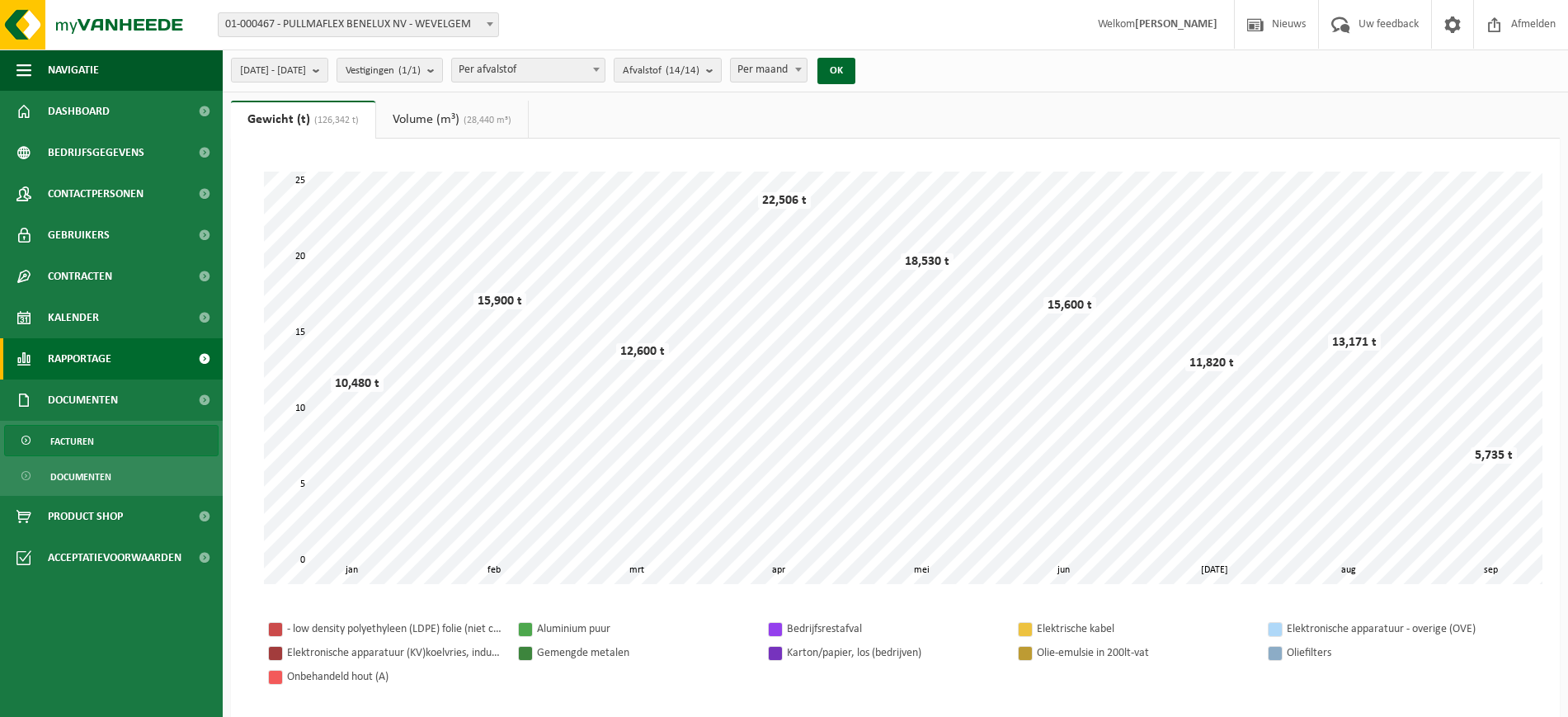
click at [68, 440] on span "Facturen" at bounding box center [72, 442] width 44 height 31
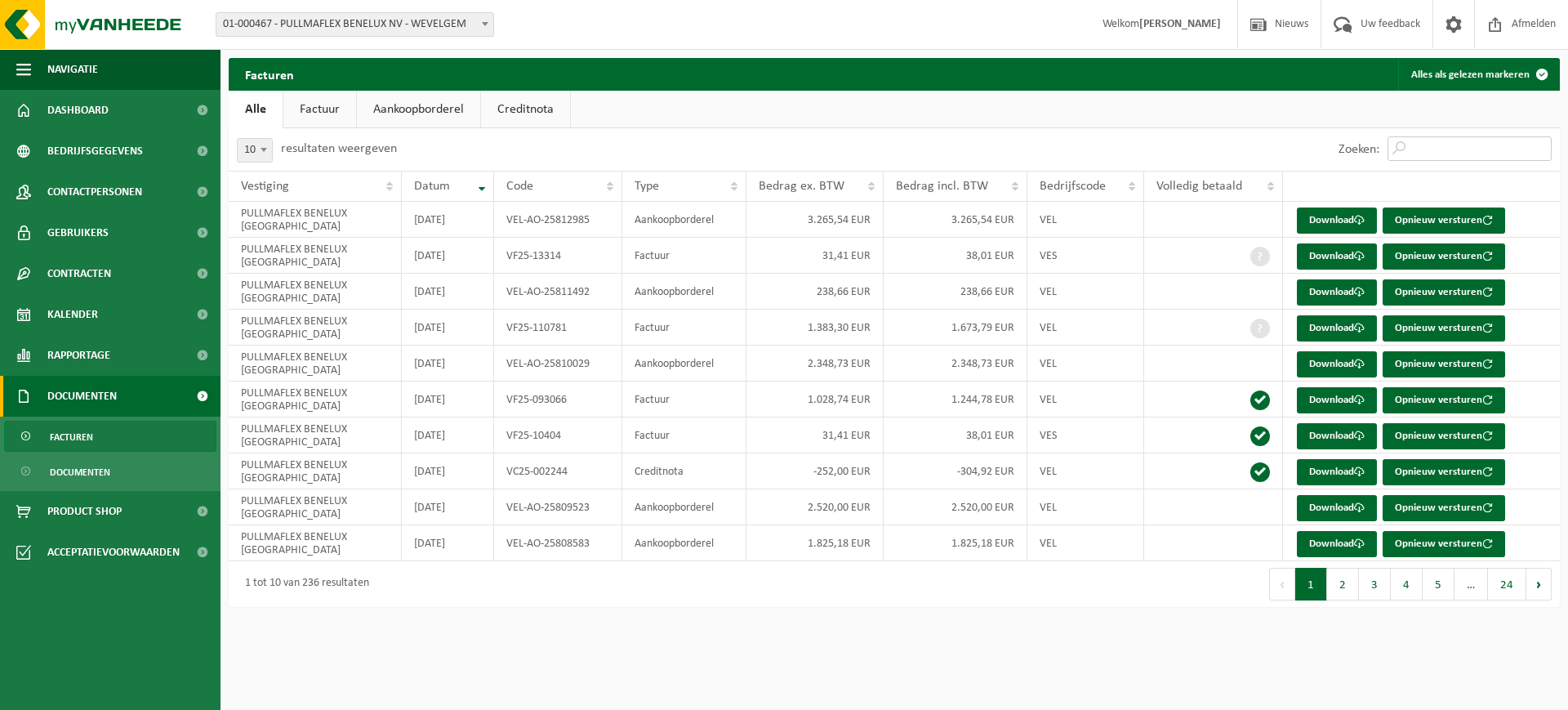
click at [1422, 145] on input "Zoeken:" at bounding box center [1469, 149] width 164 height 25
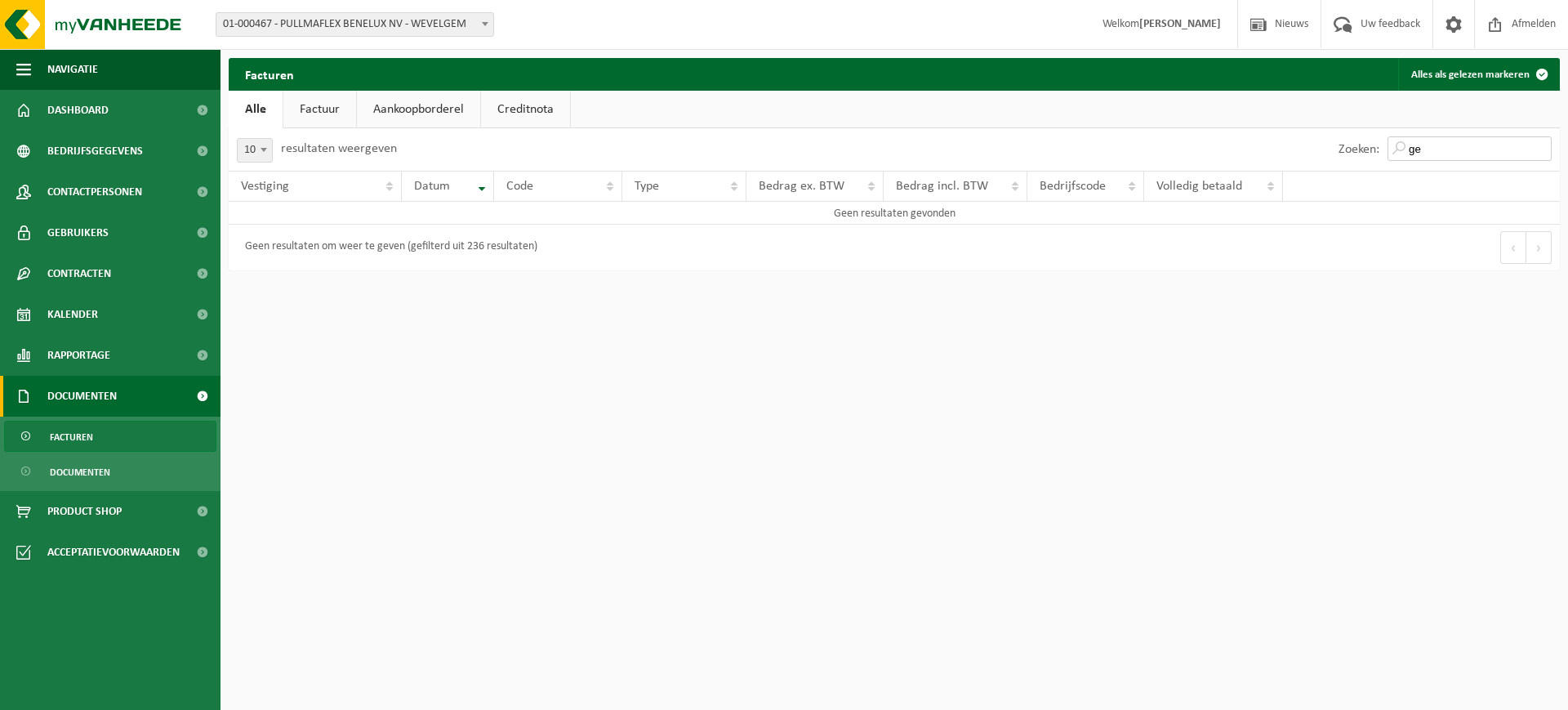
type input "g"
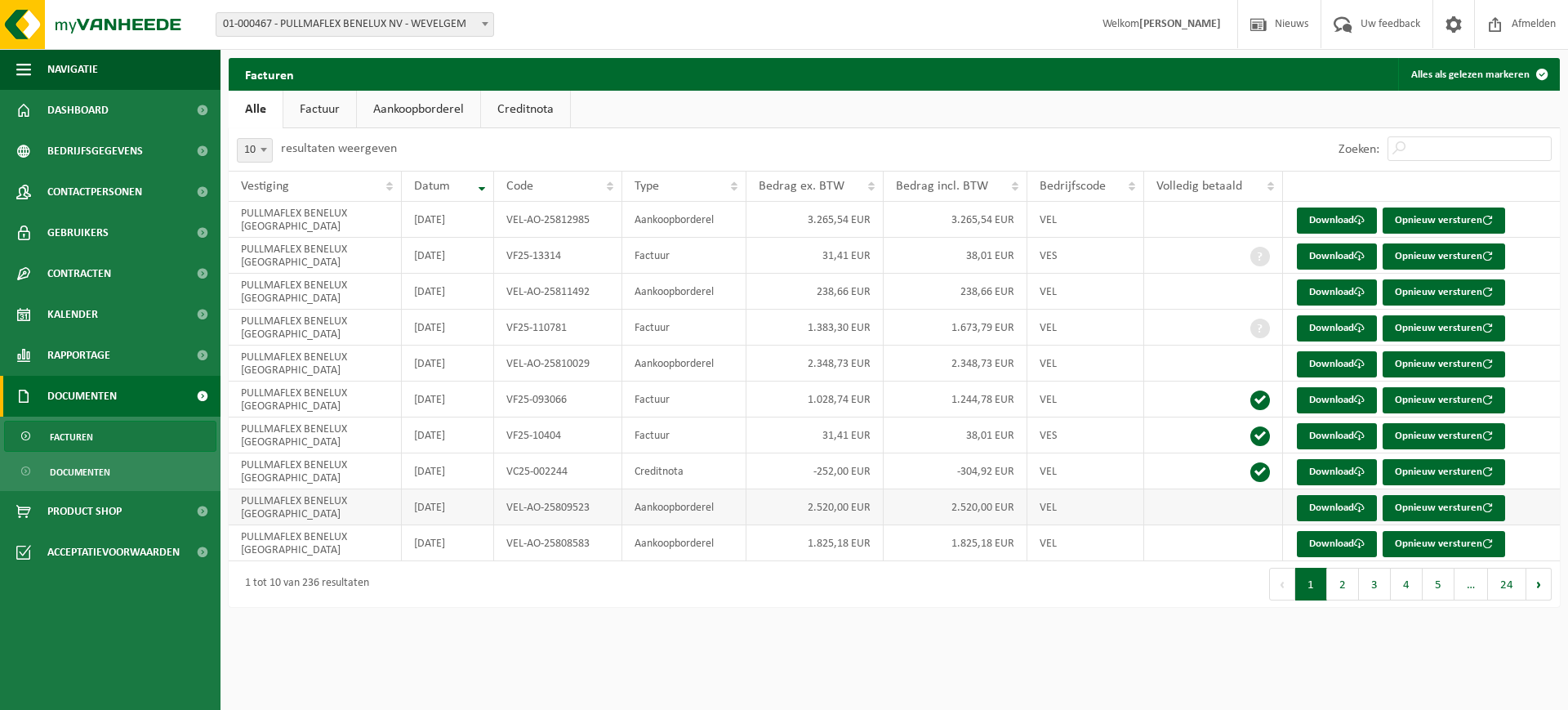
click at [501, 495] on td "VEL-AO-25809523" at bounding box center [558, 508] width 128 height 36
click at [325, 115] on link "Factuur" at bounding box center [319, 110] width 73 height 38
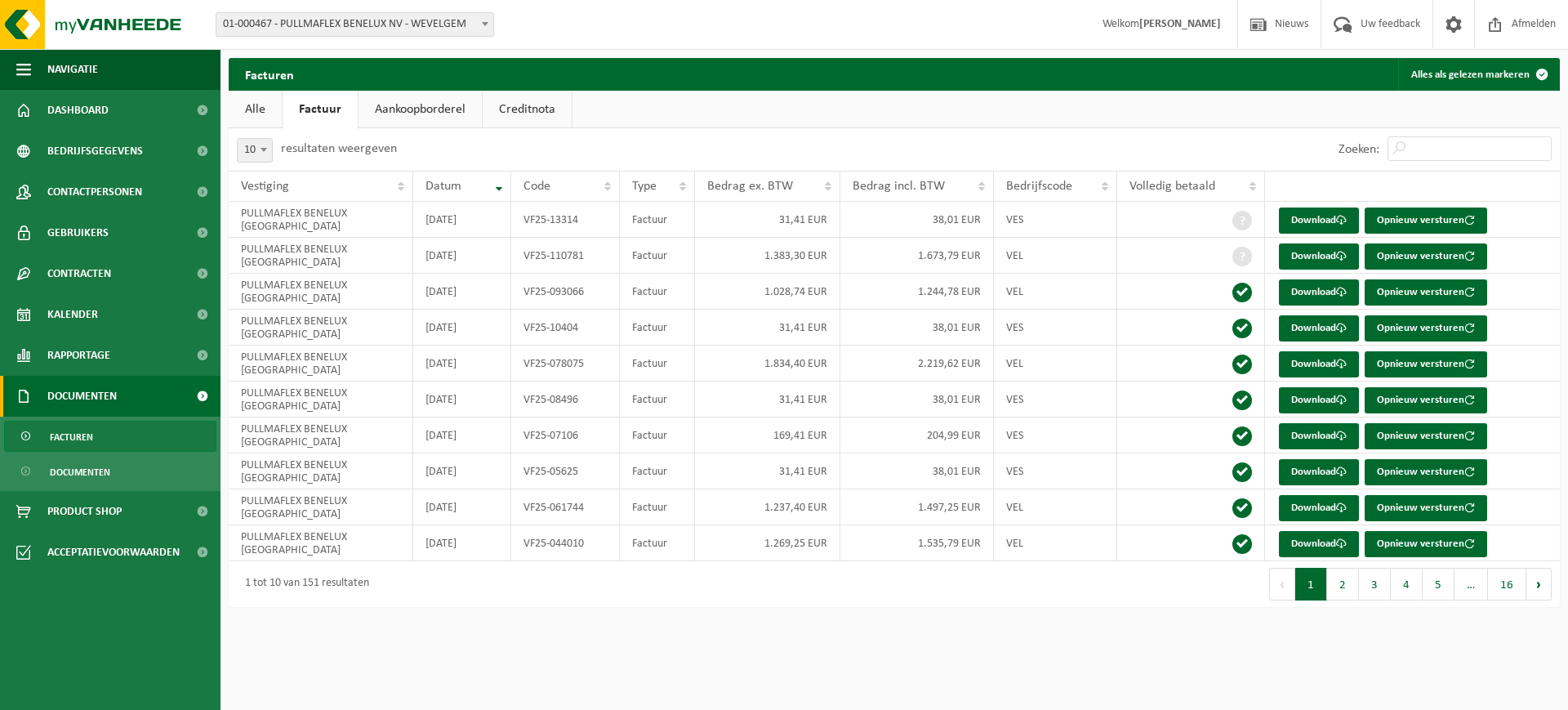
click at [396, 115] on link "Aankoopborderel" at bounding box center [420, 110] width 124 height 38
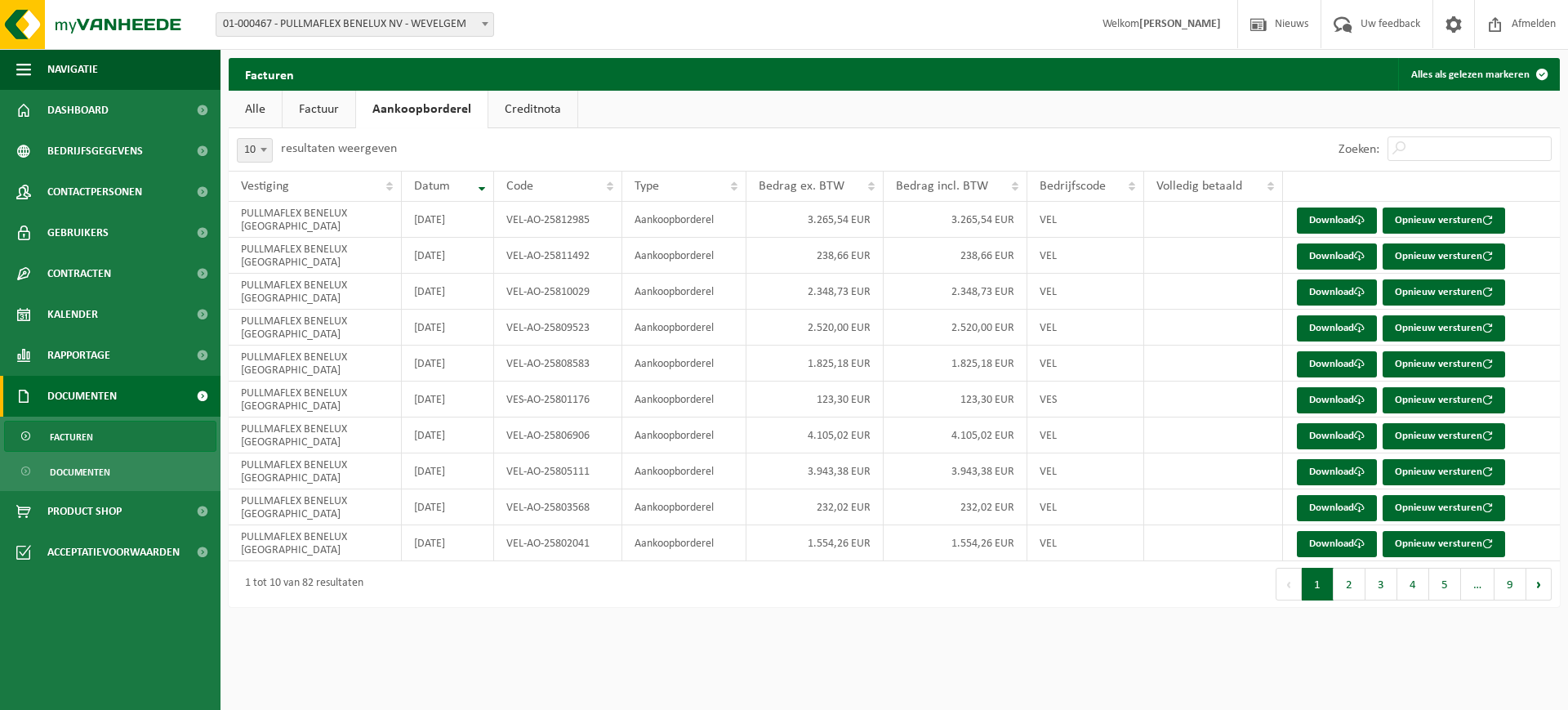
click at [335, 115] on link "Factuur" at bounding box center [318, 110] width 73 height 38
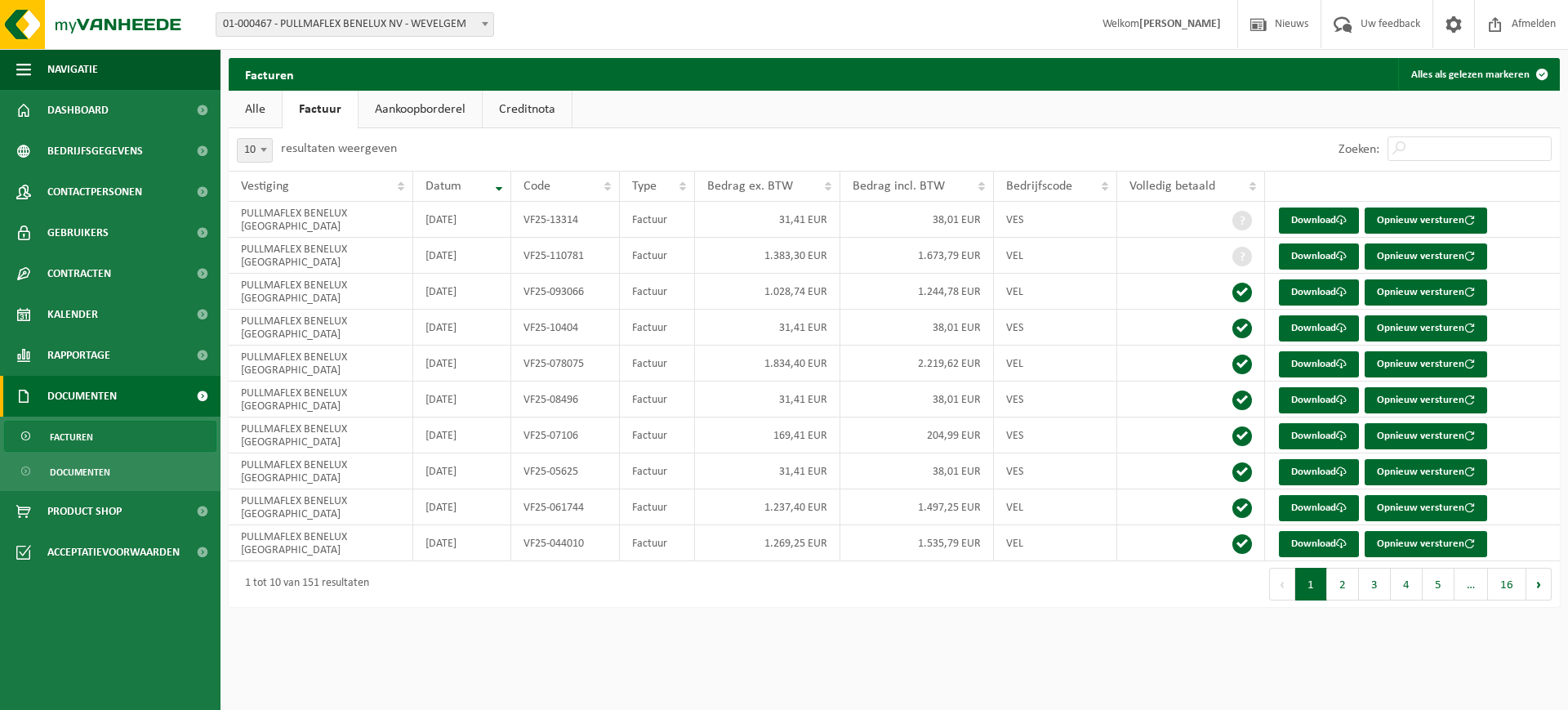
click at [255, 109] on link "Alle" at bounding box center [255, 110] width 53 height 38
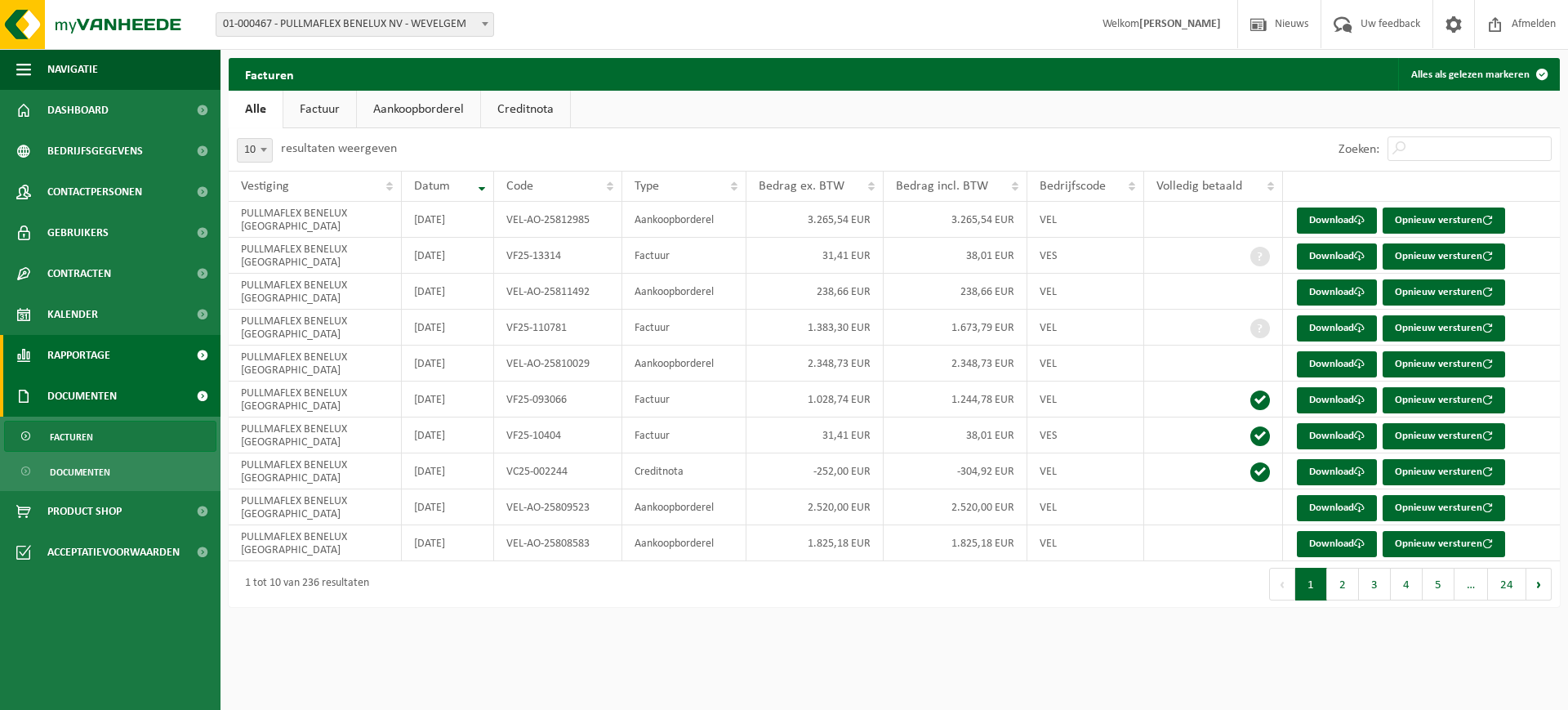
click at [86, 349] on span "Rapportage" at bounding box center [79, 355] width 63 height 41
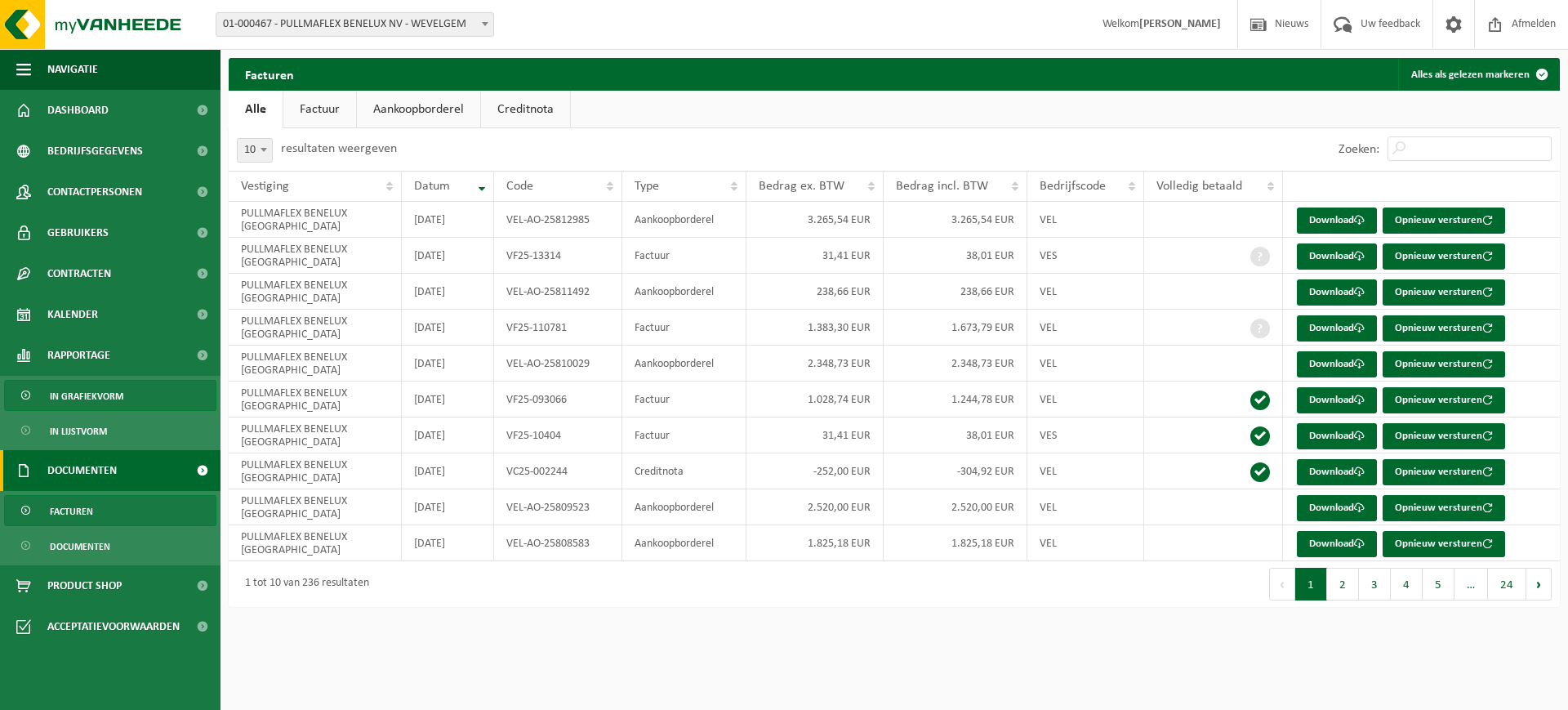
click at [83, 396] on span "In grafiekvorm" at bounding box center [87, 396] width 74 height 31
